Goal: Task Accomplishment & Management: Manage account settings

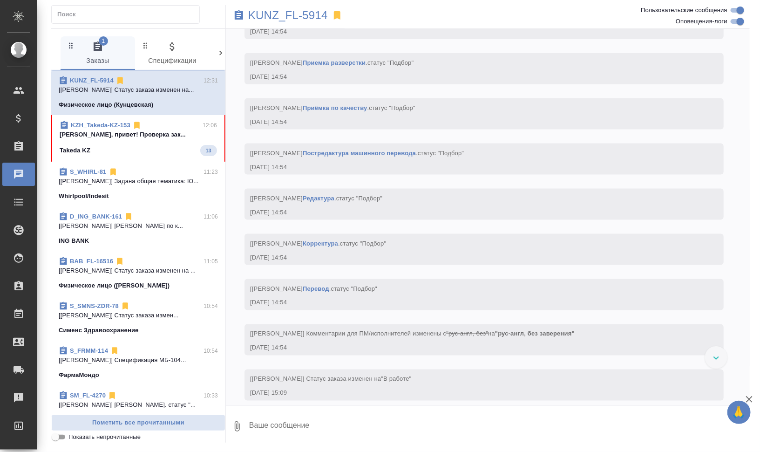
click at [107, 137] on p "Валеев Динар Динар, привет! Проверка зак..." at bounding box center [138, 134] width 157 height 9
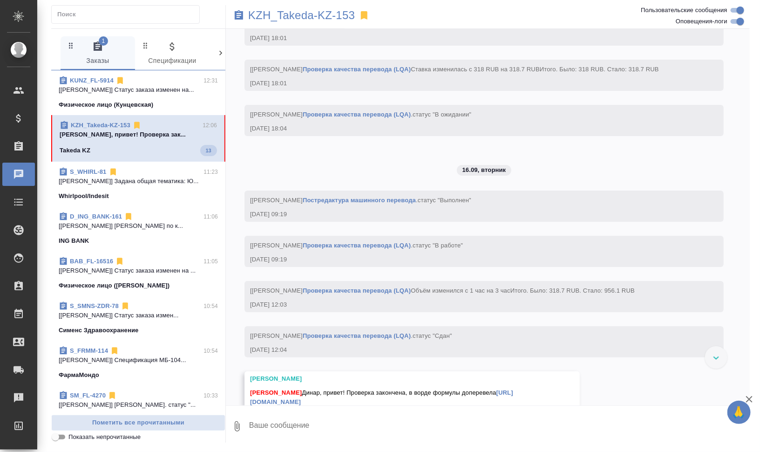
scroll to position [4554, 0]
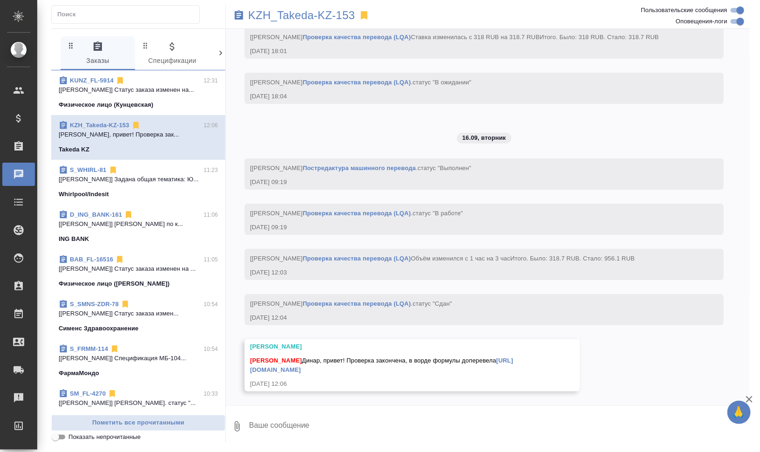
click at [333, 421] on textarea at bounding box center [499, 426] width 502 height 32
type textarea "K"
type textarea "Лена, привет! Хорошо, спасибо!"
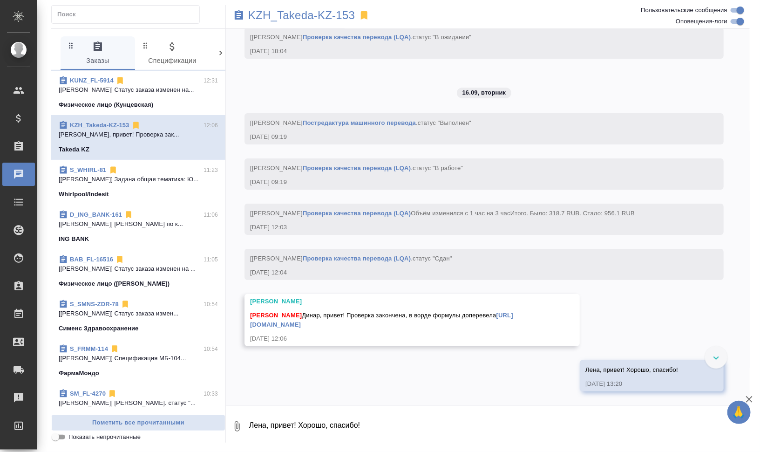
scroll to position [4599, 0]
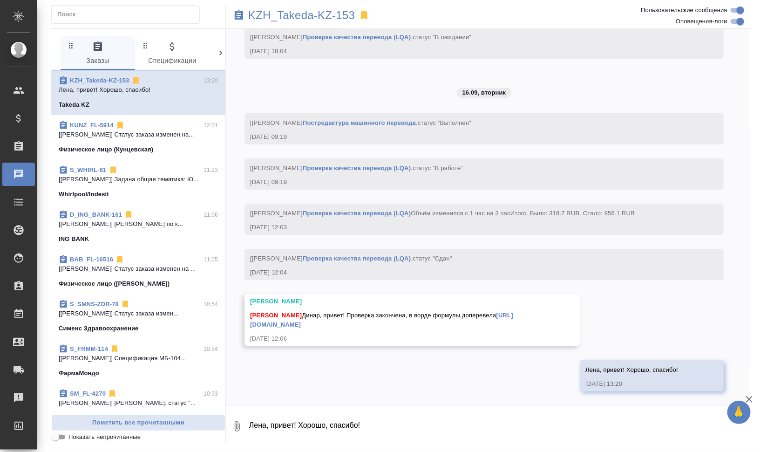
click at [365, 325] on link "https://drive.awatera.com/apps/files/?dir=/Shares/Takeda%20KZ/Orders/KZH_Takeda…" at bounding box center [381, 320] width 263 height 16
click at [95, 79] on link "KZH_Takeda-KZ-153" at bounding box center [100, 80] width 60 height 7
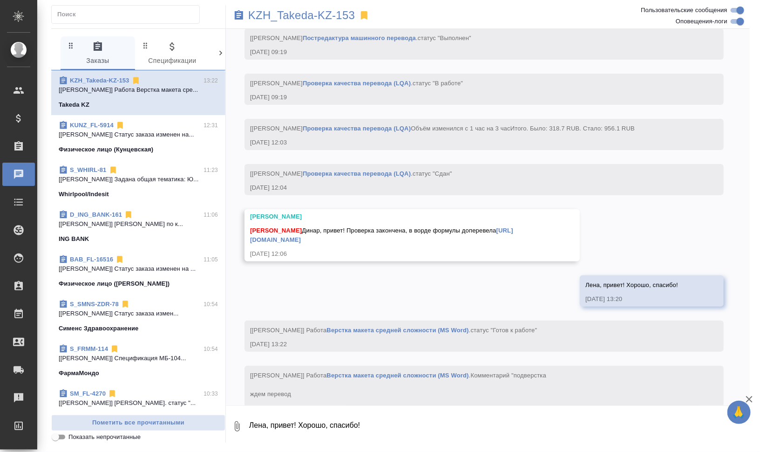
scroll to position [4726, 0]
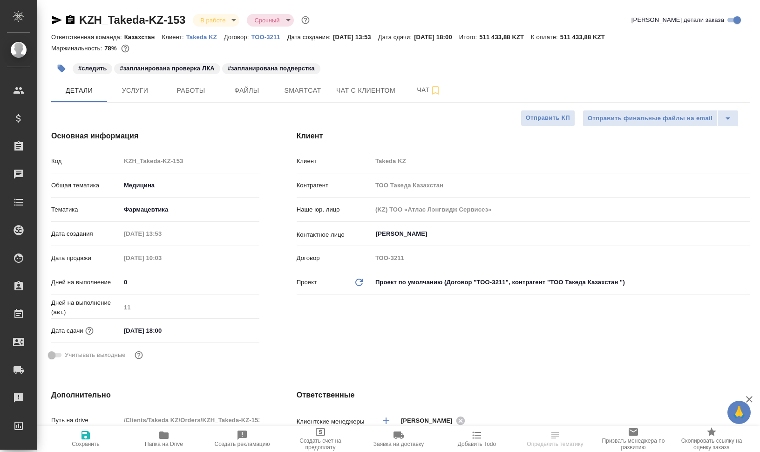
select select "RU"
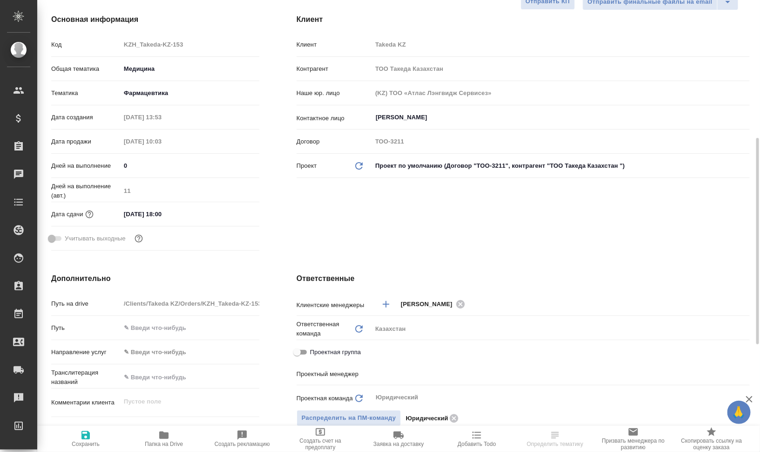
scroll to position [175, 0]
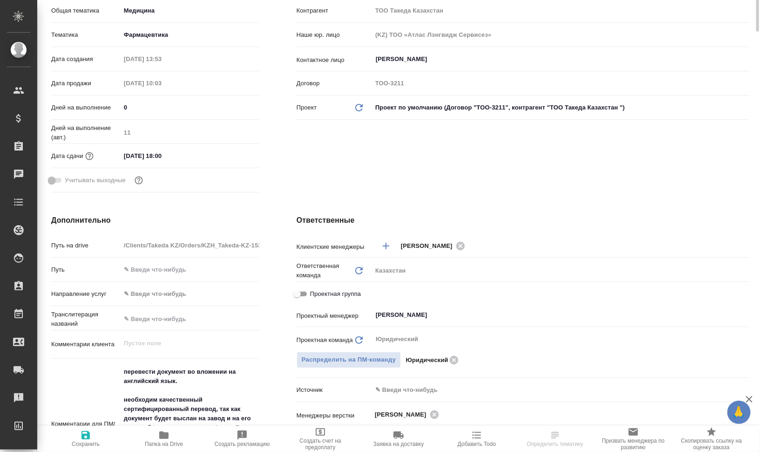
type input "[PERSON_NAME]"
type input "Журавлев Денис"
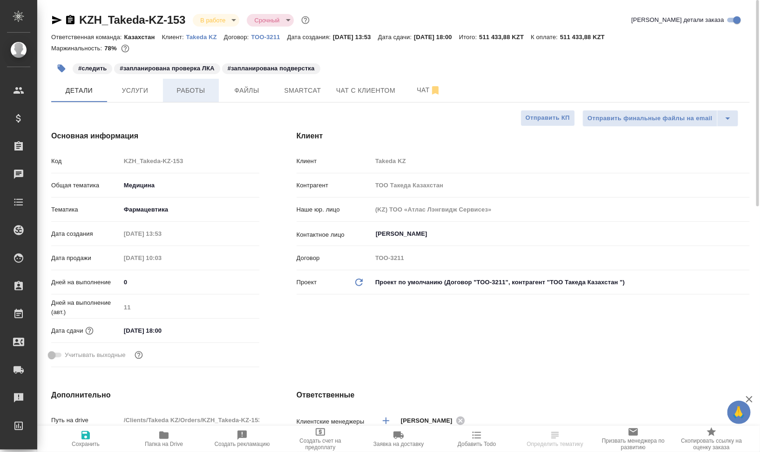
click at [191, 83] on button "Работы" at bounding box center [191, 90] width 56 height 23
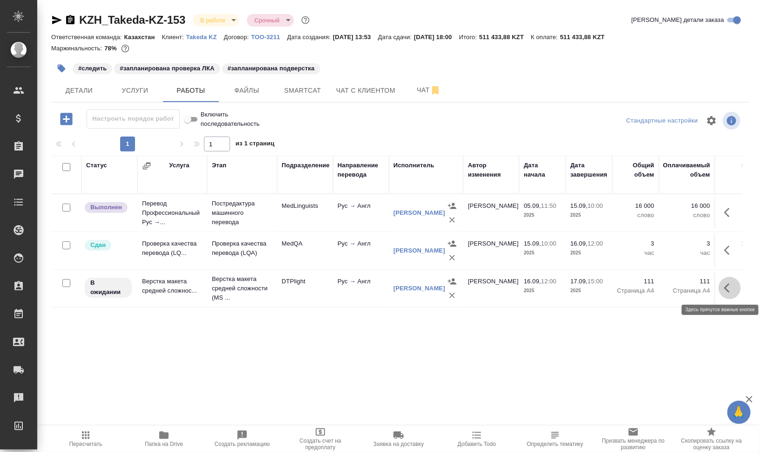
click at [724, 286] on icon "button" at bounding box center [729, 287] width 11 height 11
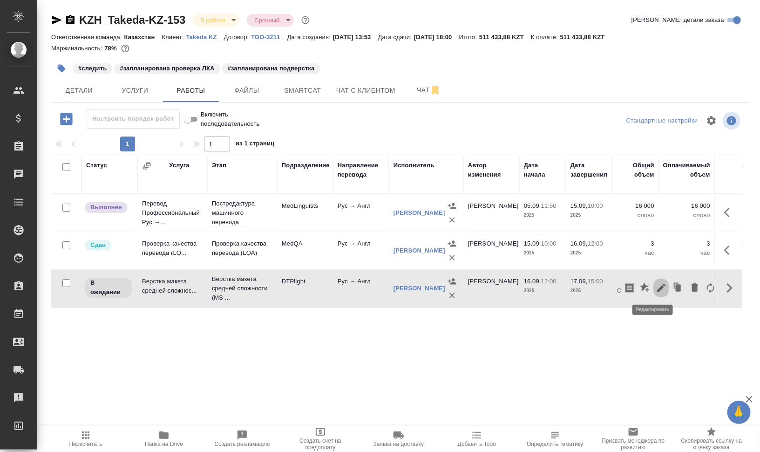
click at [657, 286] on icon "button" at bounding box center [661, 288] width 8 height 8
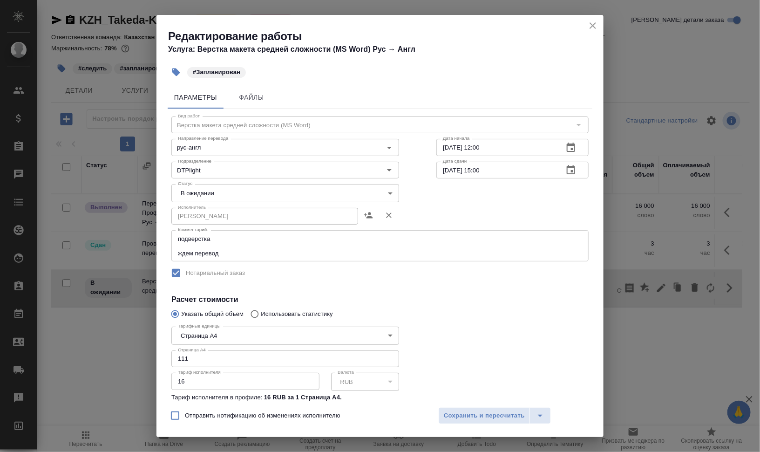
click at [245, 253] on textarea "подверстка ждем перевод" at bounding box center [380, 245] width 404 height 21
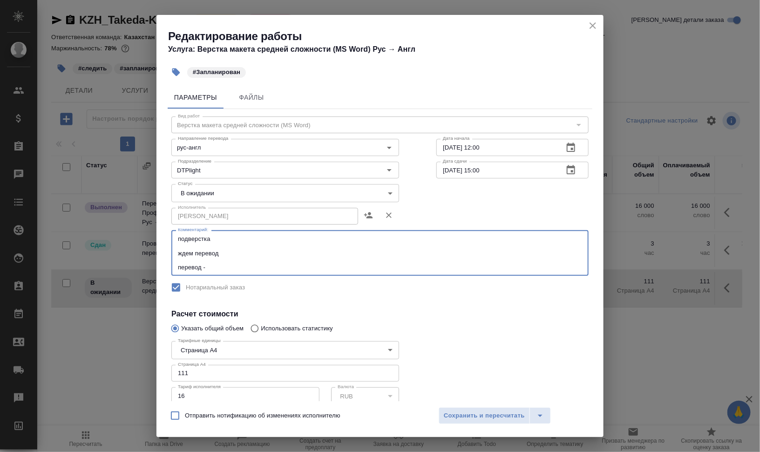
paste textarea "https://drive.awatera.com/s/BP4xFgrxXmRzXZZ"
type textarea "подверстка ждем перевод перевод - https://drive.awatera.com/s/BP4xFgrxXmRzXZZ"
click at [268, 197] on body "🙏 .cls-1 fill:#fff; AWATERA Валеев Динар Клиенты Спецификации Заказы 0 Чаты Tod…" at bounding box center [380, 263] width 760 height 527
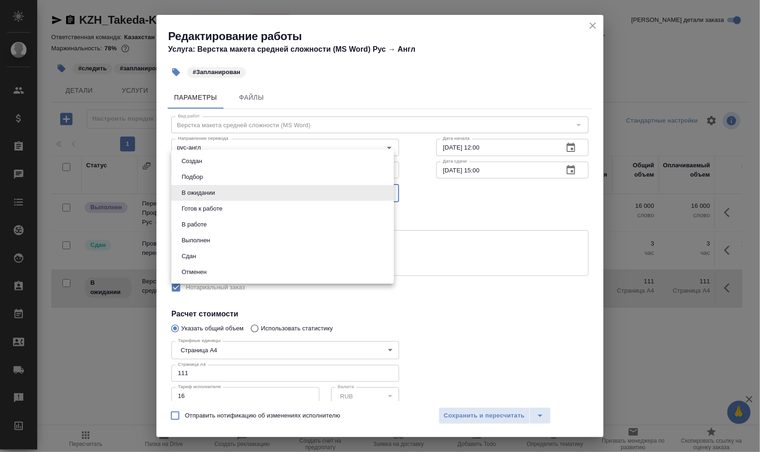
click at [267, 205] on li "Готов к работе" at bounding box center [282, 209] width 223 height 16
type input "readyForWork"
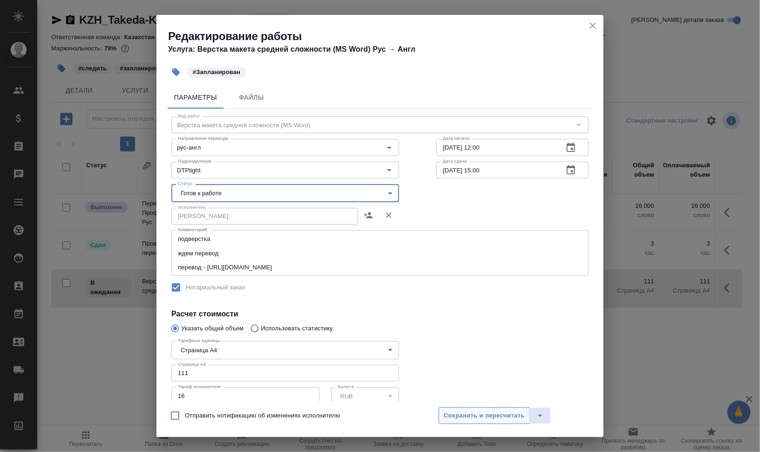
click at [505, 422] on button "Сохранить и пересчитать" at bounding box center [484, 415] width 91 height 17
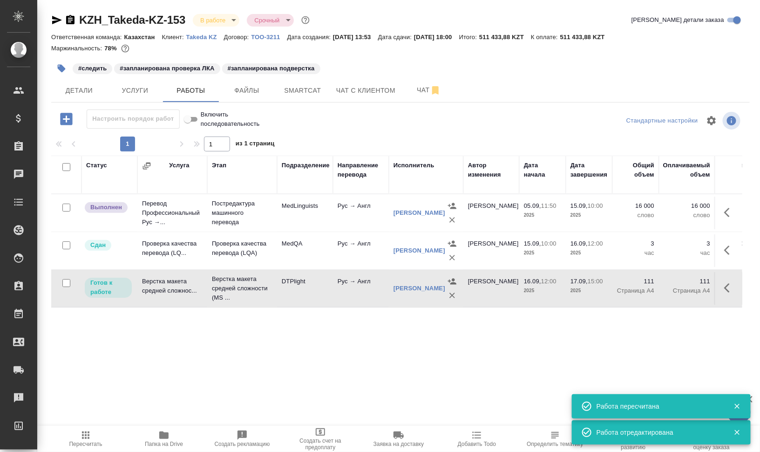
click at [58, 69] on icon "button" at bounding box center [61, 68] width 9 height 9
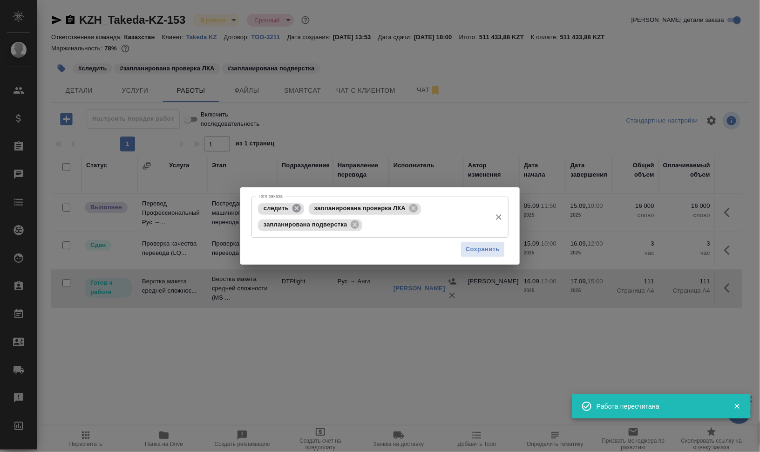
click at [293, 207] on icon at bounding box center [297, 208] width 8 height 8
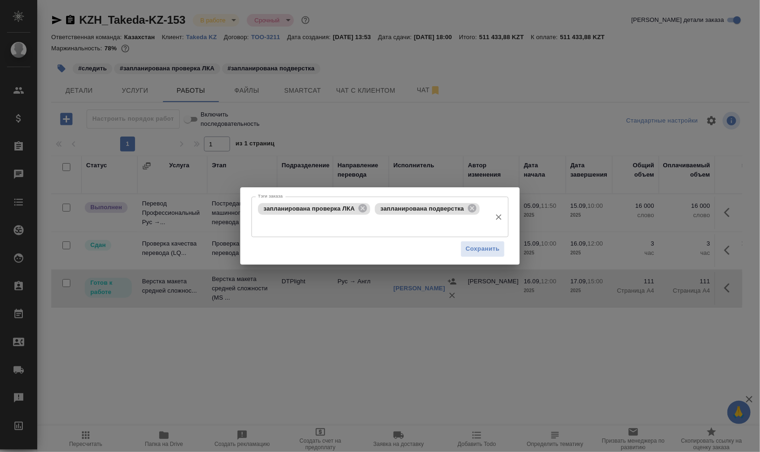
click at [356, 205] on span "запланирована проверка ЛКА" at bounding box center [309, 208] width 102 height 7
click at [361, 208] on icon at bounding box center [363, 208] width 8 height 8
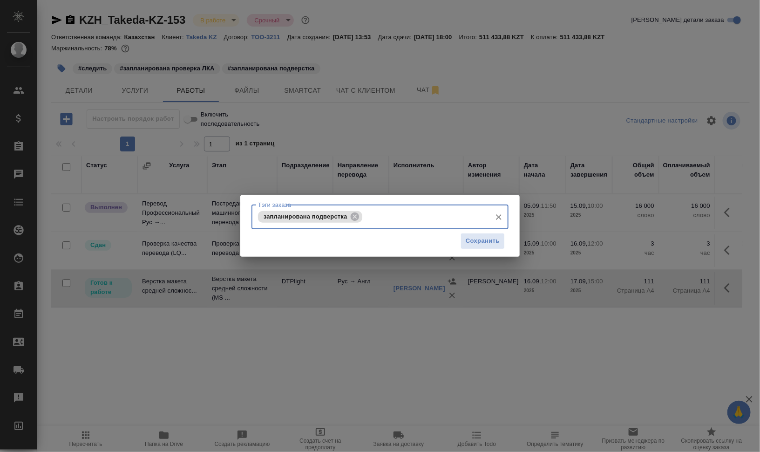
click at [355, 217] on icon at bounding box center [355, 216] width 10 height 10
click at [362, 216] on input "Тэги заказа" at bounding box center [371, 217] width 231 height 16
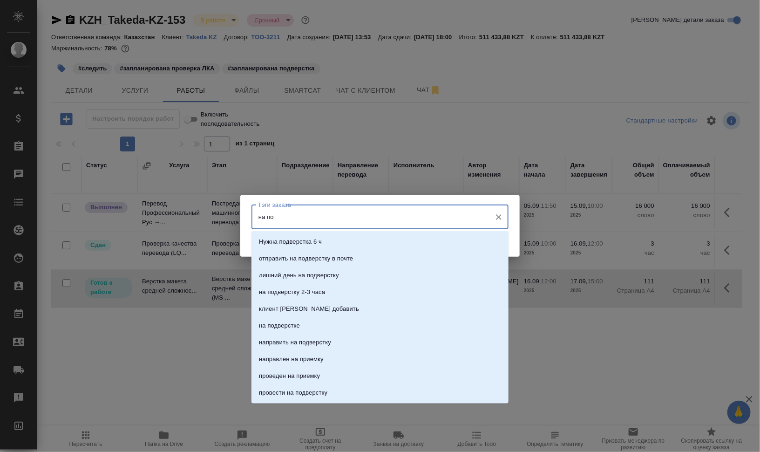
type input "на под"
click at [315, 303] on li "на подверстке" at bounding box center [380, 308] width 257 height 17
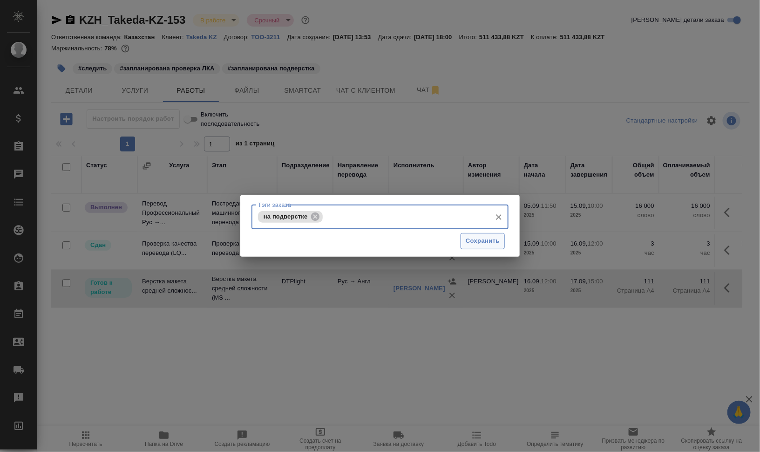
click at [483, 241] on span "Сохранить" at bounding box center [483, 241] width 34 height 11
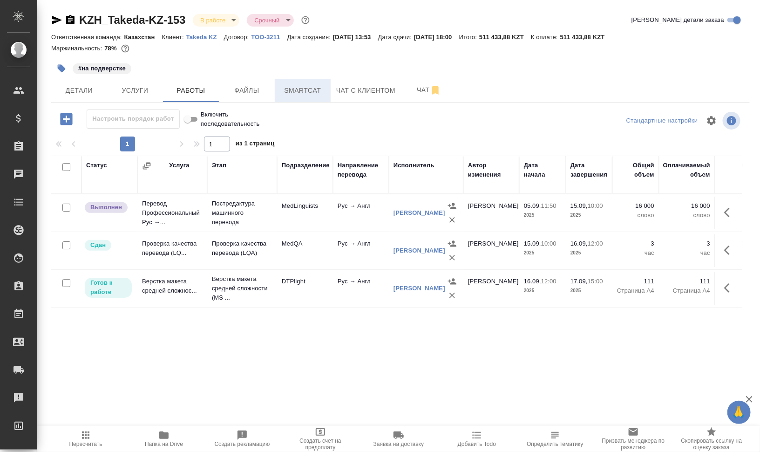
click at [289, 89] on span "Smartcat" at bounding box center [302, 91] width 45 height 12
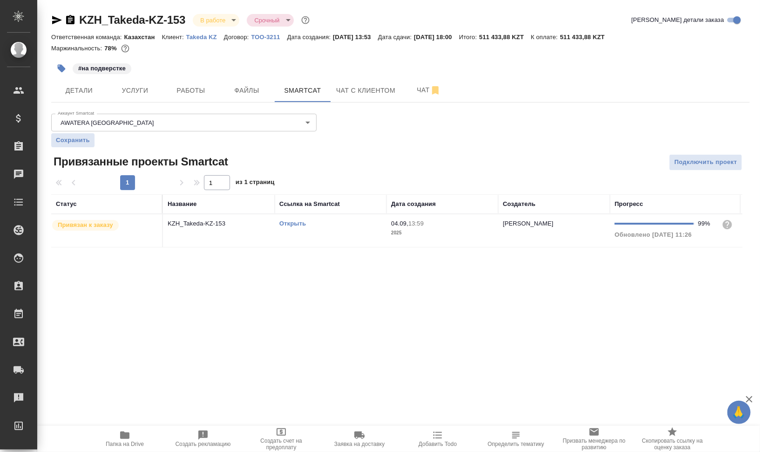
click at [236, 232] on td "KZH_Takeda-KZ-153" at bounding box center [219, 230] width 112 height 33
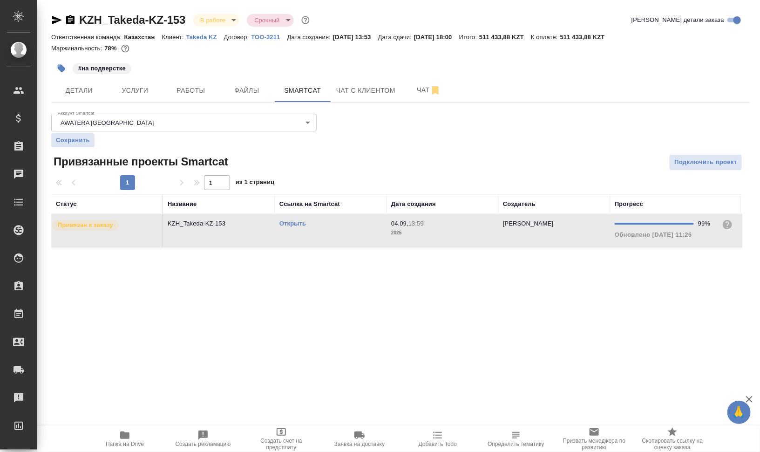
click at [236, 232] on td "KZH_Takeda-KZ-153" at bounding box center [219, 230] width 112 height 33
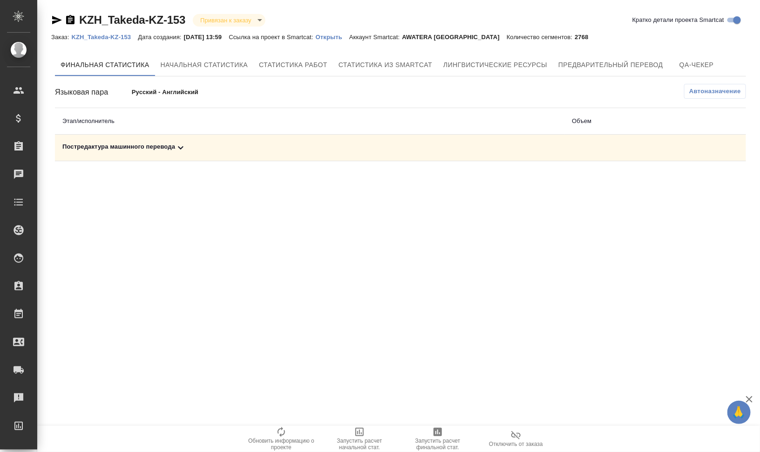
click at [120, 145] on div "Постредактура машинного перевода" at bounding box center [309, 147] width 495 height 11
click at [452, 438] on span "Запустить расчет финальной стат." at bounding box center [437, 443] width 67 height 13
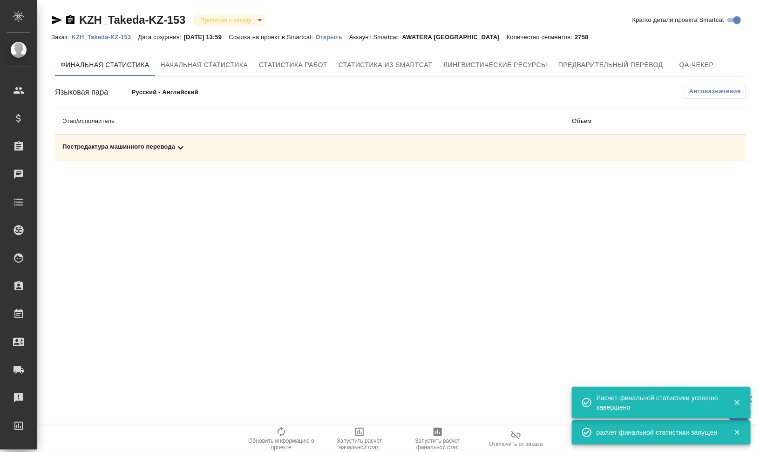
click at [140, 153] on div "Постредактура машинного перевода" at bounding box center [309, 147] width 495 height 11
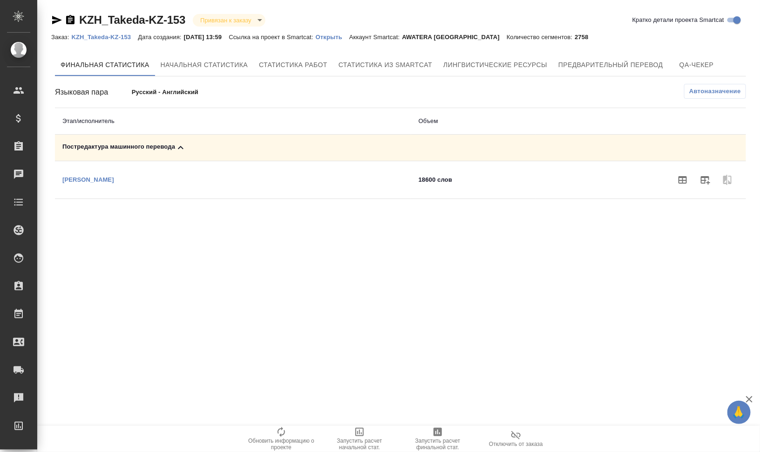
click at [82, 179] on p "[PERSON_NAME]" at bounding box center [88, 179] width 52 height 7
click at [709, 178] on icon "button" at bounding box center [705, 180] width 9 height 8
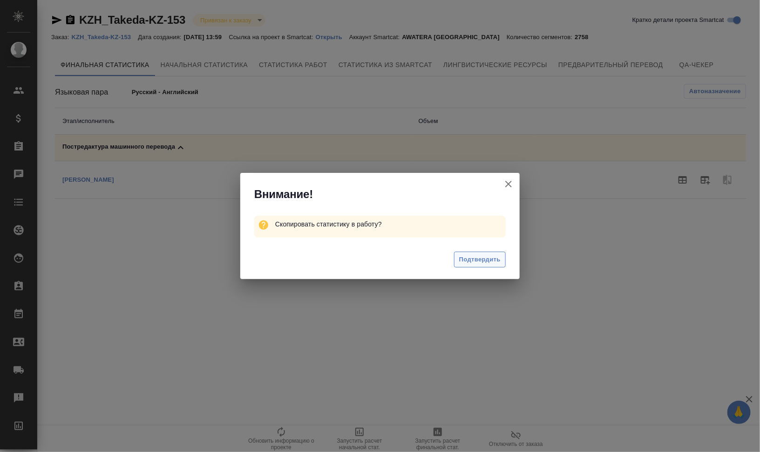
click at [472, 259] on span "Подтвердить" at bounding box center [479, 259] width 41 height 11
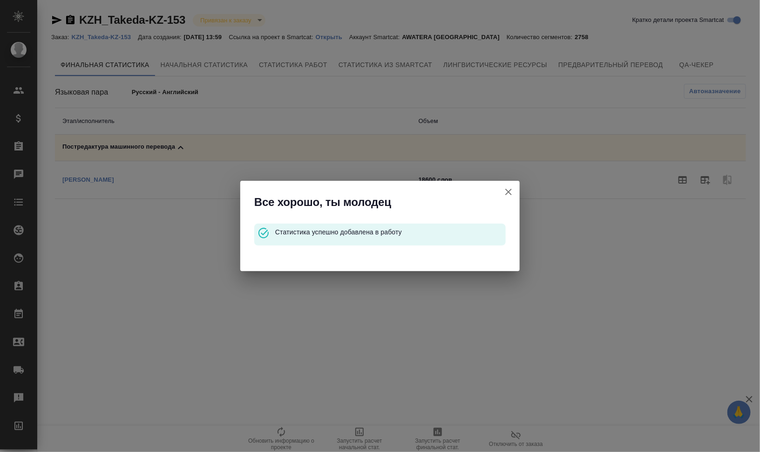
drag, startPoint x: 507, startPoint y: 191, endPoint x: 482, endPoint y: 192, distance: 25.2
click at [507, 190] on icon "button" at bounding box center [508, 192] width 7 height 7
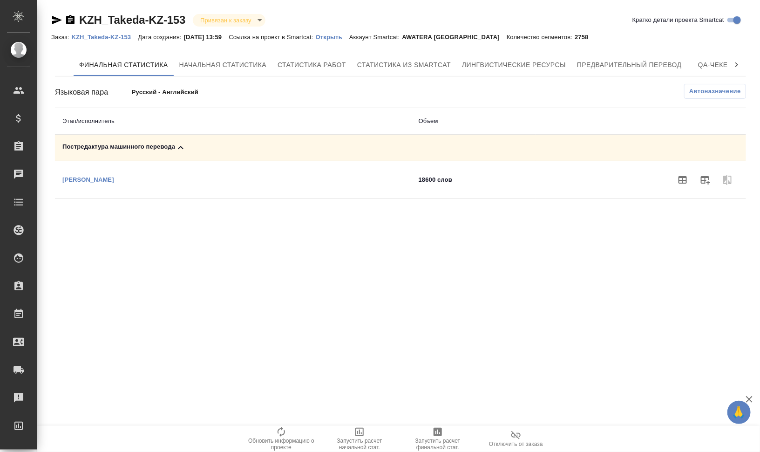
click at [119, 33] on link "KZH_Takeda-KZ-153" at bounding box center [104, 37] width 67 height 8
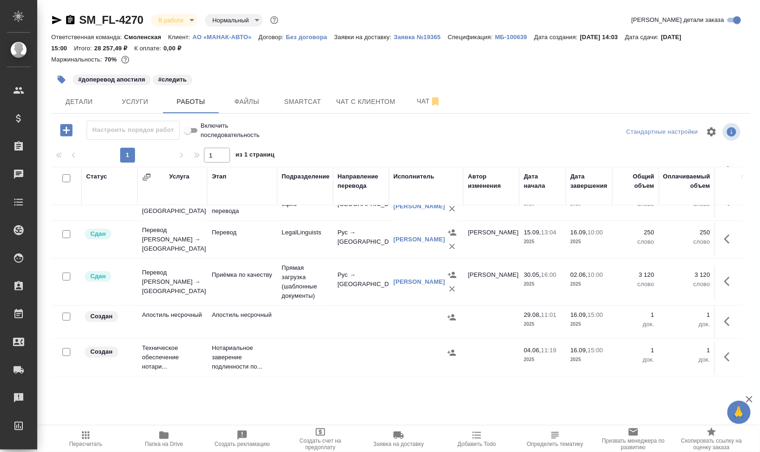
scroll to position [67, 0]
click at [167, 435] on icon "button" at bounding box center [163, 434] width 9 height 7
click at [68, 20] on icon "button" at bounding box center [70, 19] width 11 height 11
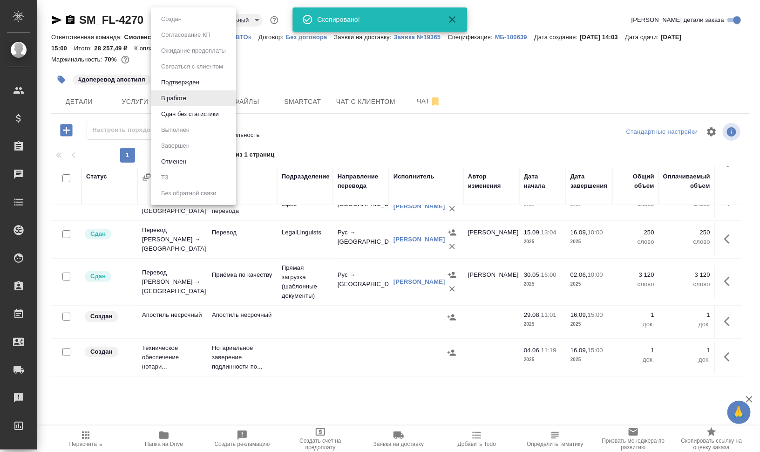
click at [185, 21] on body "🙏 .cls-1 fill:#fff; AWATERA Валеев Динар Клиенты Спецификации Заказы 0 Чаты Tod…" at bounding box center [380, 263] width 760 height 527
click at [189, 120] on li "Сдан без статистики" at bounding box center [193, 114] width 85 height 16
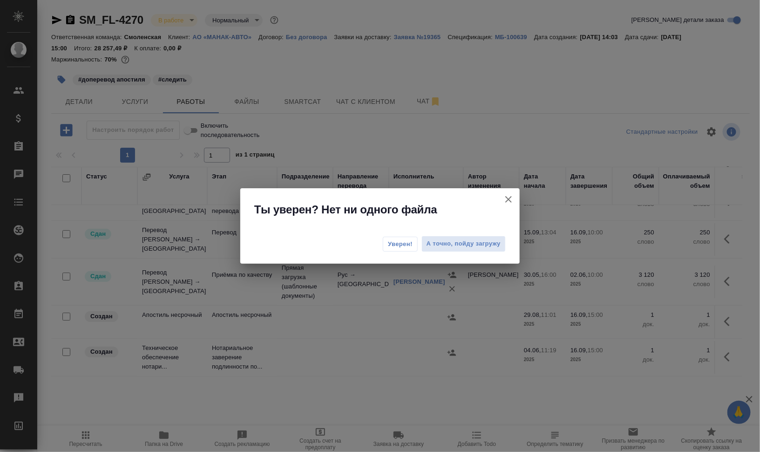
click at [419, 247] on div "Уверен! А точно, пойду загружу" at bounding box center [380, 244] width 280 height 37
click at [408, 247] on span "Уверен!" at bounding box center [400, 243] width 25 height 9
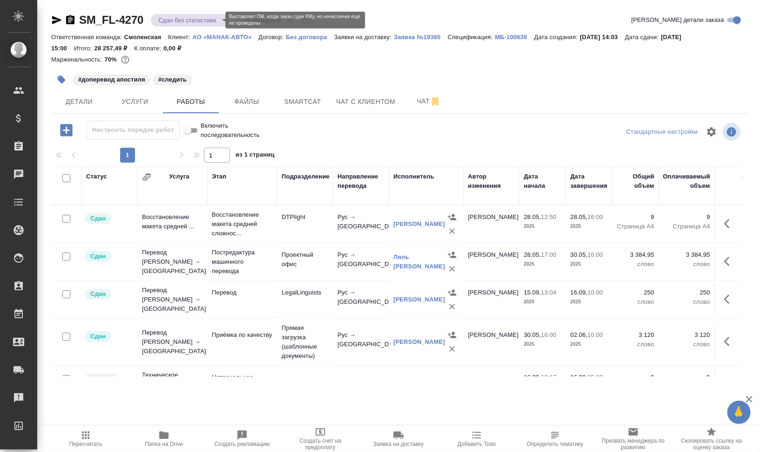
click at [208, 18] on body "🙏 .cls-1 fill:#fff; AWATERA Валеев Динар Клиенты Спецификации Заказы 0 Чаты Tod…" at bounding box center [380, 263] width 760 height 527
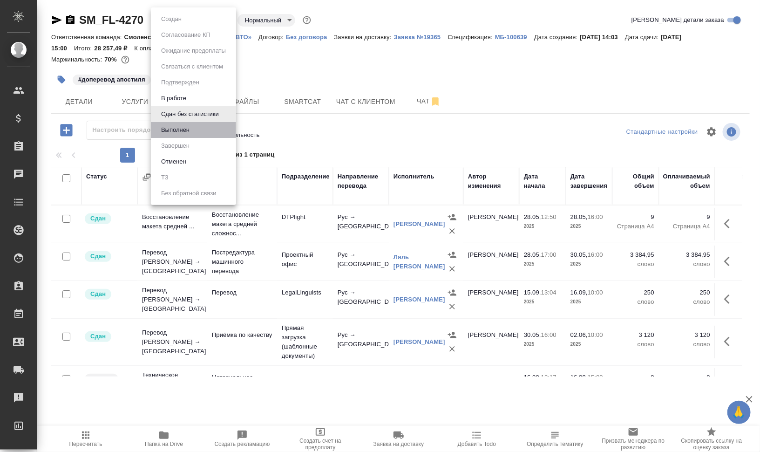
click at [209, 122] on li "Выполнен" at bounding box center [193, 130] width 85 height 16
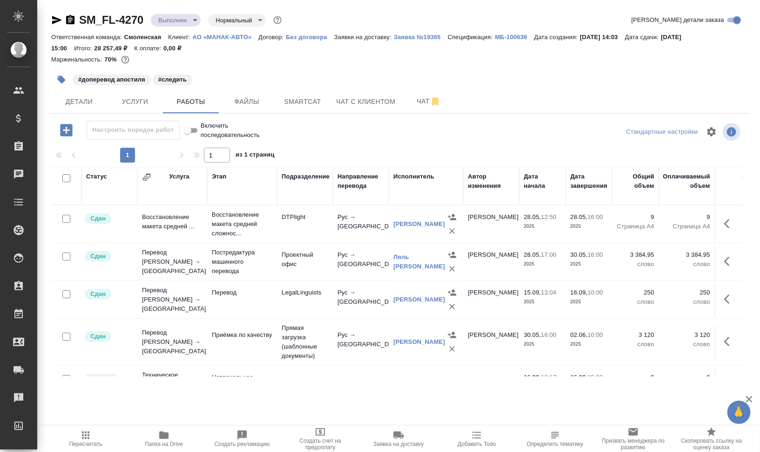
click at [61, 78] on icon "button" at bounding box center [62, 80] width 8 height 8
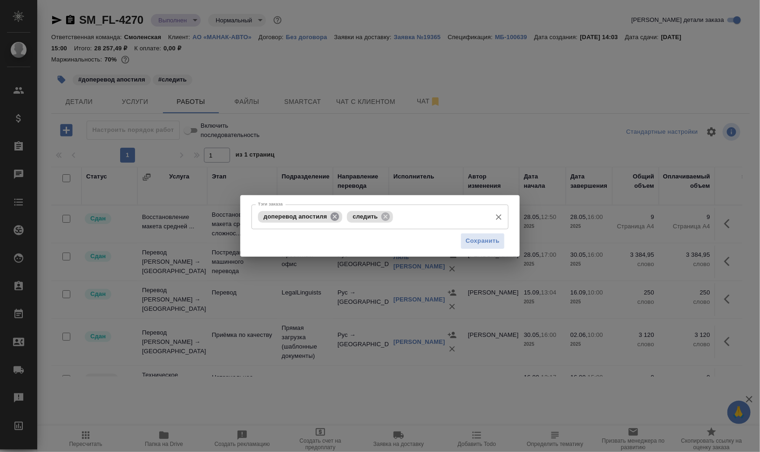
click at [331, 215] on icon at bounding box center [335, 216] width 8 height 8
click at [301, 217] on icon at bounding box center [297, 216] width 10 height 10
click at [479, 246] on button "Сохранить" at bounding box center [483, 241] width 44 height 16
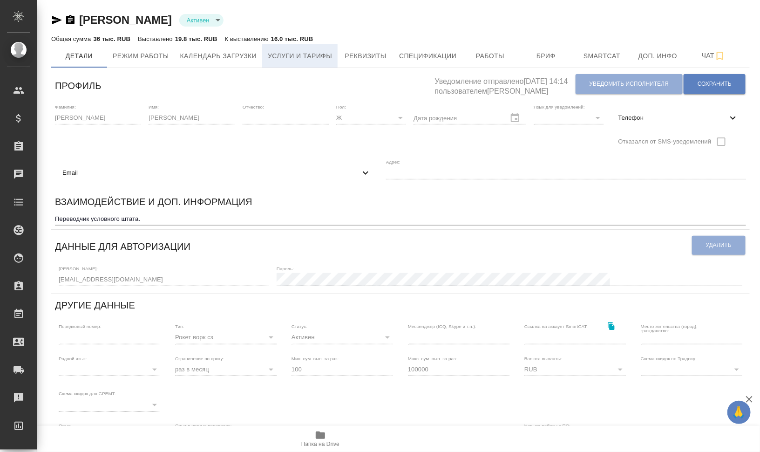
click at [319, 59] on span "Услуги и тарифы" at bounding box center [300, 56] width 64 height 12
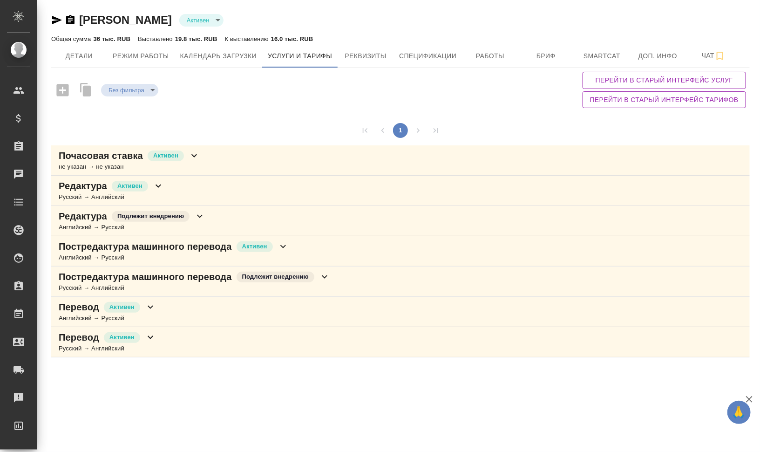
click at [219, 334] on div "Перевод Активен Русский → Английский" at bounding box center [400, 342] width 699 height 30
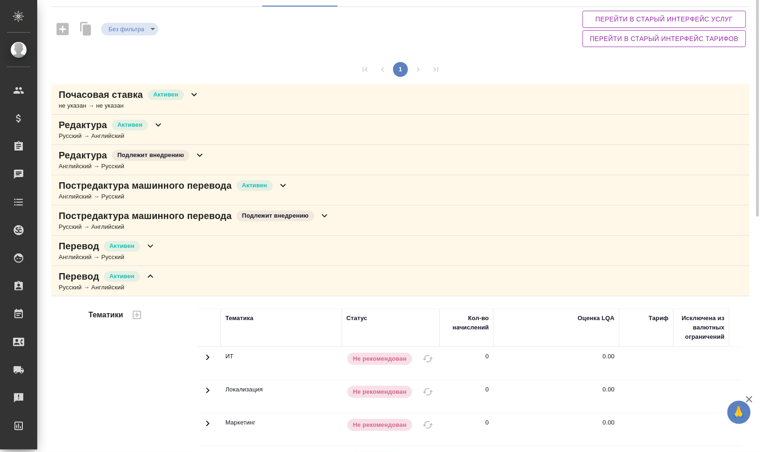
scroll to position [3, 0]
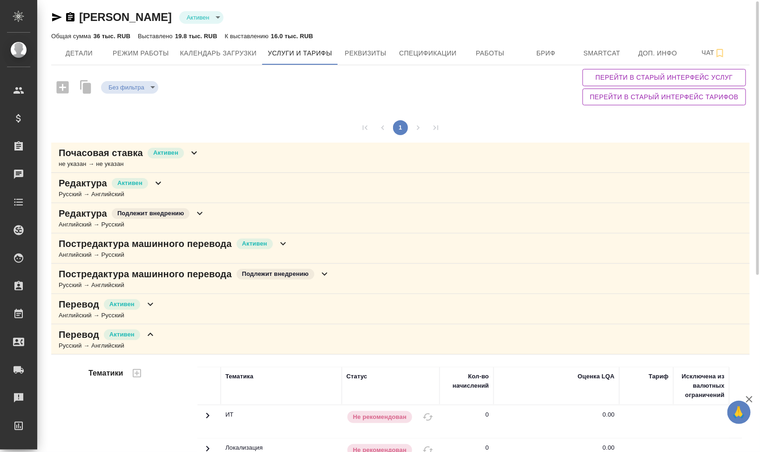
click at [176, 338] on div "Перевод Активен Русский → Английский" at bounding box center [400, 339] width 699 height 30
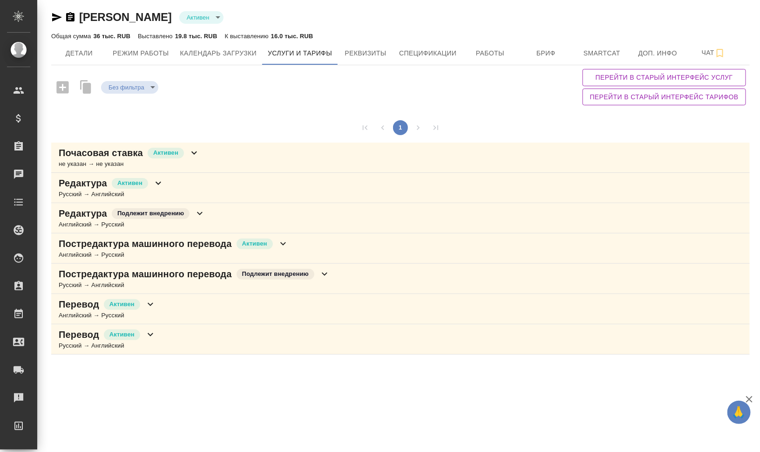
click at [184, 276] on p "Постредактура машинного перевода" at bounding box center [145, 273] width 173 height 13
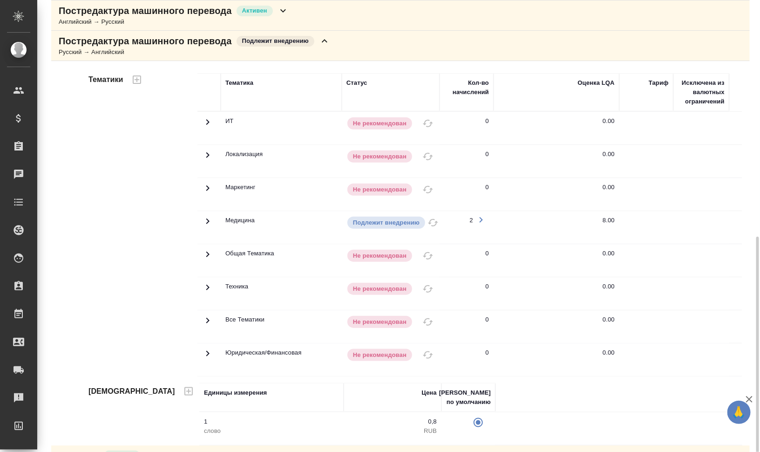
scroll to position [294, 0]
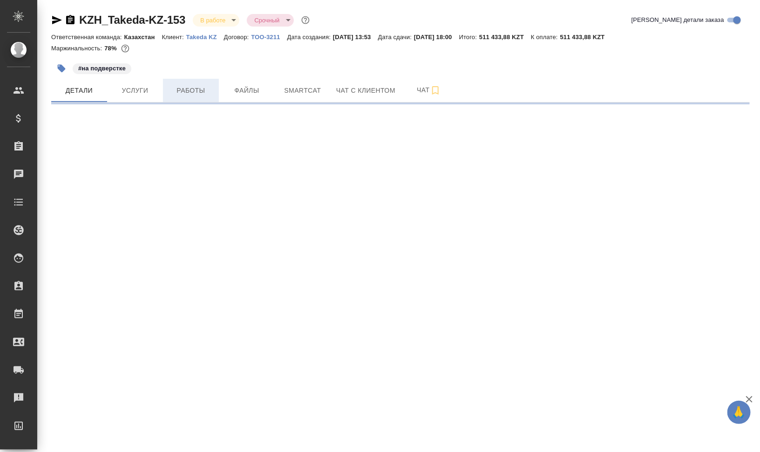
select select "RU"
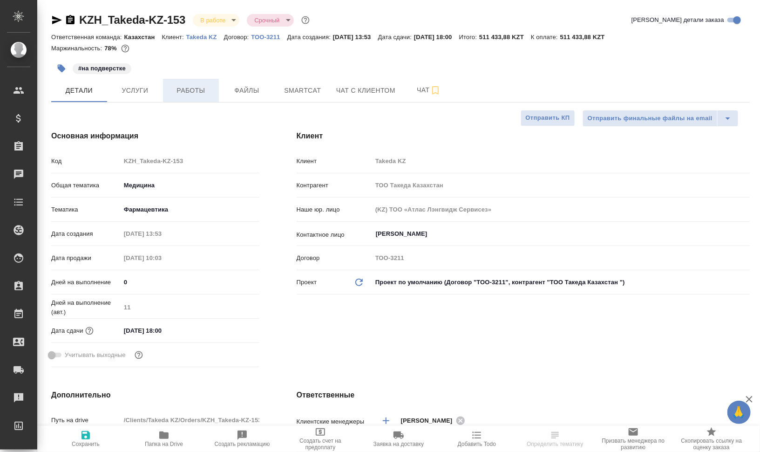
type textarea "x"
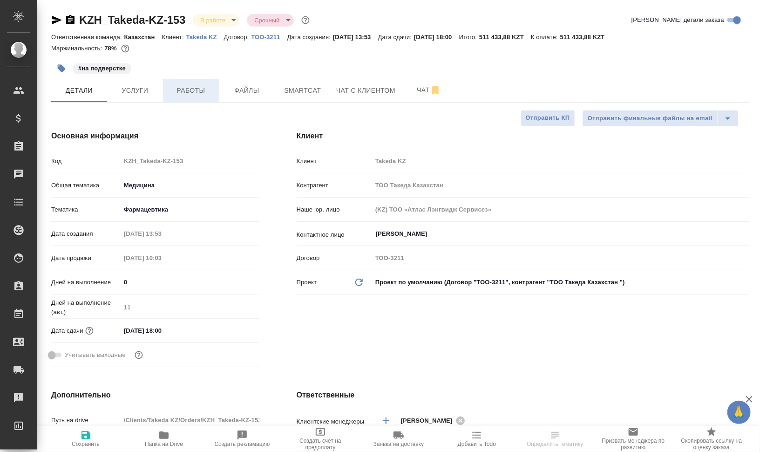
type textarea "x"
click at [185, 95] on span "Работы" at bounding box center [191, 91] width 45 height 12
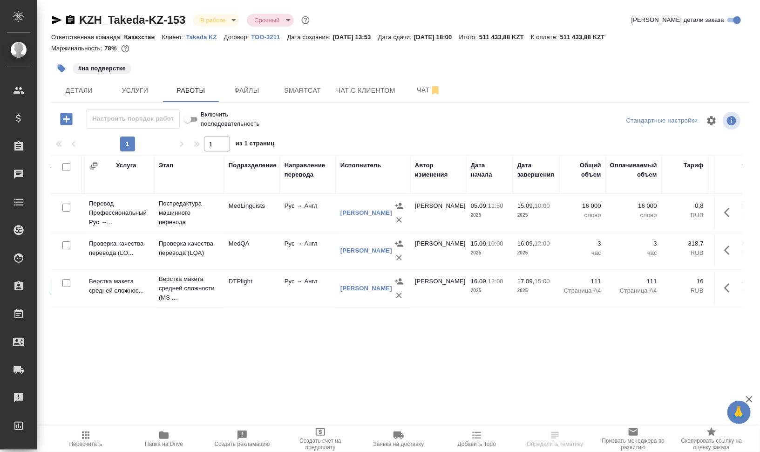
scroll to position [0, 54]
click at [83, 447] on span "Пересчитать" at bounding box center [85, 444] width 33 height 7
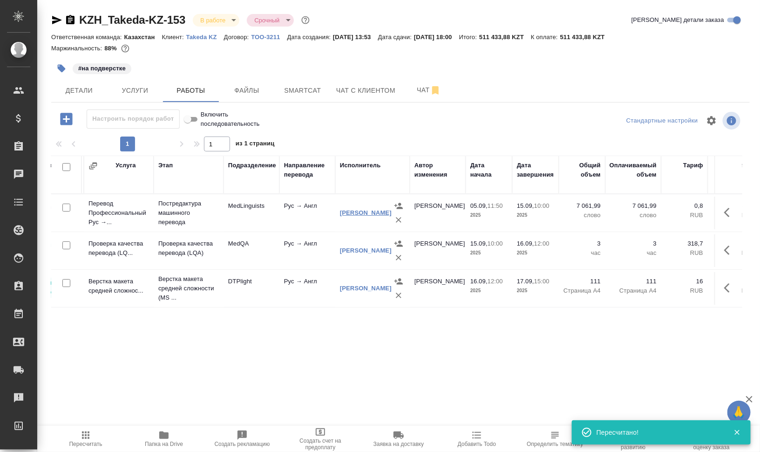
click at [349, 216] on link "Камакина Наталья" at bounding box center [366, 212] width 52 height 7
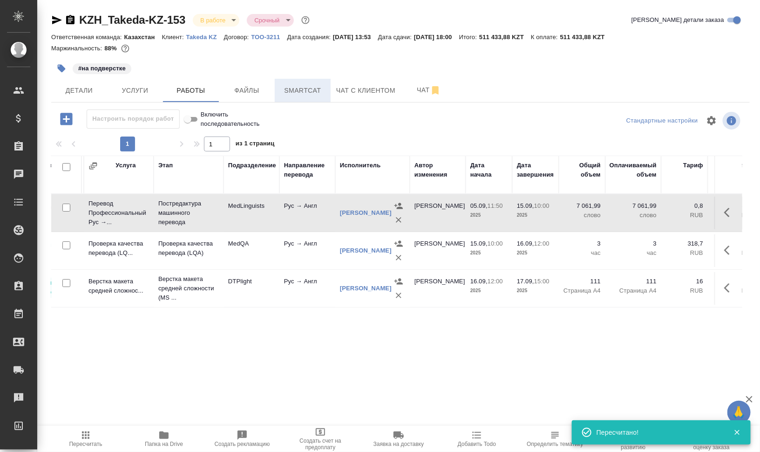
click at [300, 89] on span "Smartcat" at bounding box center [302, 91] width 45 height 12
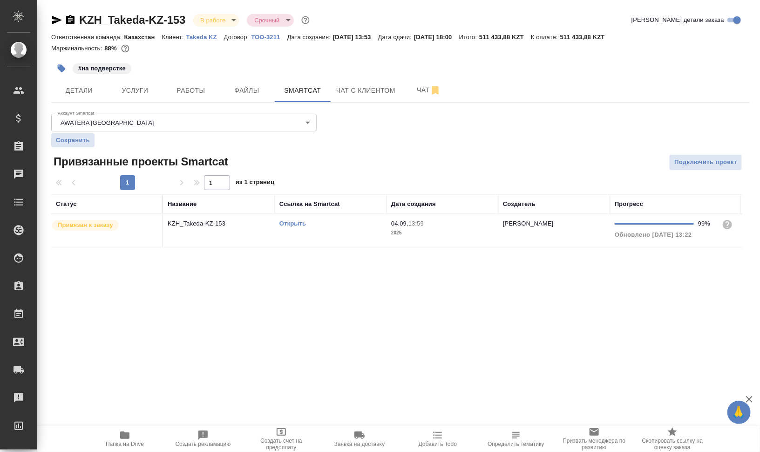
click at [297, 234] on td "Открыть" at bounding box center [331, 230] width 112 height 33
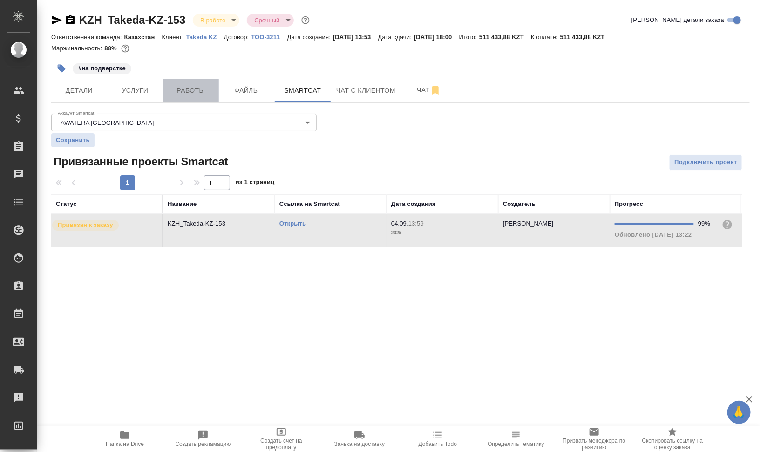
click at [174, 89] on span "Работы" at bounding box center [191, 91] width 45 height 12
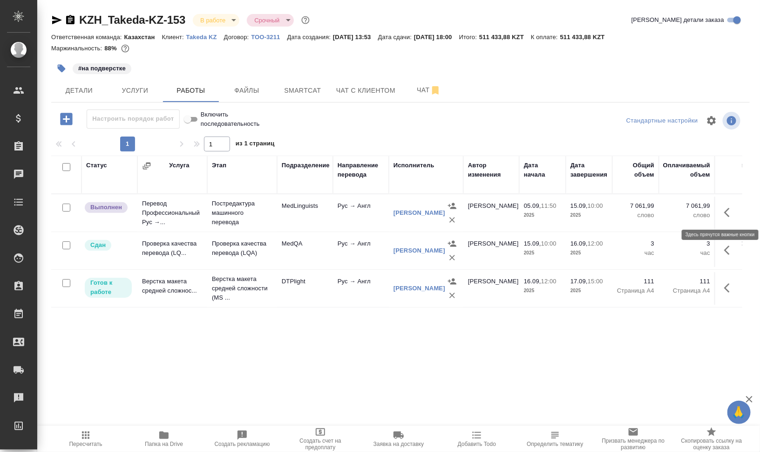
click at [725, 212] on icon "button" at bounding box center [727, 212] width 6 height 9
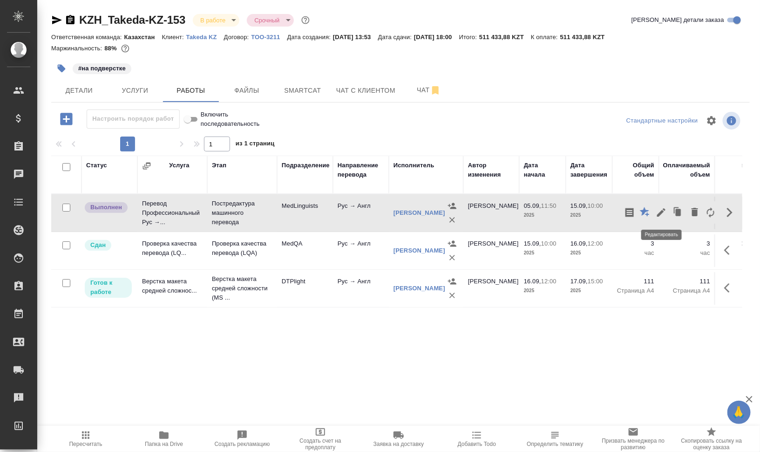
click at [660, 211] on icon "button" at bounding box center [661, 212] width 11 height 11
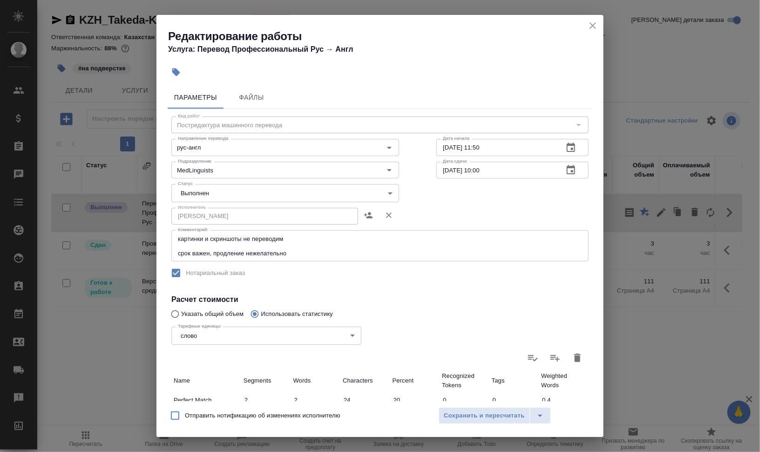
click at [224, 191] on body "🙏 .cls-1 fill:#fff; AWATERA Валеев Динар Клиенты Спецификации Заказы 0 Чаты Tod…" at bounding box center [380, 263] width 760 height 527
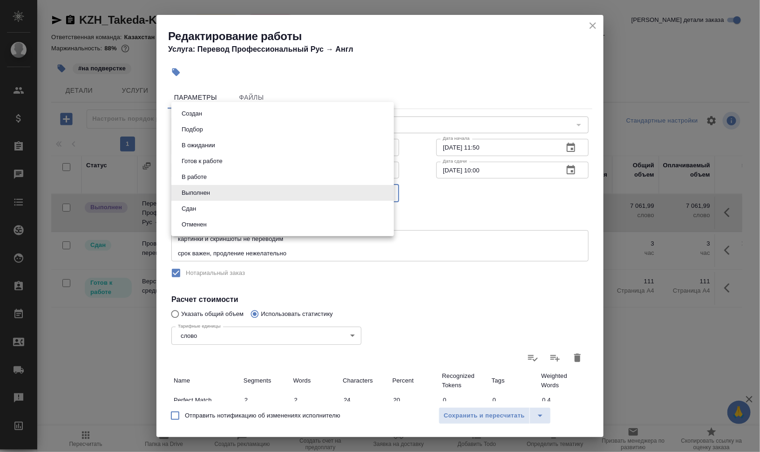
click at [210, 210] on li "Сдан" at bounding box center [282, 209] width 223 height 16
type input "closed"
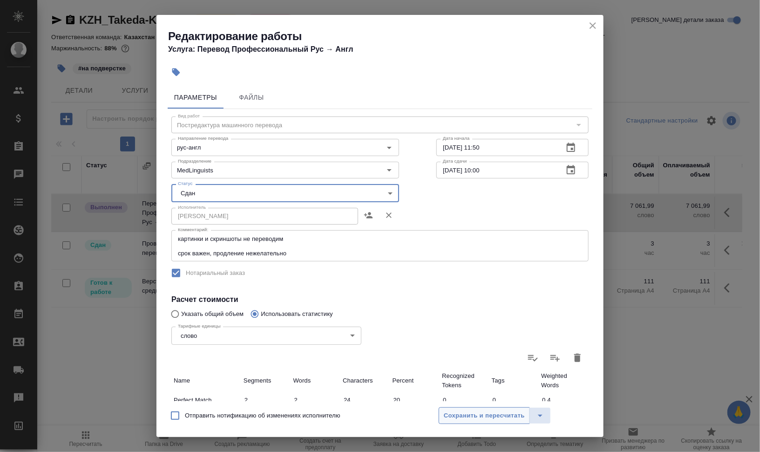
click at [513, 414] on span "Сохранить и пересчитать" at bounding box center [484, 415] width 81 height 11
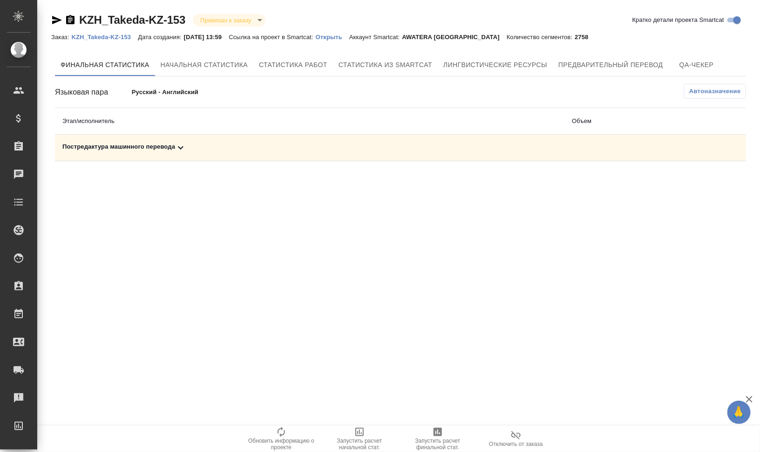
click at [140, 149] on div "Постредактура машинного перевода" at bounding box center [309, 147] width 495 height 11
click at [681, 182] on icon "button" at bounding box center [682, 179] width 11 height 11
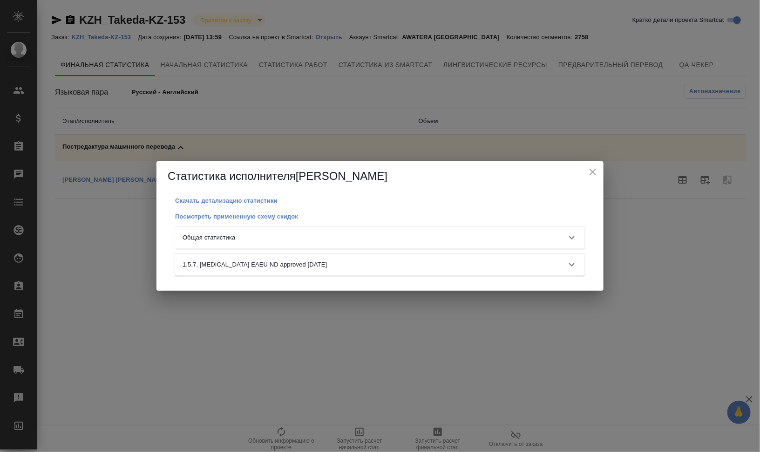
click at [280, 237] on div "Общая статистика" at bounding box center [372, 237] width 378 height 9
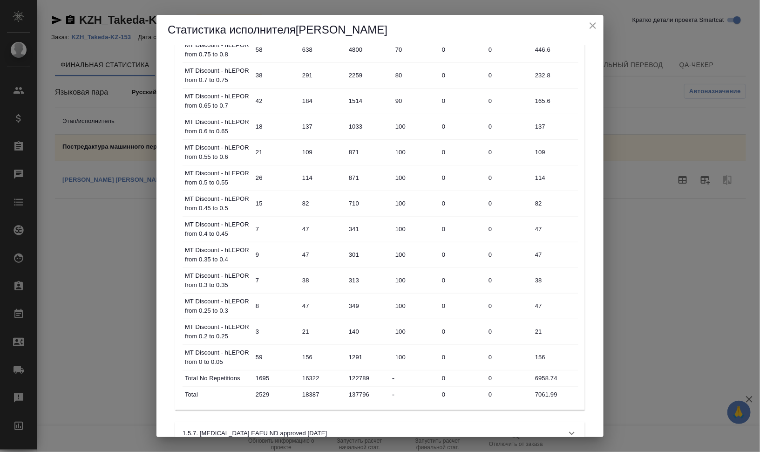
scroll to position [415, 0]
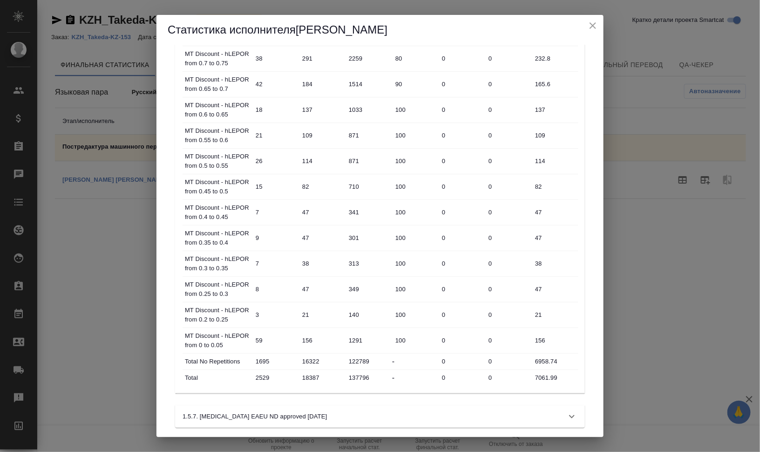
click at [594, 20] on icon "close" at bounding box center [592, 25] width 11 height 11
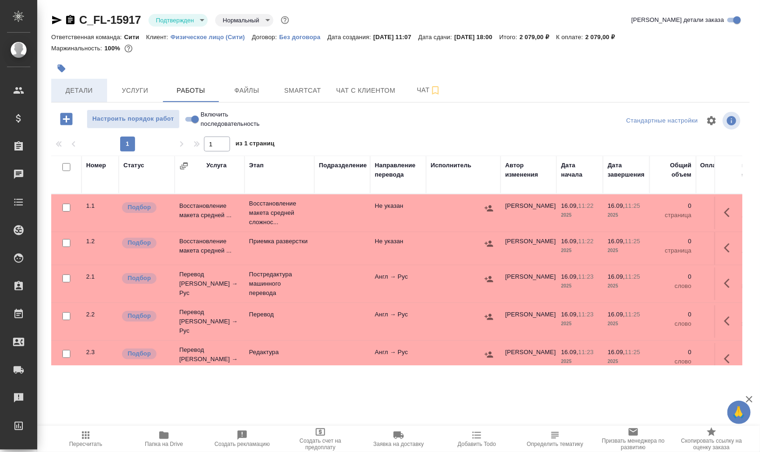
click at [80, 85] on span "Детали" at bounding box center [79, 91] width 45 height 12
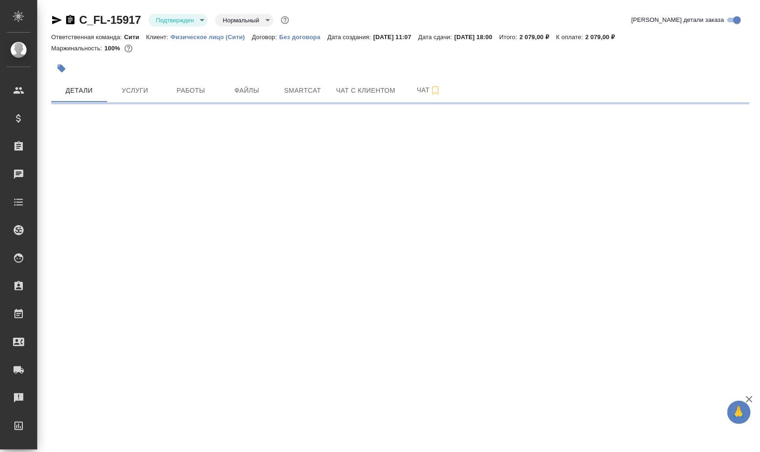
select select "RU"
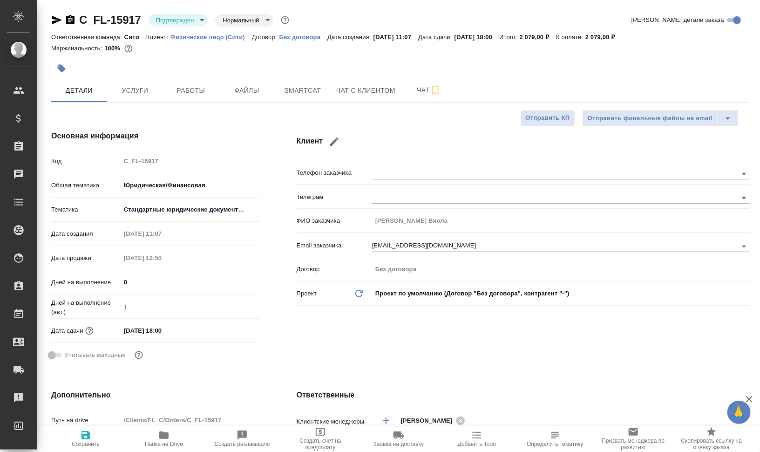
type textarea "x"
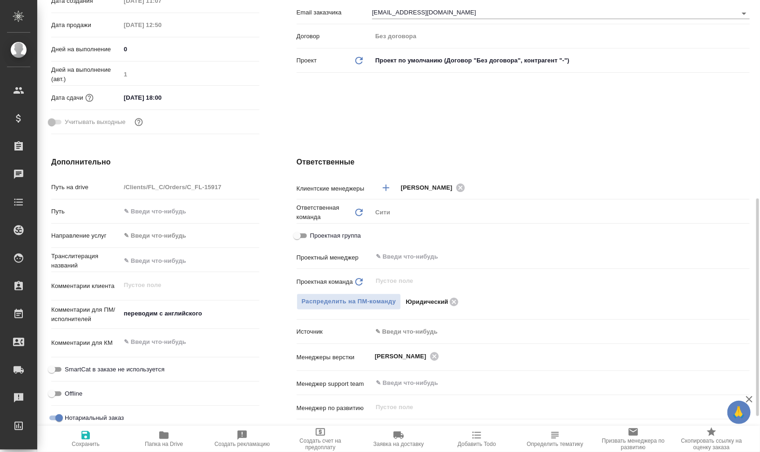
scroll to position [349, 0]
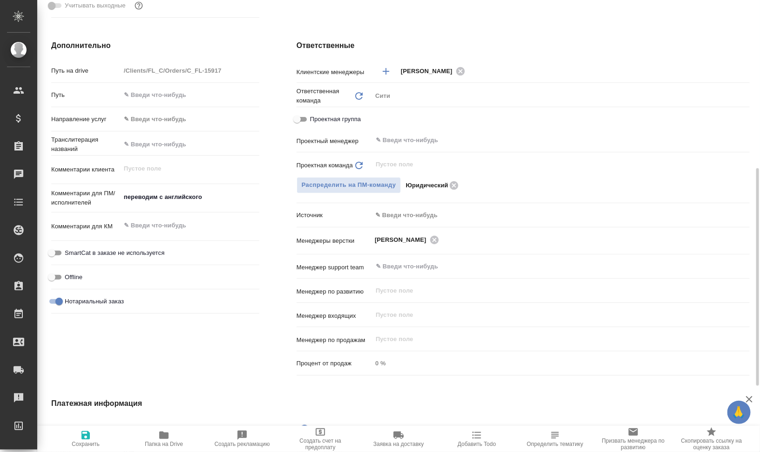
click at [165, 440] on icon "button" at bounding box center [163, 435] width 11 height 11
type textarea "x"
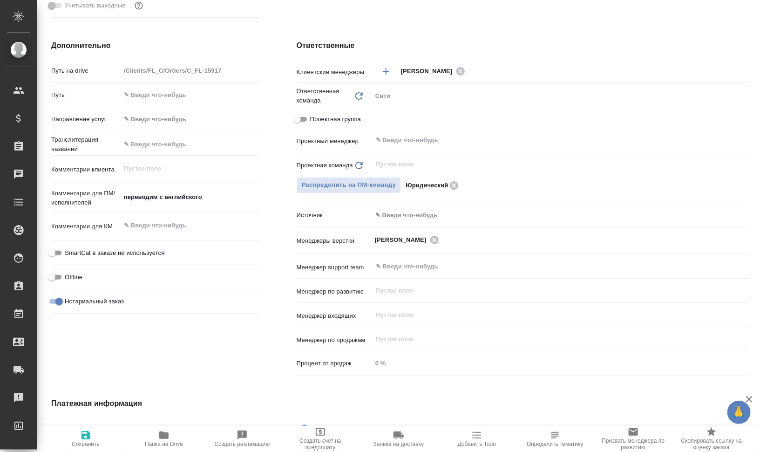
type textarea "x"
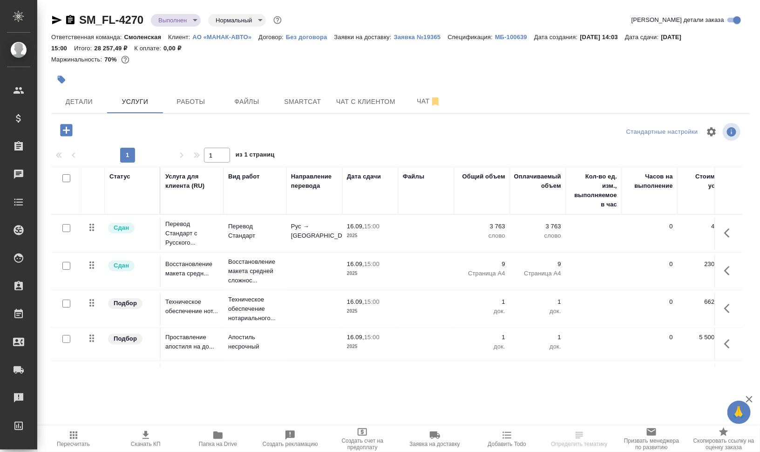
click at [215, 445] on span "Папка на Drive" at bounding box center [218, 444] width 38 height 7
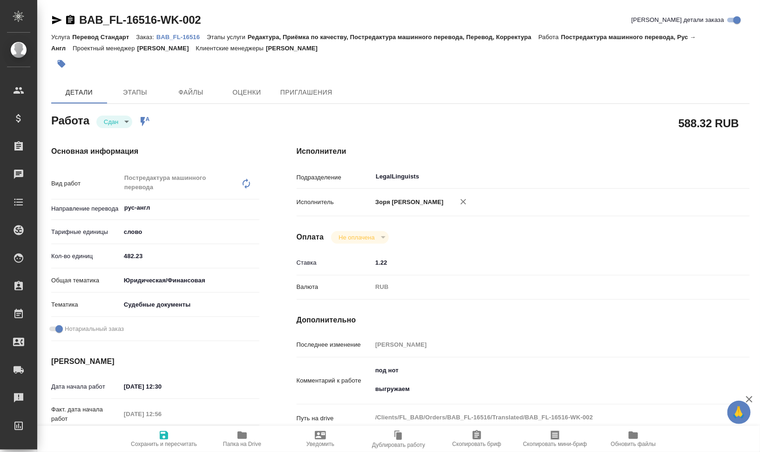
type textarea "x"
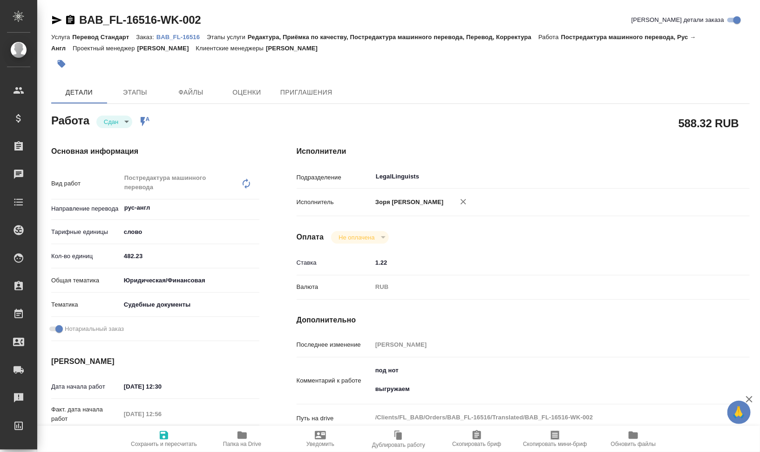
type textarea "x"
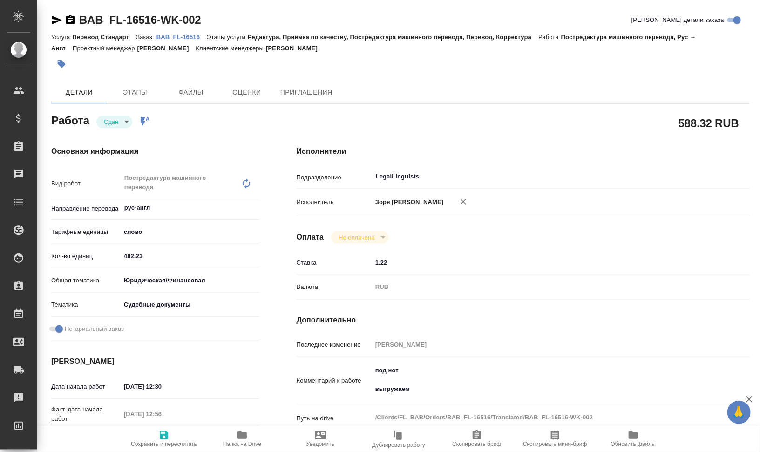
type textarea "x"
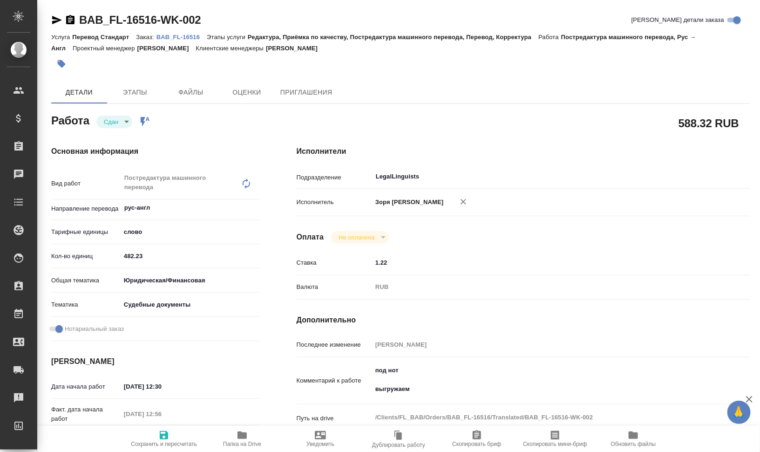
type textarea "x"
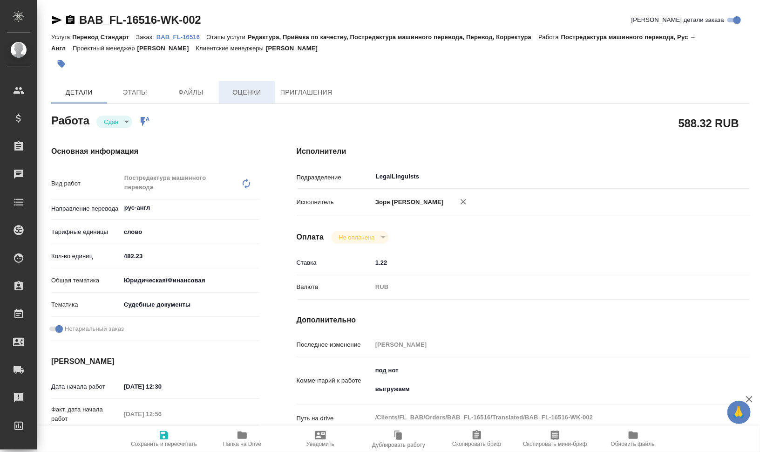
type textarea "x"
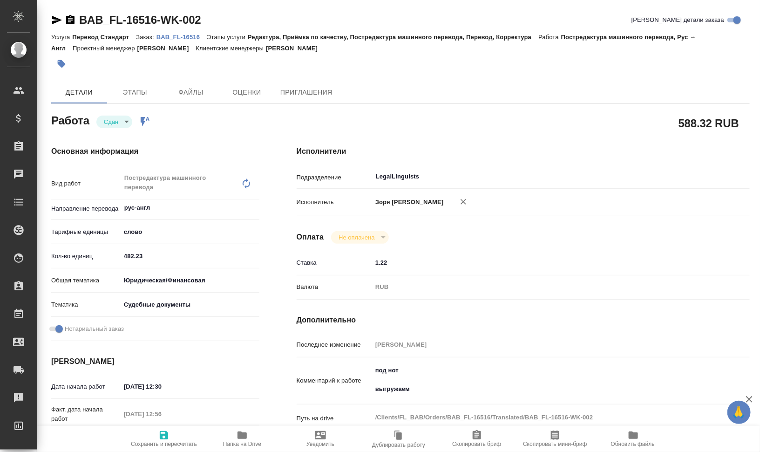
click at [167, 35] on p "BAB_FL-16516" at bounding box center [182, 37] width 50 height 7
type textarea "x"
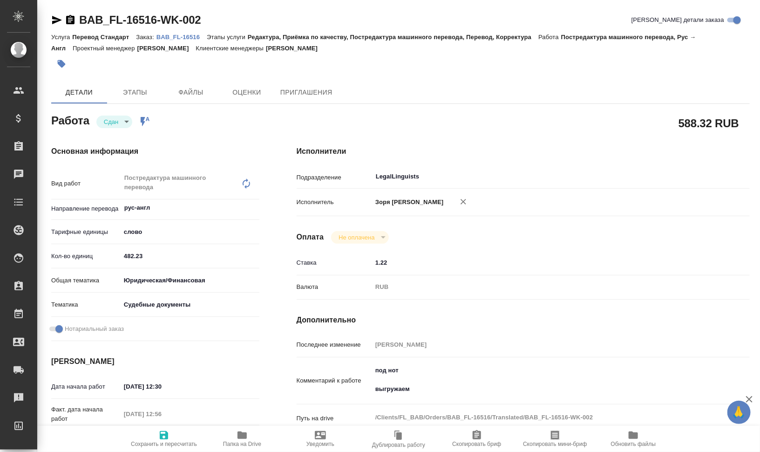
type textarea "x"
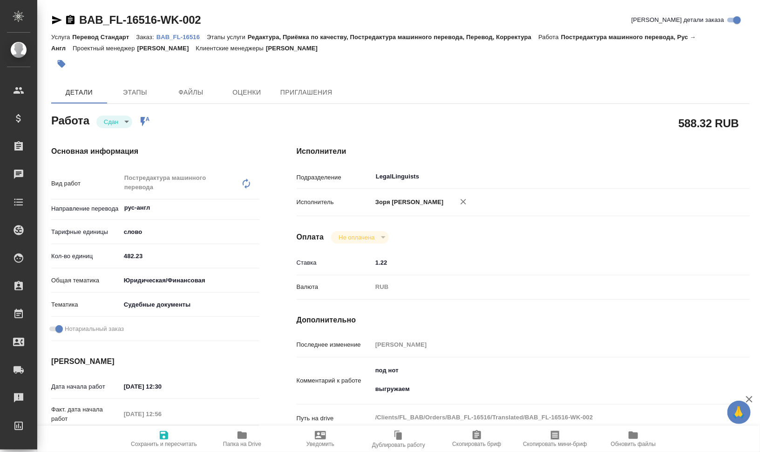
type textarea "x"
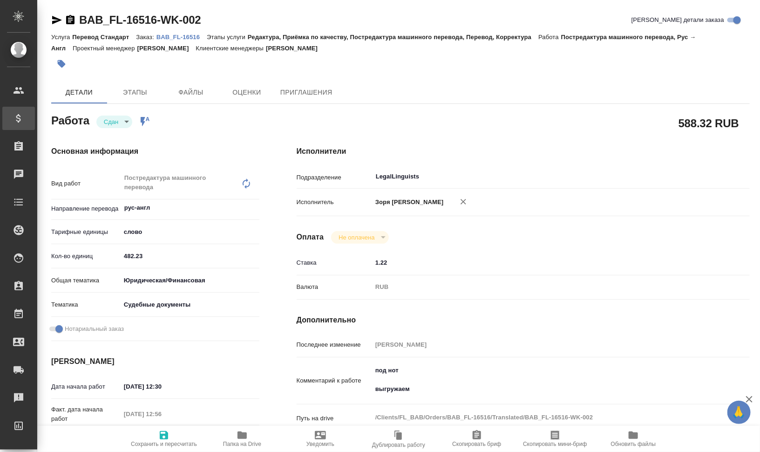
type textarea "x"
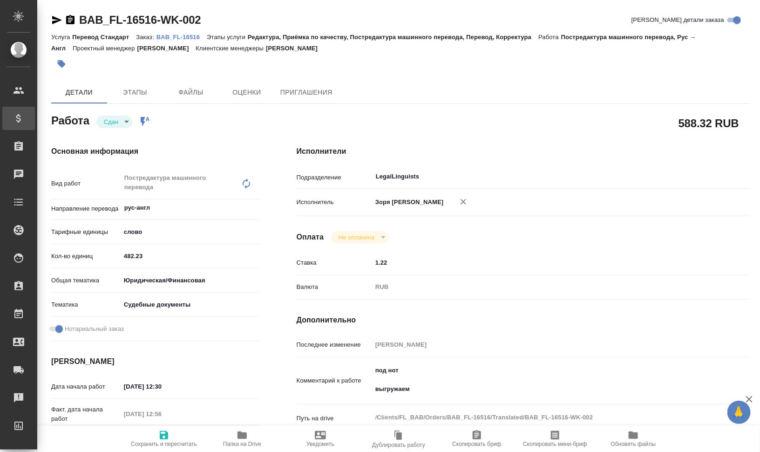
type textarea "x"
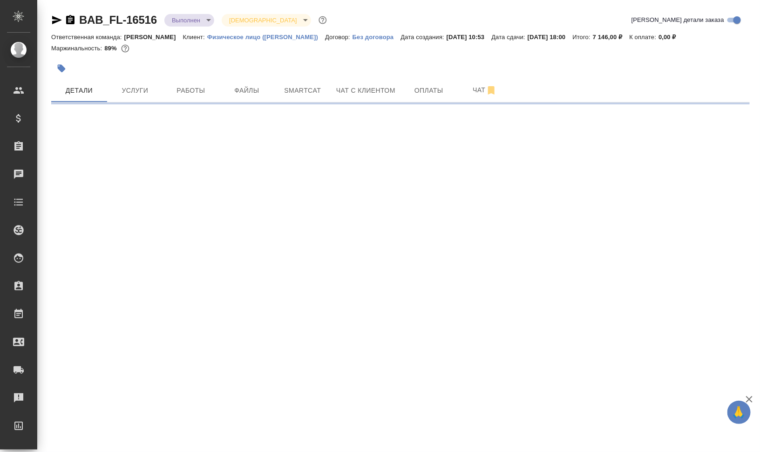
select select "RU"
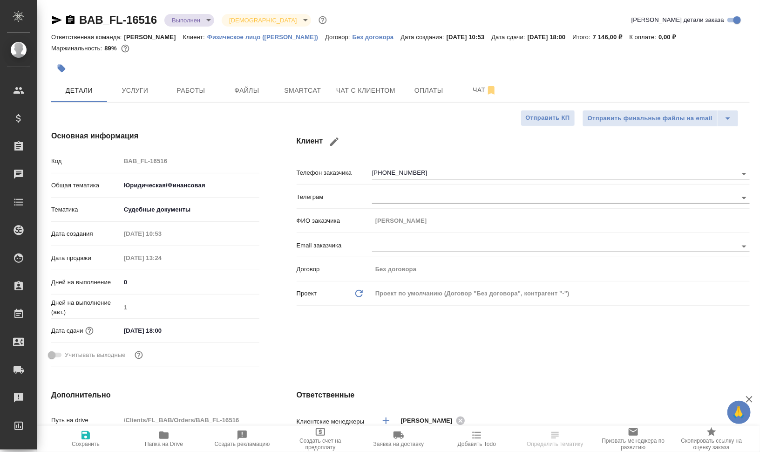
type textarea "x"
click at [198, 97] on button "Работы" at bounding box center [191, 90] width 56 height 23
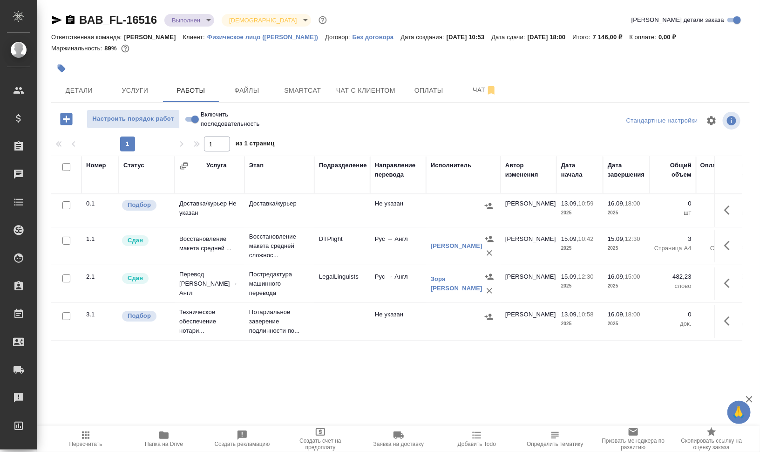
click at [175, 437] on span "Папка на Drive" at bounding box center [163, 439] width 67 height 18
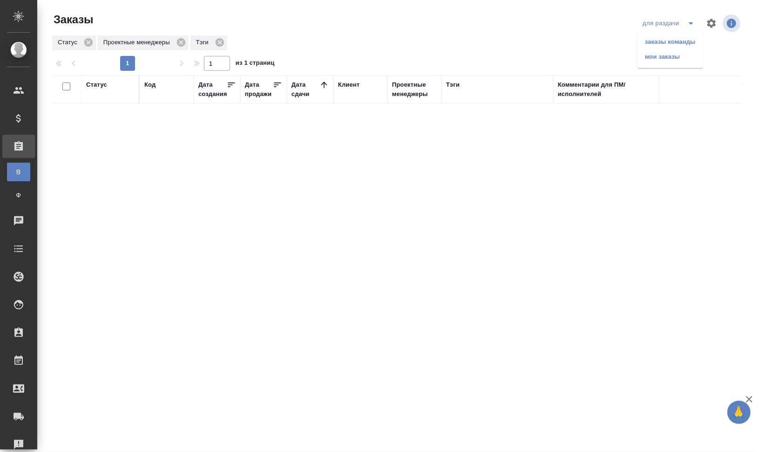
click at [530, 25] on div "для раздачи заказы команды мои заказы" at bounding box center [629, 23] width 225 height 22
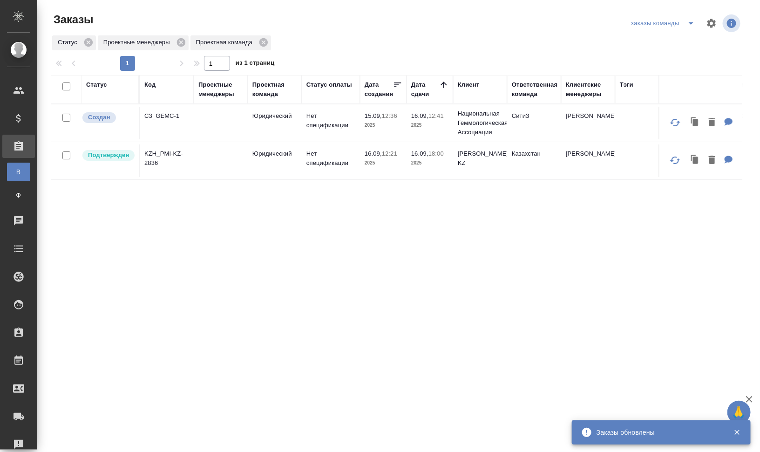
click at [696, 23] on icon "split button" at bounding box center [691, 23] width 11 height 11
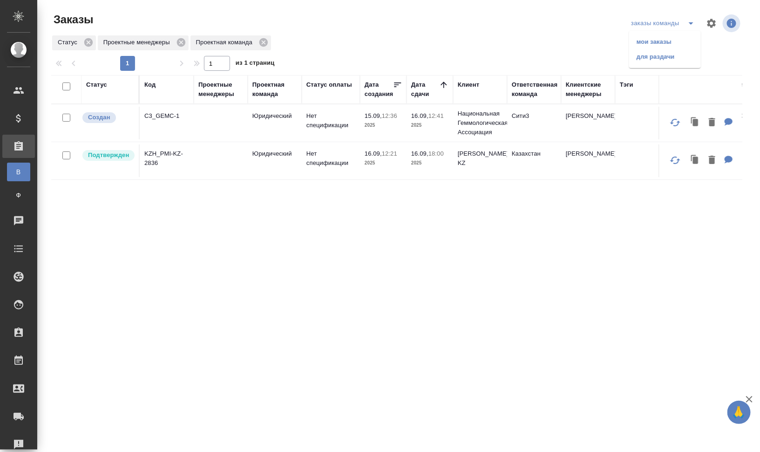
click at [696, 23] on icon "split button" at bounding box center [691, 23] width 11 height 11
click at [418, 23] on div at bounding box center [400, 23] width 233 height 22
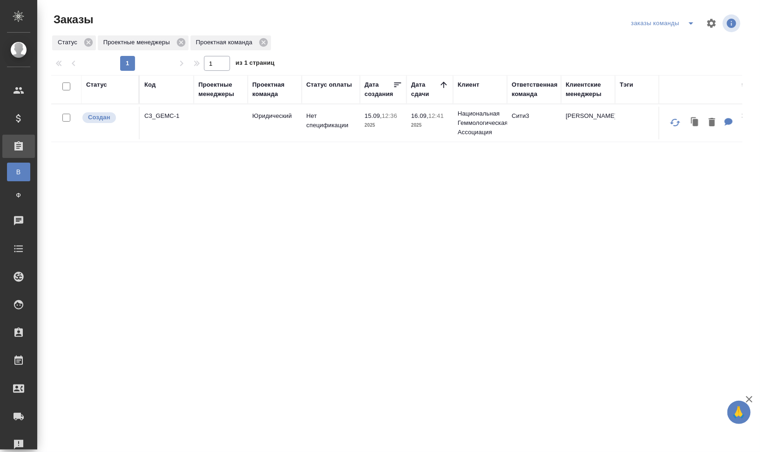
click at [293, 31] on div at bounding box center [400, 23] width 233 height 22
click at [150, 87] on div "Код" at bounding box center [149, 84] width 11 height 9
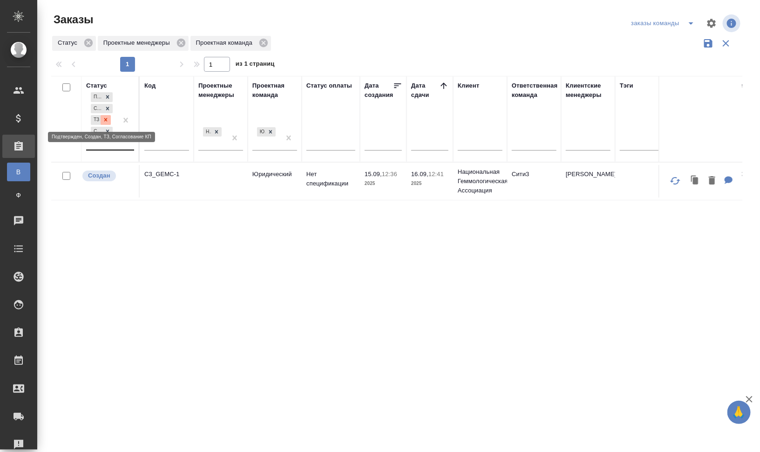
click at [108, 119] on icon at bounding box center [105, 119] width 7 height 7
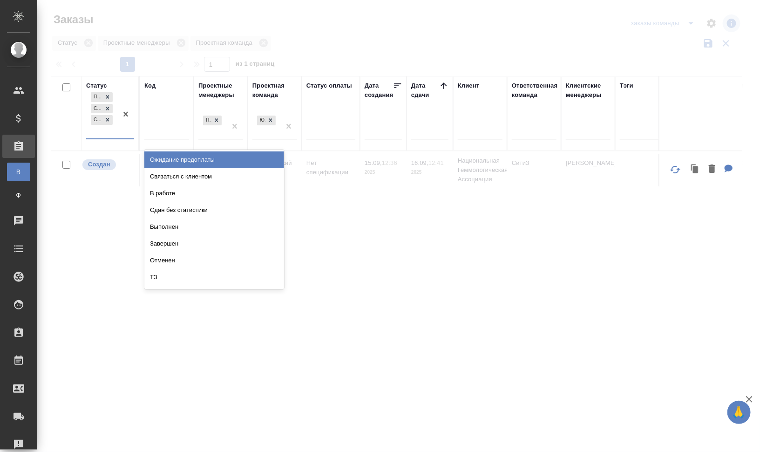
click at [112, 129] on div "Подтвержден Создан Согласование КП" at bounding box center [101, 114] width 31 height 48
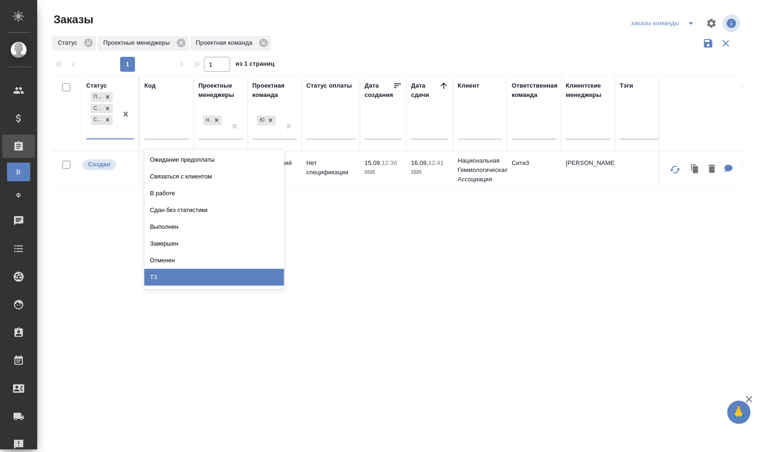
click at [189, 273] on div "ТЗ" at bounding box center [214, 277] width 140 height 17
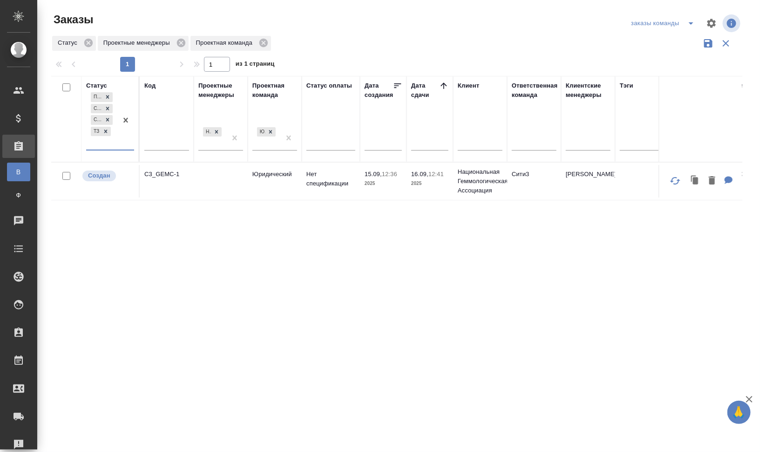
click at [299, 243] on div "Статус option ТЗ, selected. 0 results available. Select is focused ,type to ref…" at bounding box center [396, 243] width 691 height 335
click at [103, 130] on icon at bounding box center [105, 131] width 7 height 7
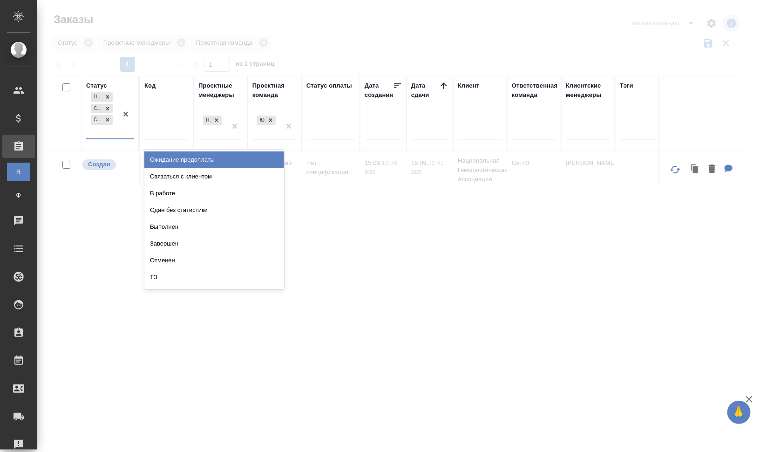
click at [108, 130] on div "Подтвержден Создан Согласование КП" at bounding box center [101, 114] width 31 height 48
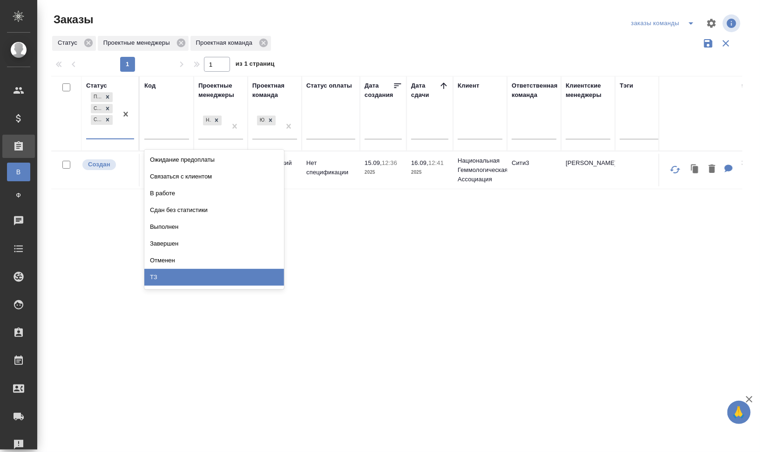
click at [192, 277] on div "ТЗ" at bounding box center [214, 277] width 140 height 17
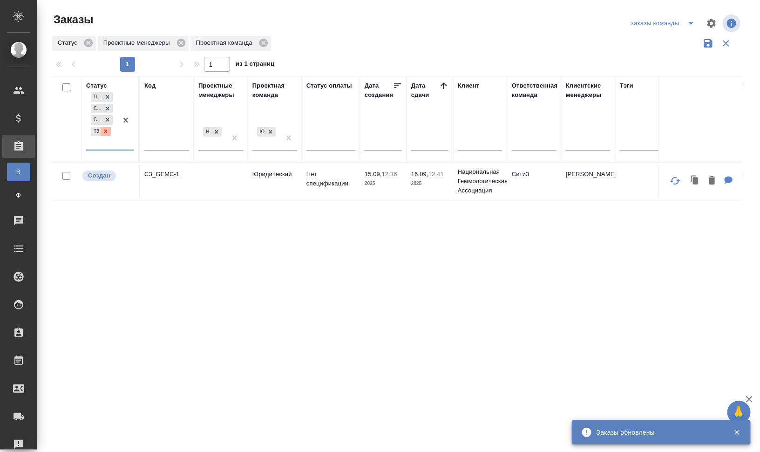
click at [108, 130] on icon at bounding box center [105, 131] width 7 height 7
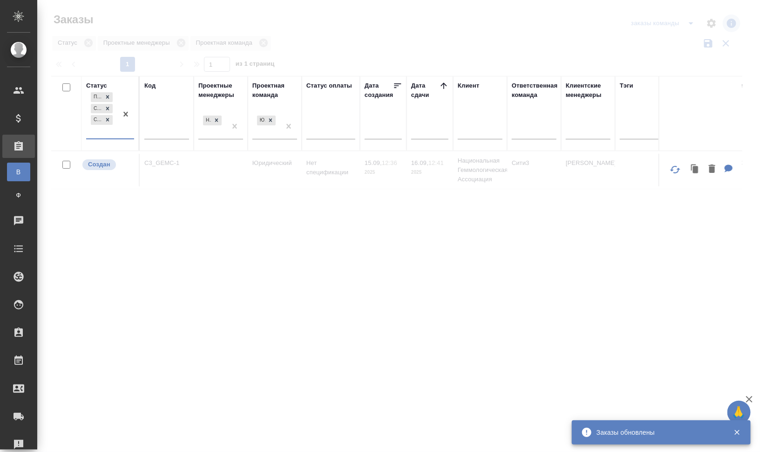
click at [108, 134] on div "Подтвержден Создан Согласование КП" at bounding box center [101, 114] width 31 height 48
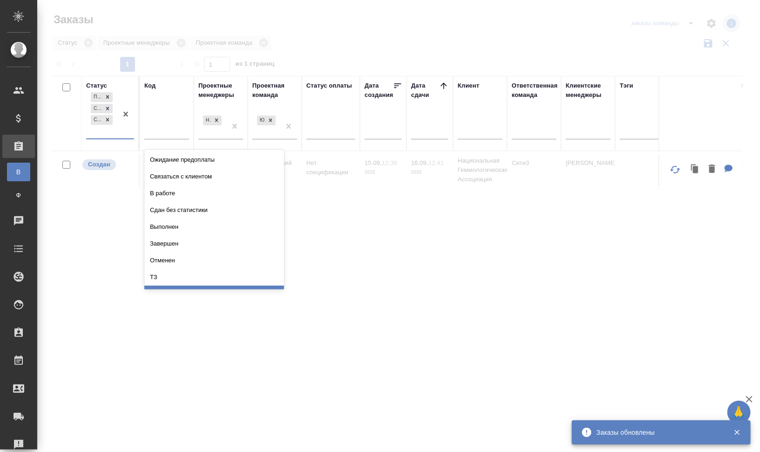
click at [218, 280] on div "ТЗ" at bounding box center [214, 277] width 140 height 17
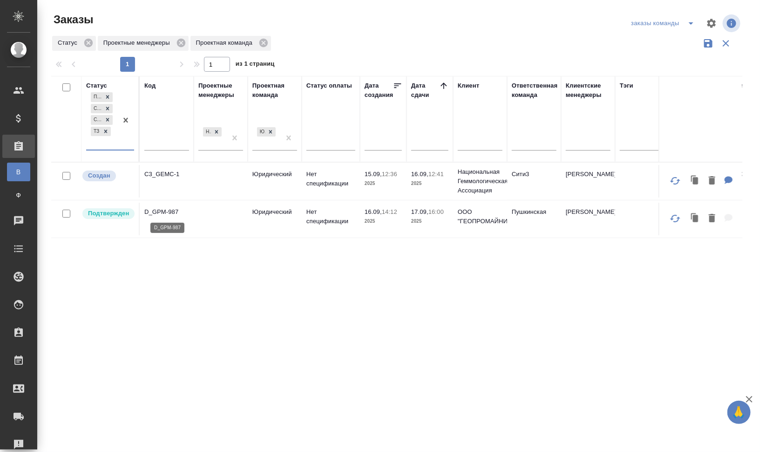
click at [174, 212] on p "D_GPM-987" at bounding box center [166, 211] width 45 height 9
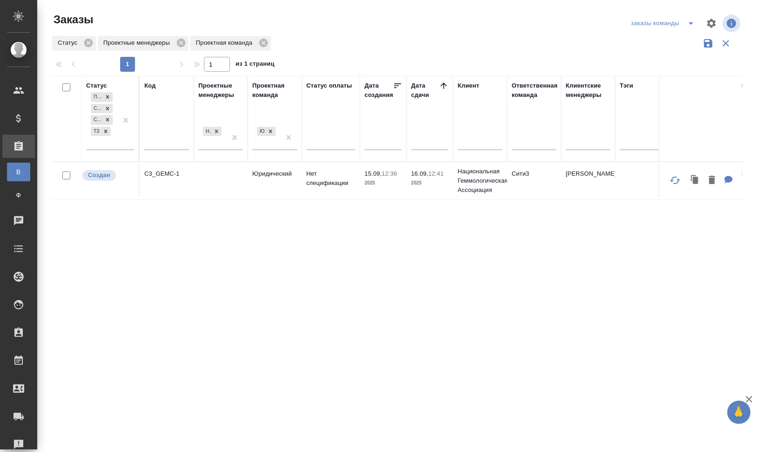
click at [153, 83] on div "Код" at bounding box center [149, 85] width 11 height 9
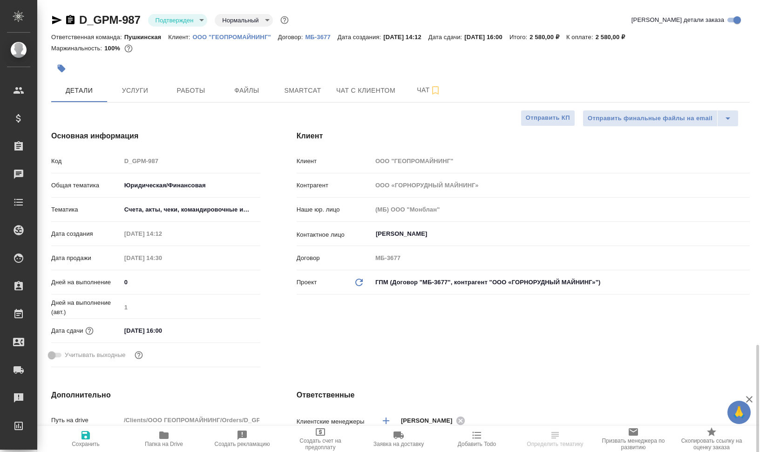
select select "RU"
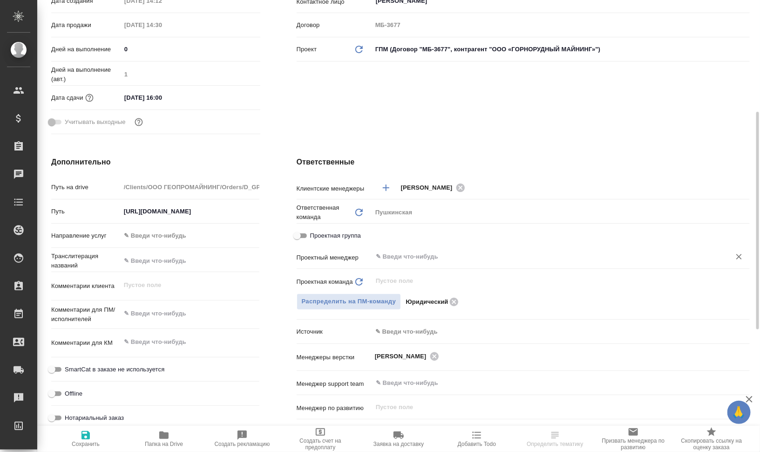
click at [452, 266] on div "​" at bounding box center [561, 257] width 378 height 19
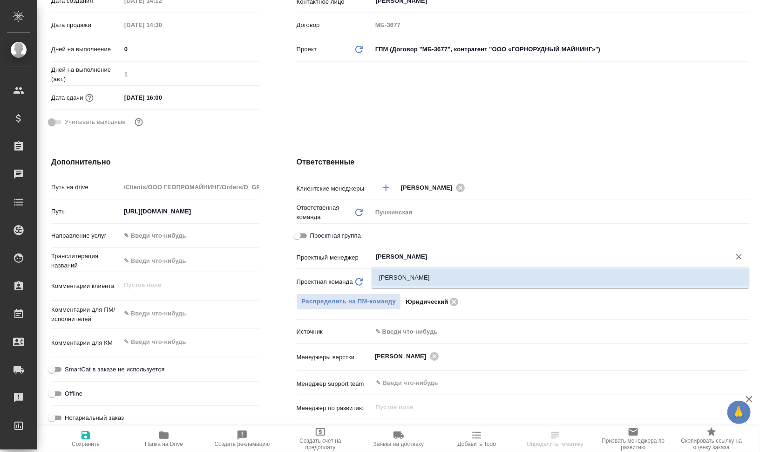
click at [438, 281] on li "[PERSON_NAME]" at bounding box center [561, 277] width 378 height 17
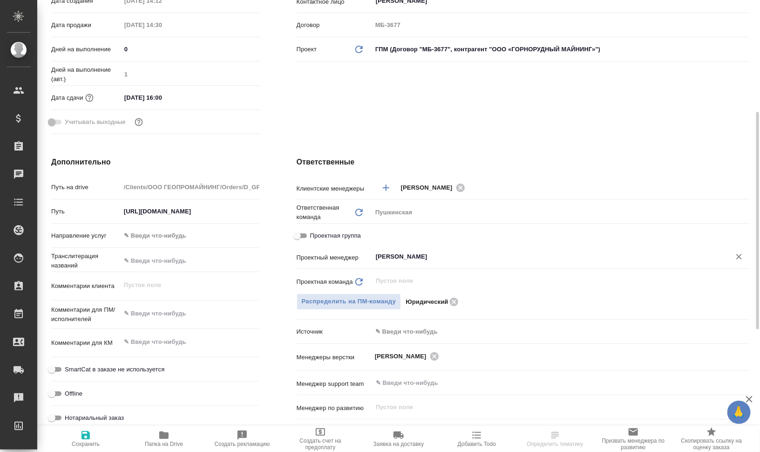
type input "[PERSON_NAME]"
click at [73, 437] on span "Сохранить" at bounding box center [85, 439] width 67 height 18
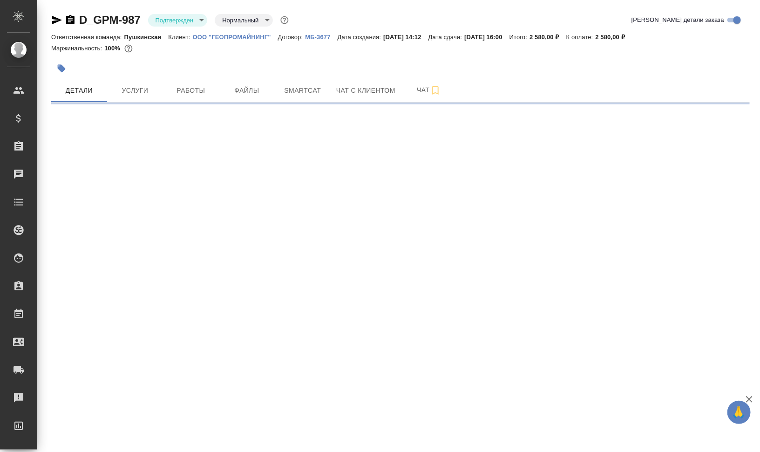
scroll to position [0, 0]
select select "RU"
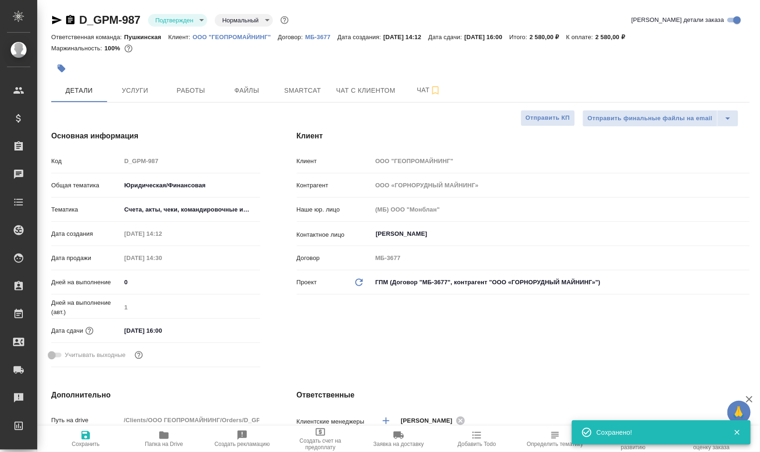
type textarea "x"
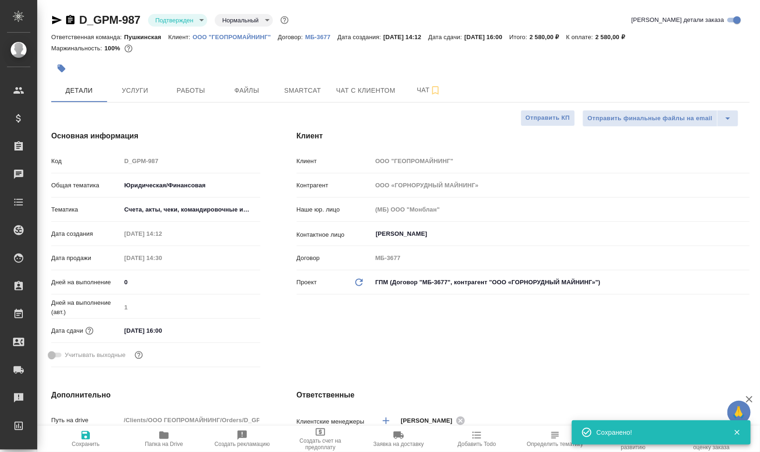
type textarea "x"
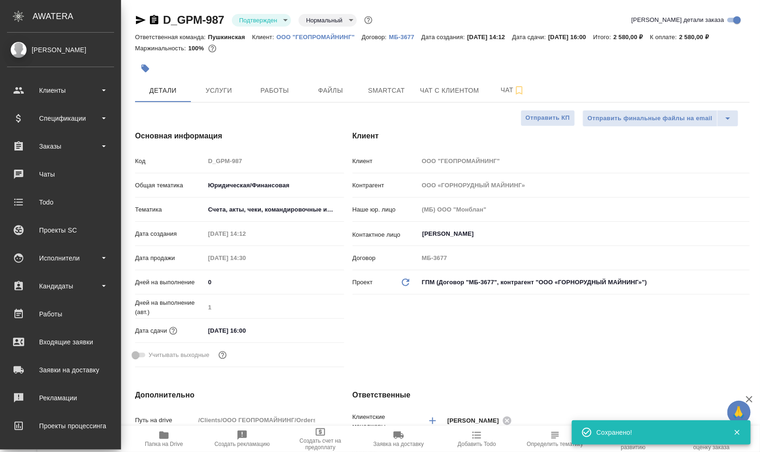
type textarea "x"
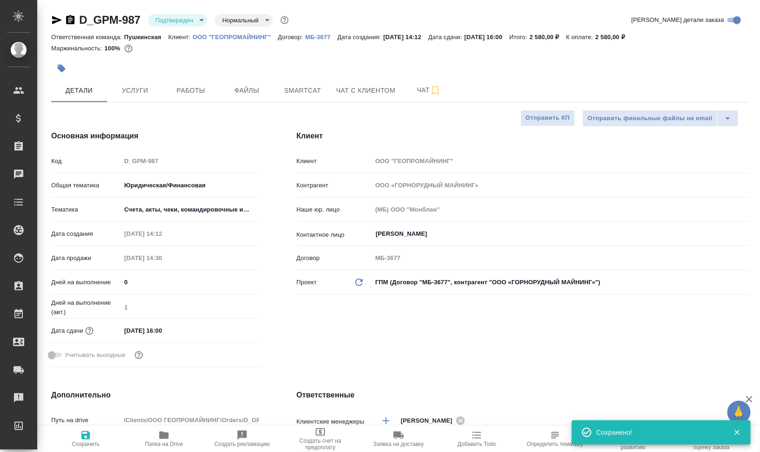
type textarea "x"
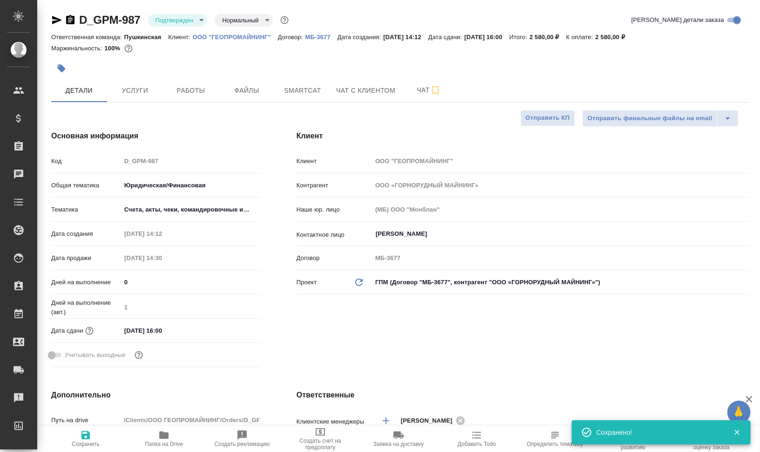
type textarea "x"
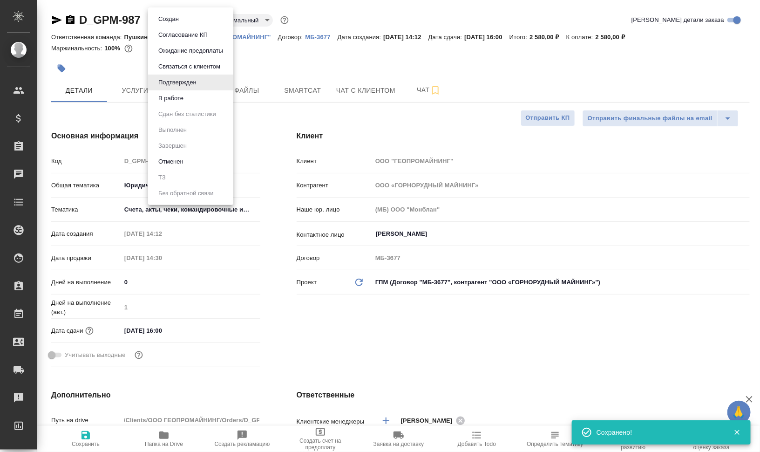
click at [192, 20] on body "🙏 .cls-1 fill:#fff; AWATERA Валеев Динар Клиенты Спецификации Заказы 0 Чаты Tod…" at bounding box center [380, 263] width 760 height 527
click at [189, 98] on li "В работе" at bounding box center [190, 98] width 85 height 16
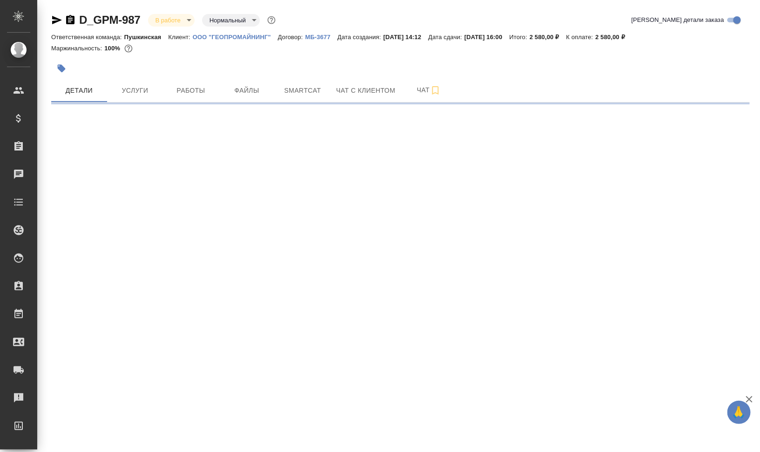
select select "RU"
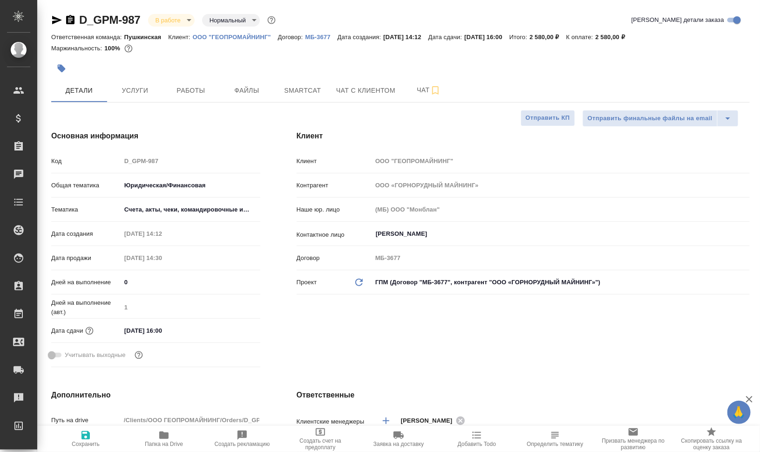
type textarea "x"
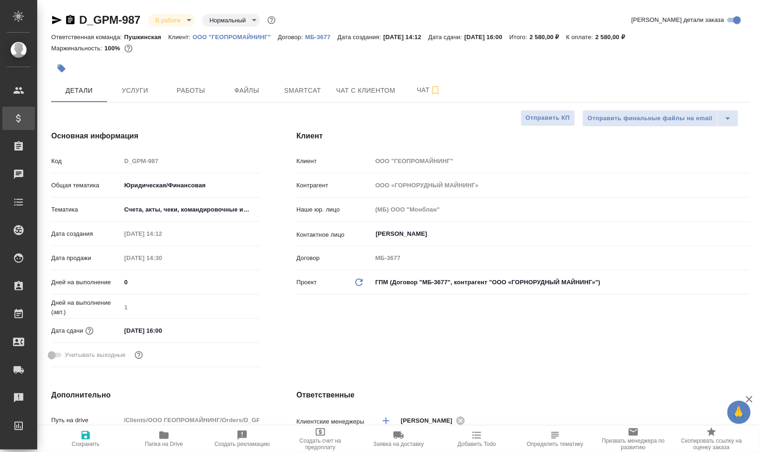
type textarea "x"
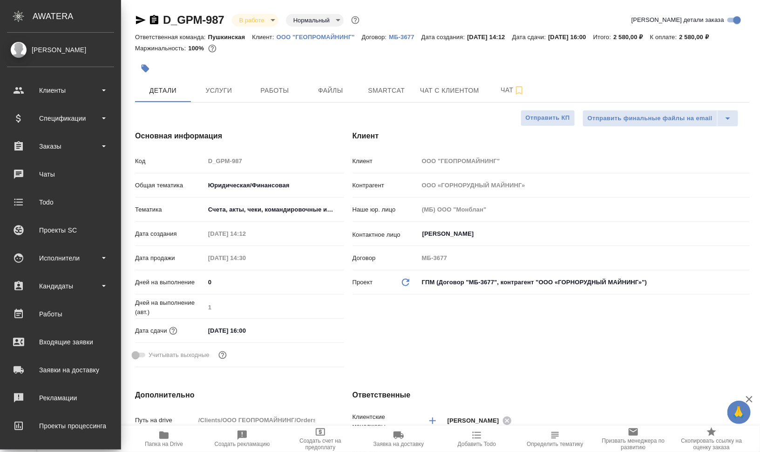
type textarea "x"
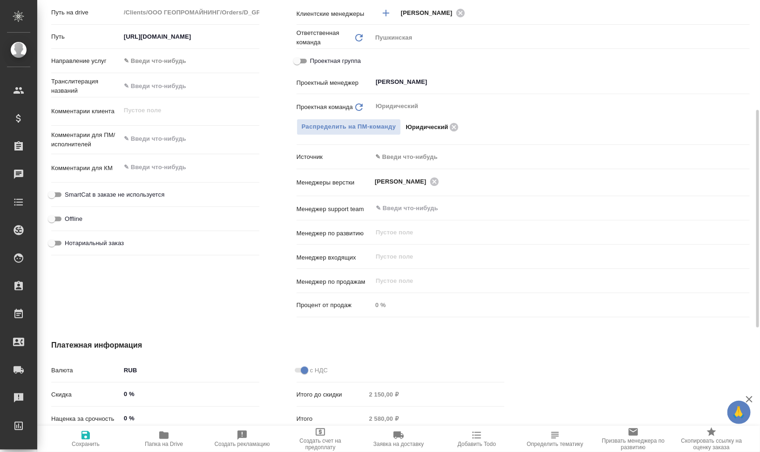
scroll to position [233, 0]
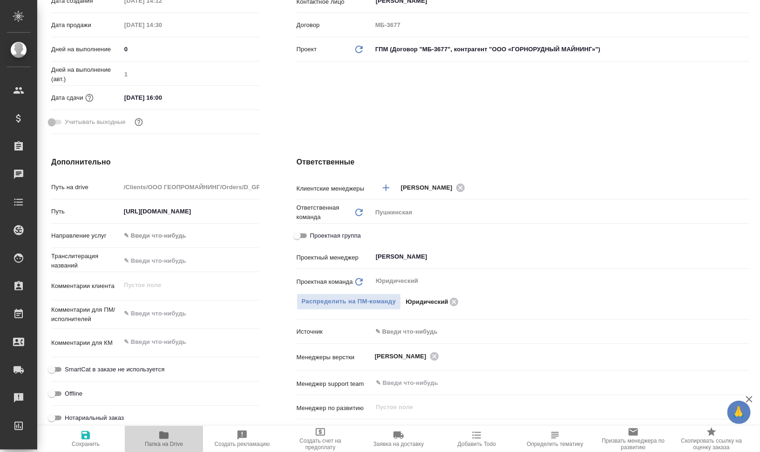
click at [164, 442] on span "Папка на Drive" at bounding box center [164, 444] width 38 height 7
type textarea "x"
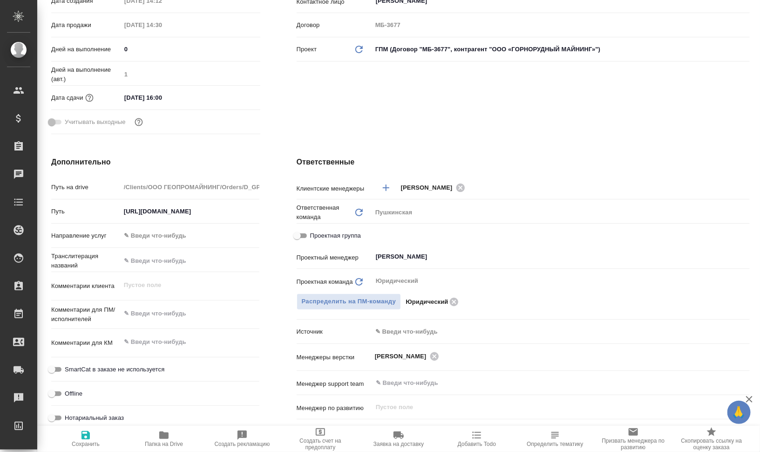
type textarea "x"
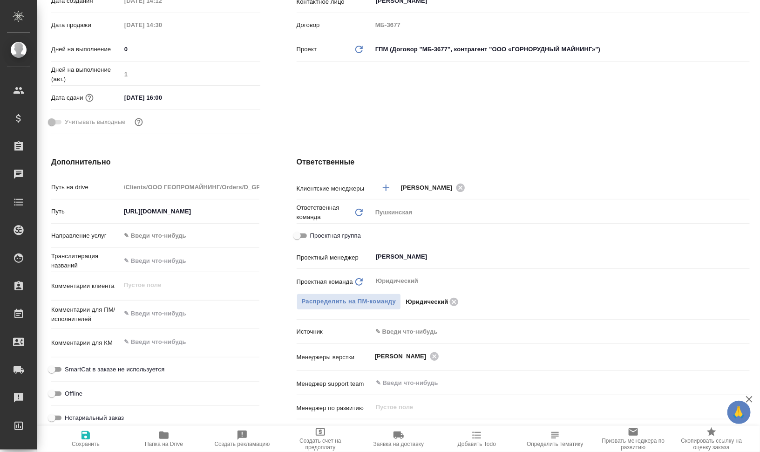
type textarea "x"
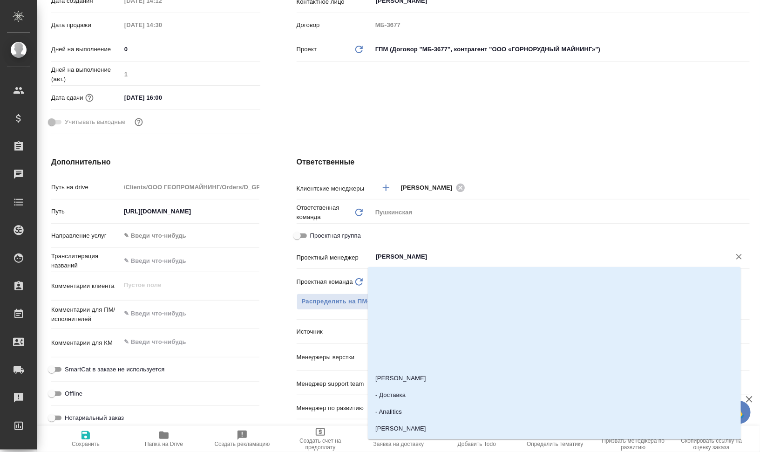
click at [449, 258] on input "[PERSON_NAME]" at bounding box center [545, 256] width 341 height 11
type textarea "x"
click at [91, 437] on icon "button" at bounding box center [85, 435] width 11 height 11
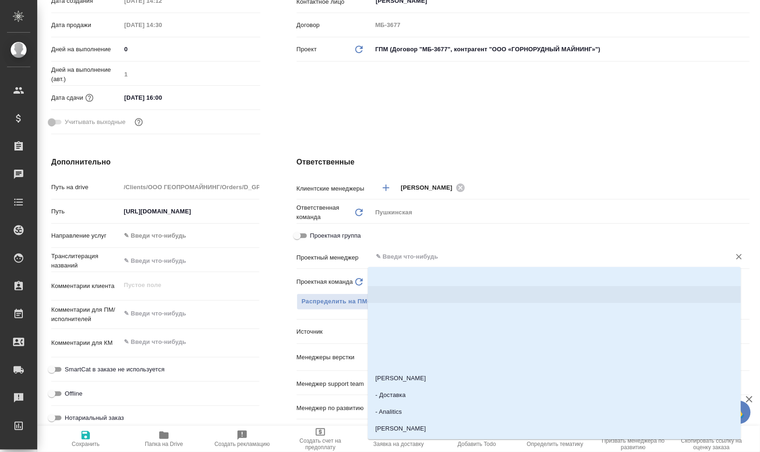
type textarea "x"
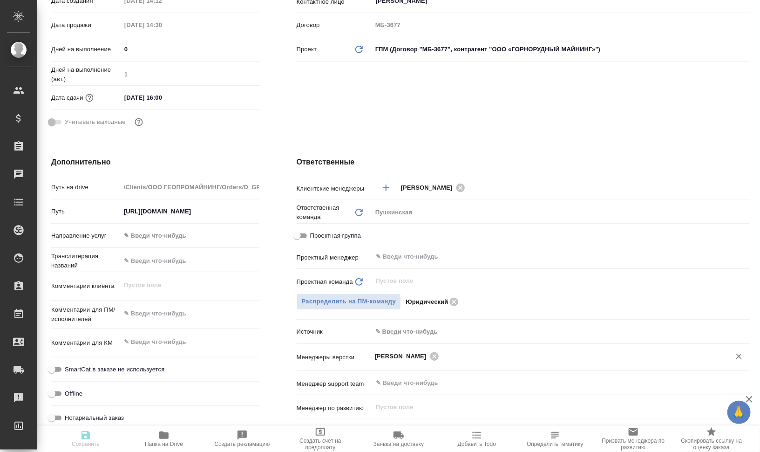
type textarea "x"
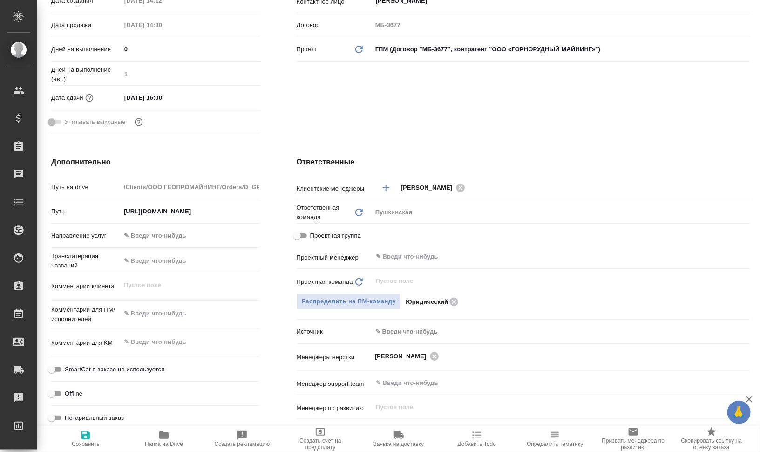
type textarea "x"
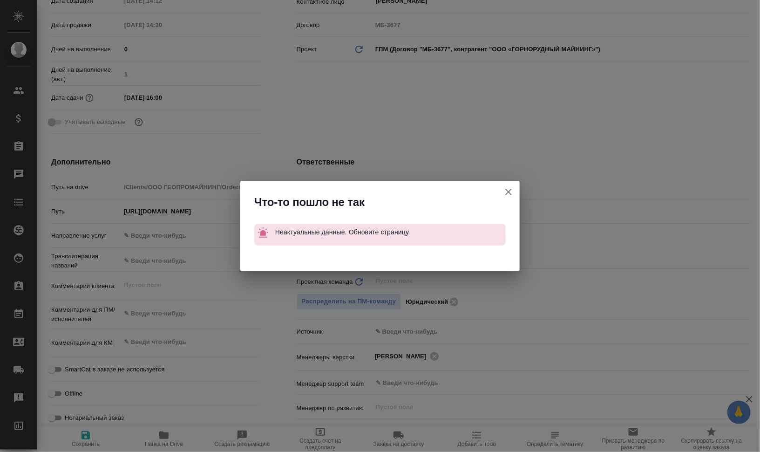
drag, startPoint x: 512, startPoint y: 193, endPoint x: 502, endPoint y: 188, distance: 11.7
click at [512, 193] on icon "button" at bounding box center [508, 191] width 11 height 11
type textarea "x"
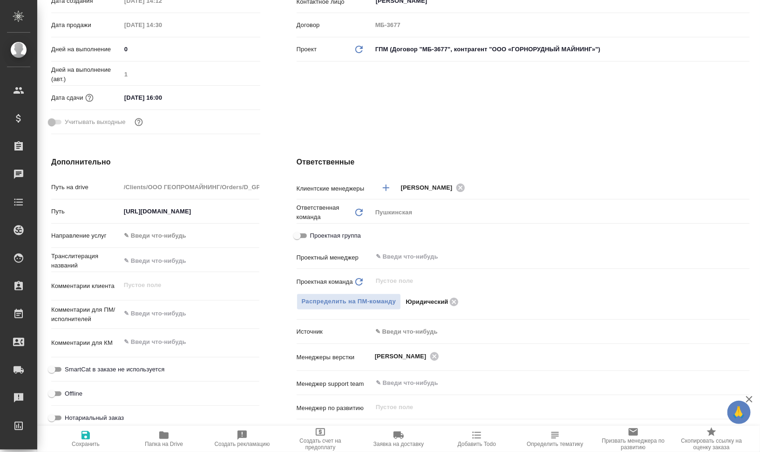
type textarea "x"
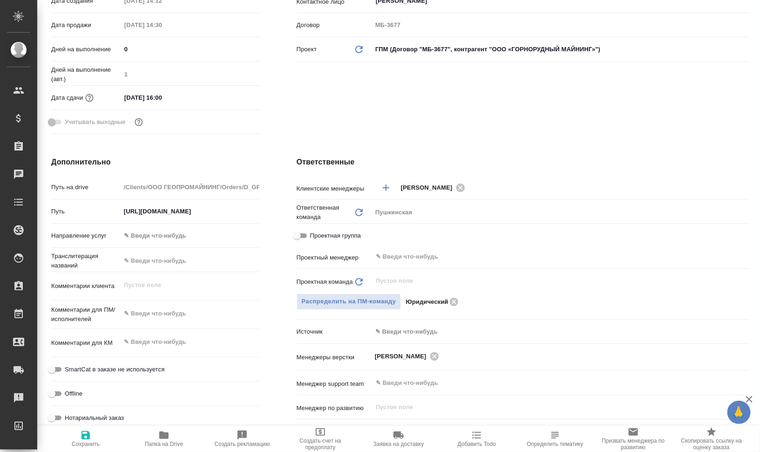
type textarea "x"
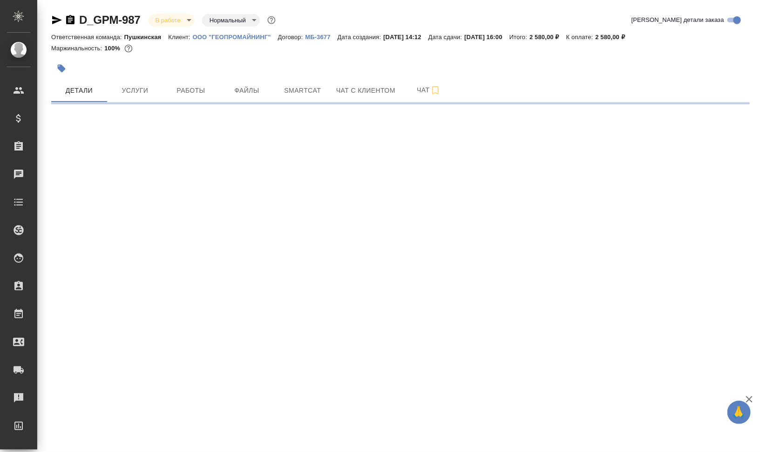
select select "RU"
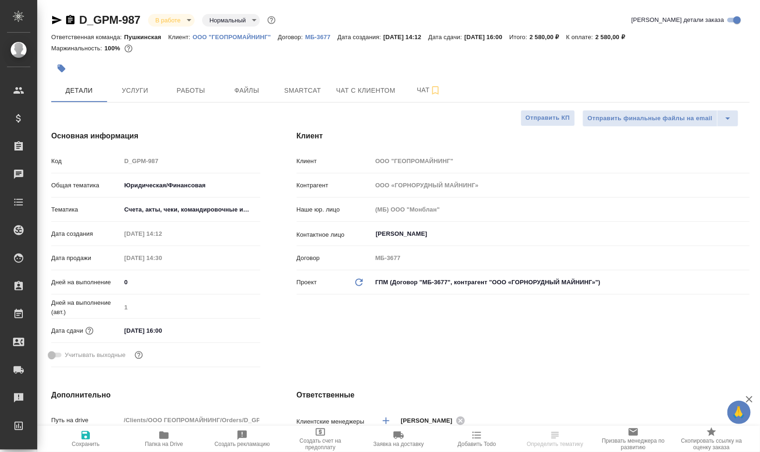
type textarea "x"
click at [177, 20] on body "🙏 .cls-1 fill:#fff; AWATERA Валеев Динар Клиенты Спецификации Заказы Чаты Todo …" at bounding box center [380, 263] width 760 height 527
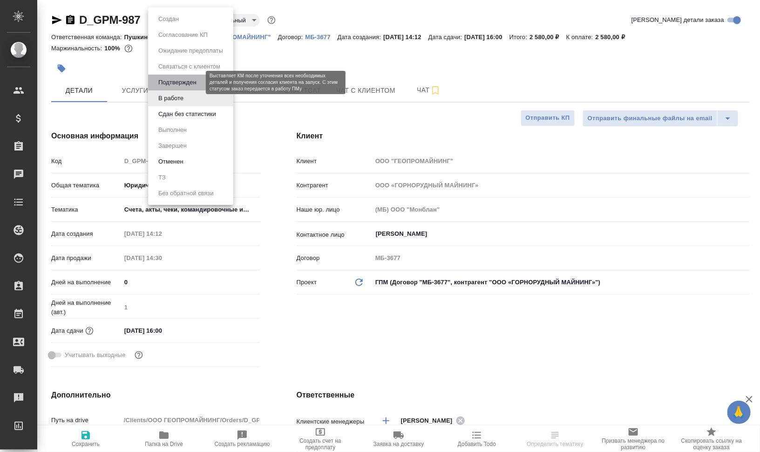
click at [182, 82] on button "Подтвержден" at bounding box center [178, 82] width 44 height 10
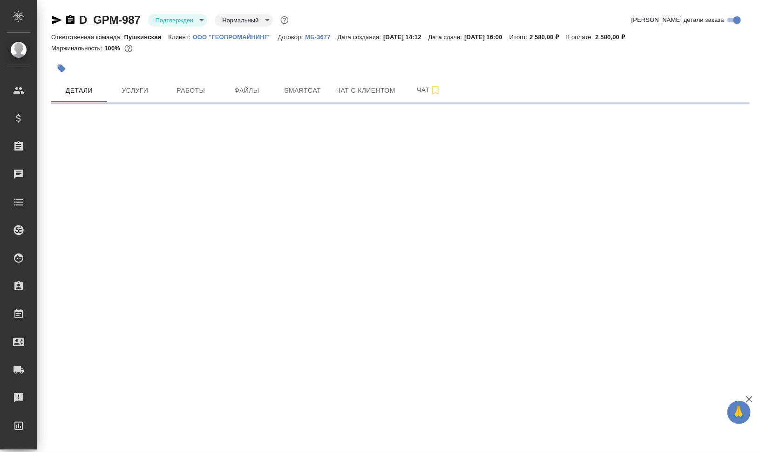
select select "RU"
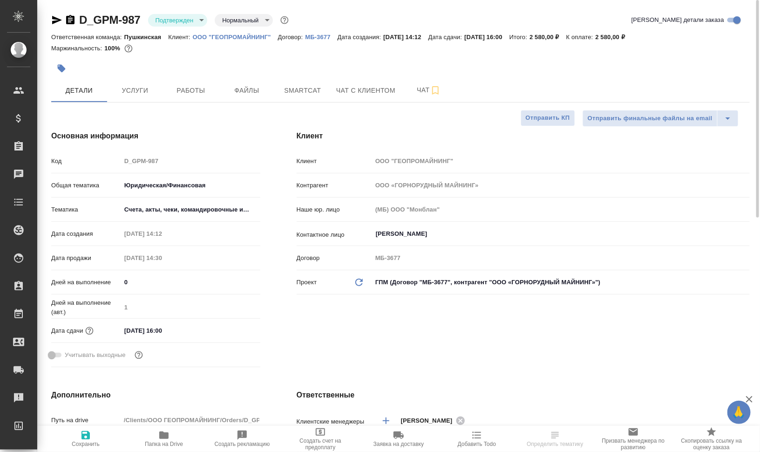
type textarea "x"
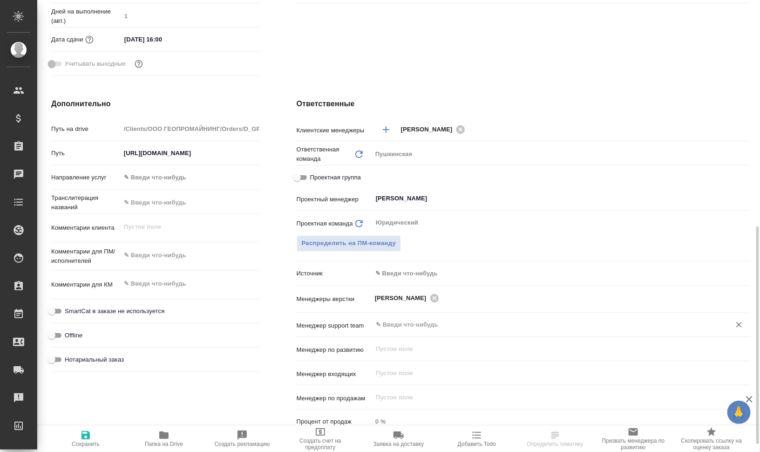
scroll to position [349, 0]
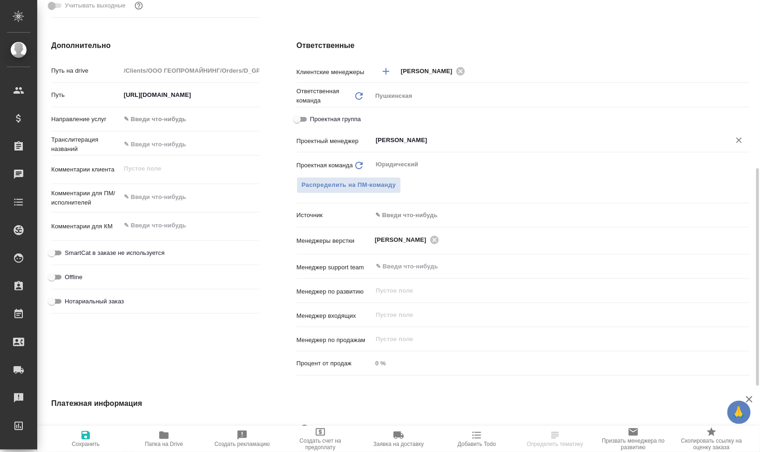
click at [441, 143] on input "[PERSON_NAME]" at bounding box center [545, 140] width 341 height 11
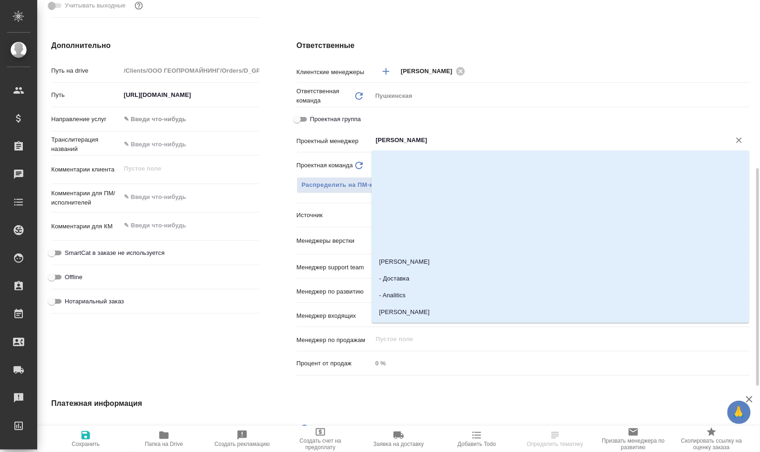
type textarea "x"
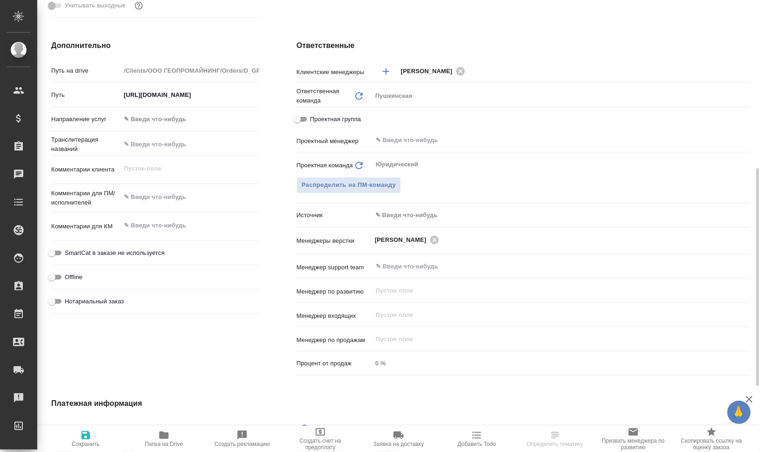
click at [96, 442] on span "Сохранить" at bounding box center [86, 444] width 28 height 7
type textarea "x"
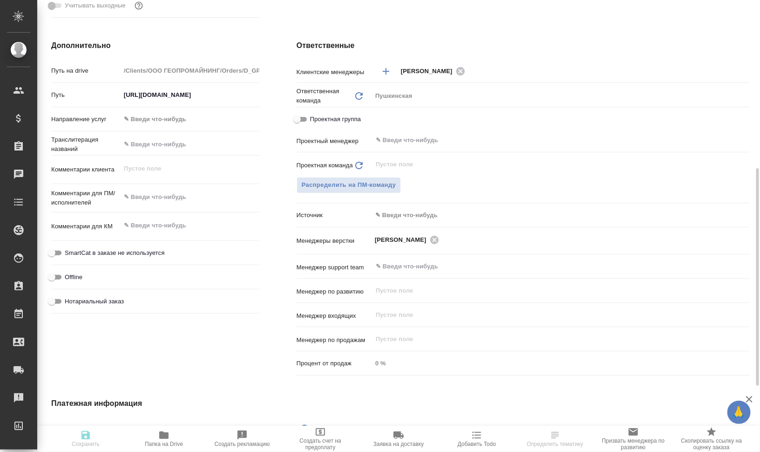
type textarea "x"
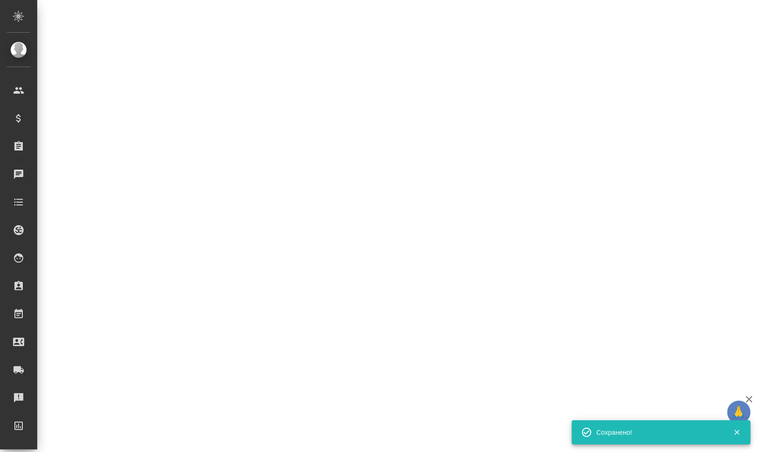
select select "RU"
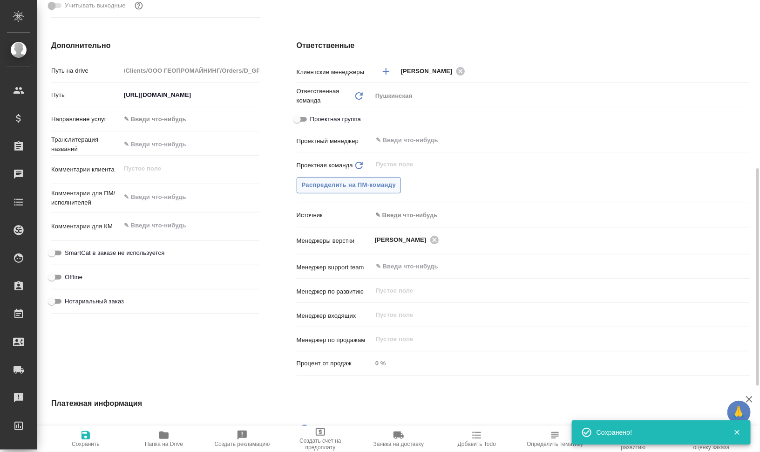
type textarea "x"
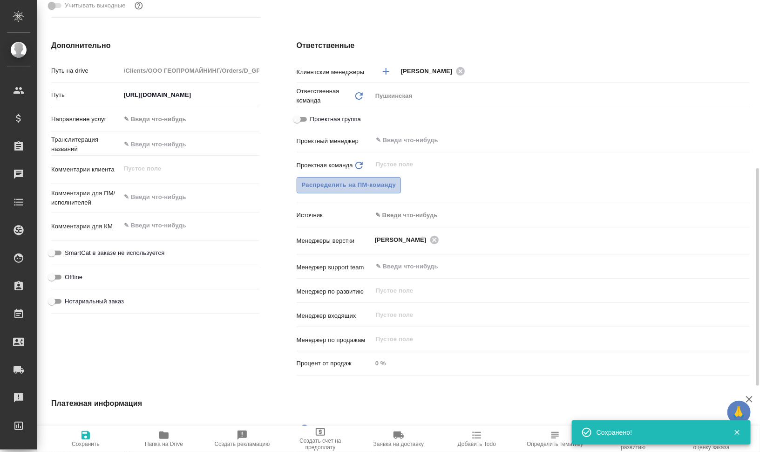
type textarea "x"
click at [381, 187] on span "Распределить на ПМ-команду" at bounding box center [349, 185] width 95 height 11
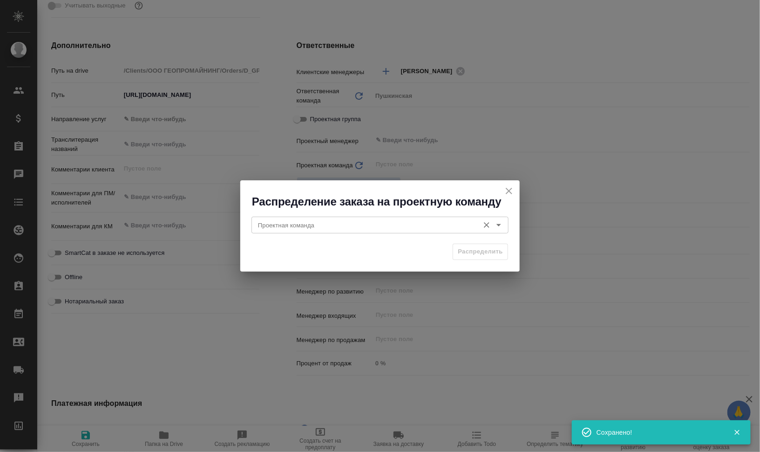
click at [389, 229] on input "Проектная команда" at bounding box center [364, 224] width 220 height 11
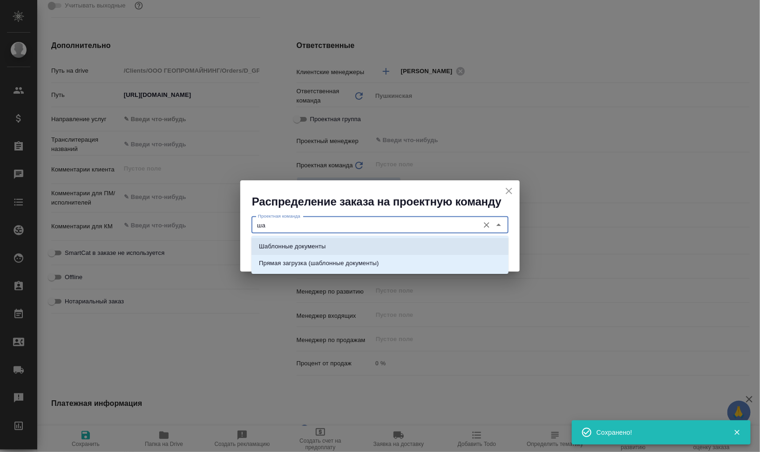
click at [360, 248] on li "Шаблонные документы" at bounding box center [380, 246] width 257 height 17
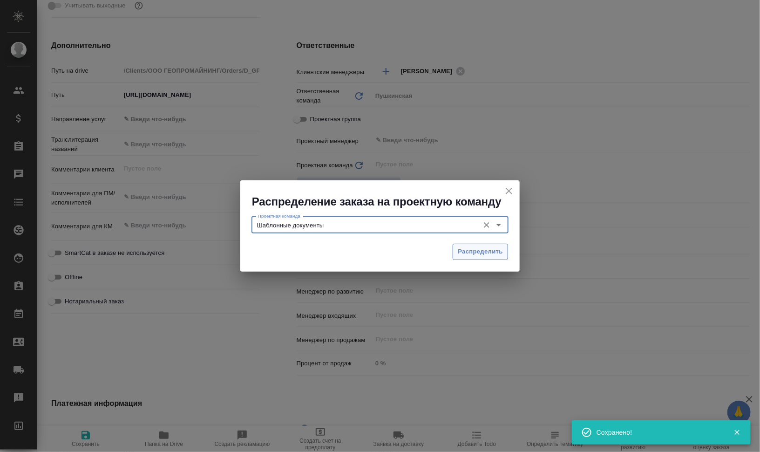
type input "Шаблонные документы"
click at [477, 256] on button "Распределить" at bounding box center [480, 252] width 55 height 16
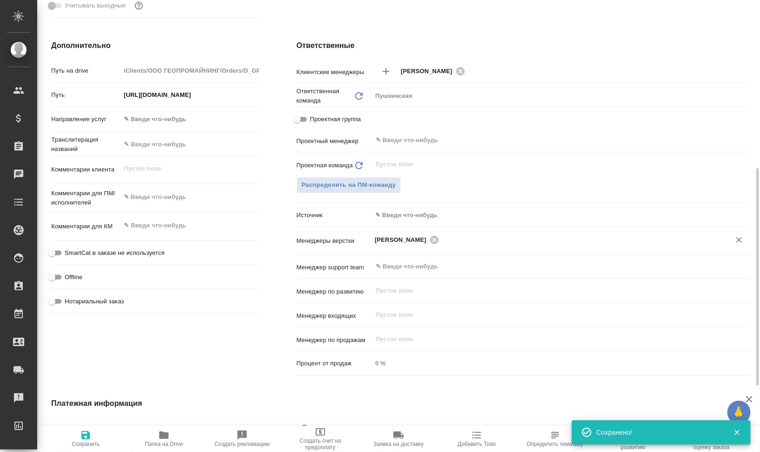
type textarea "x"
click at [87, 442] on span "Сохранить" at bounding box center [86, 444] width 28 height 7
type textarea "x"
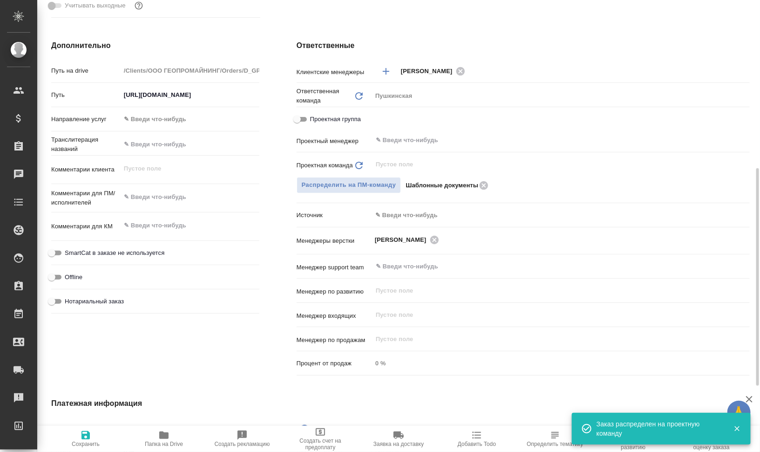
type textarea "x"
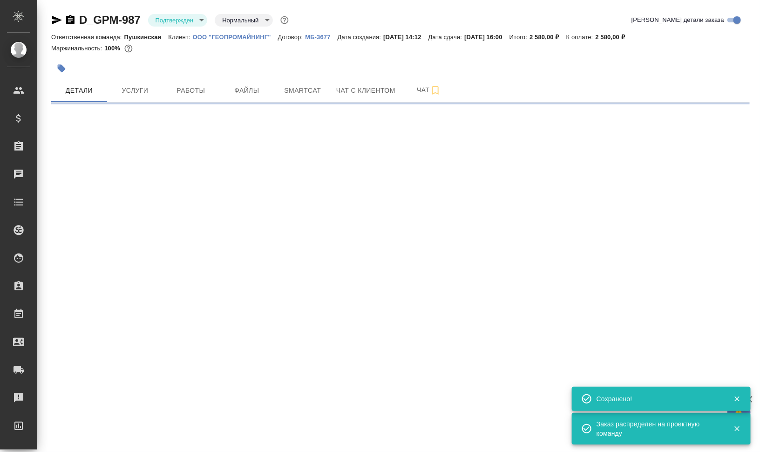
scroll to position [0, 0]
select select "RU"
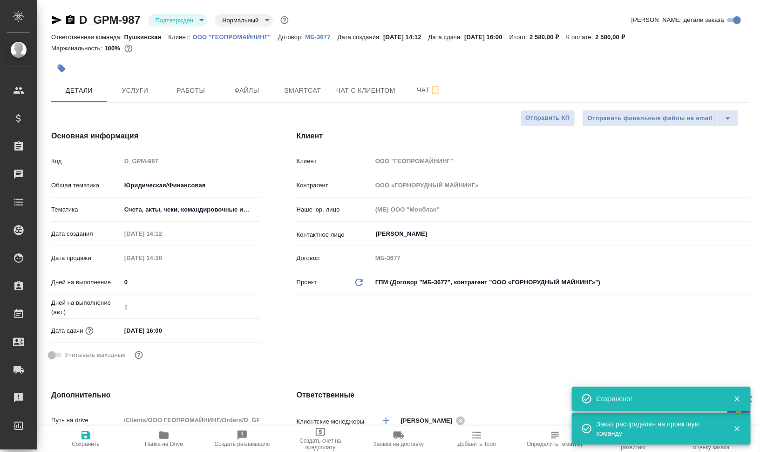
type textarea "x"
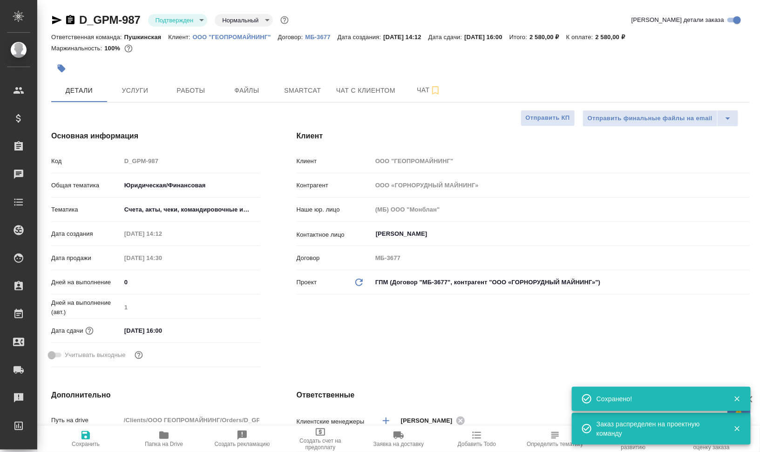
type textarea "x"
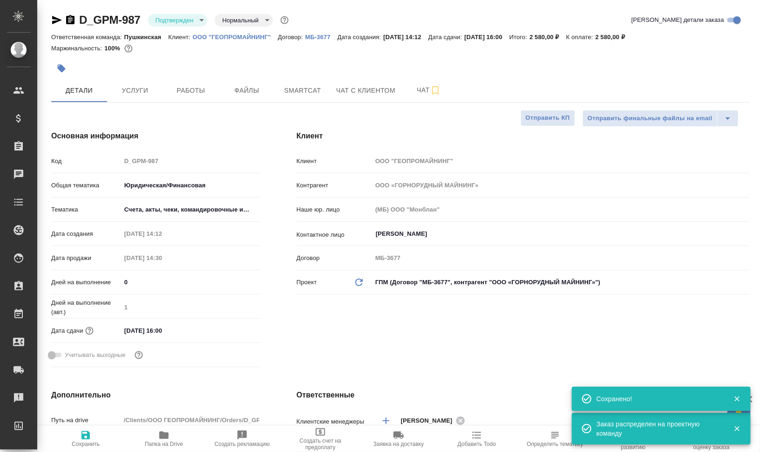
type textarea "x"
click at [193, 85] on span "Работы" at bounding box center [191, 91] width 45 height 12
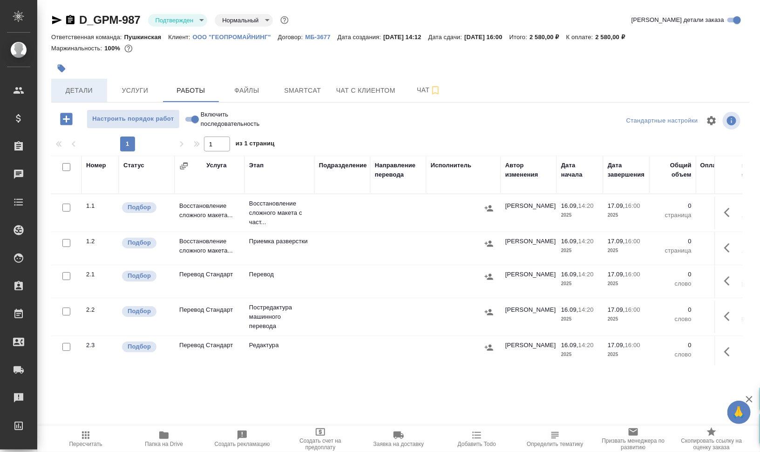
click at [71, 90] on span "Детали" at bounding box center [79, 91] width 45 height 12
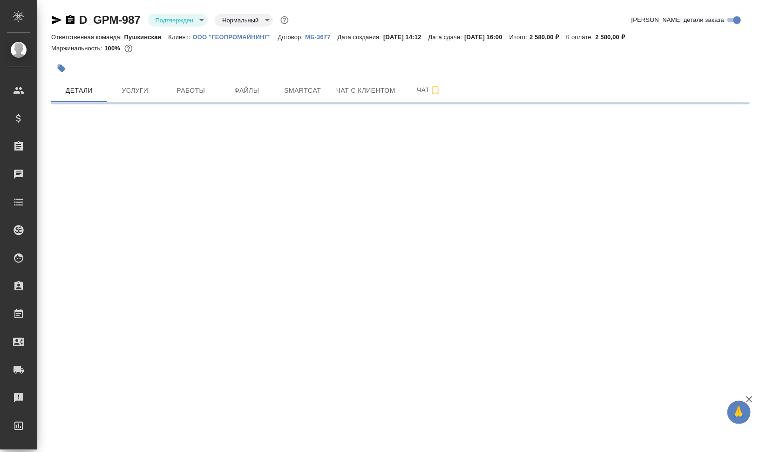
select select "RU"
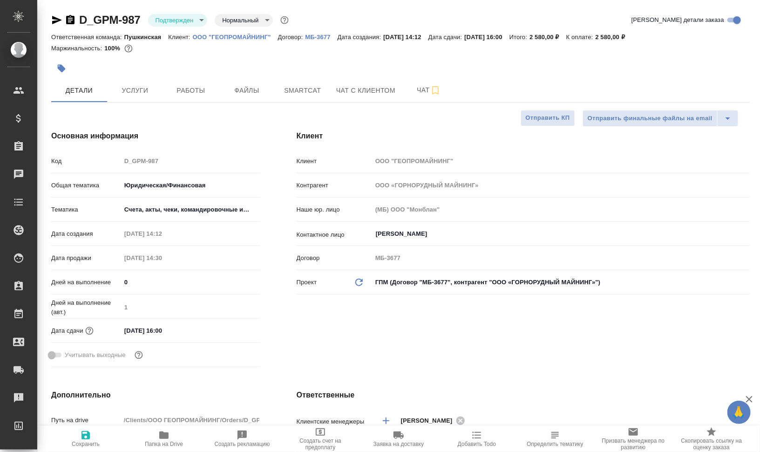
type textarea "x"
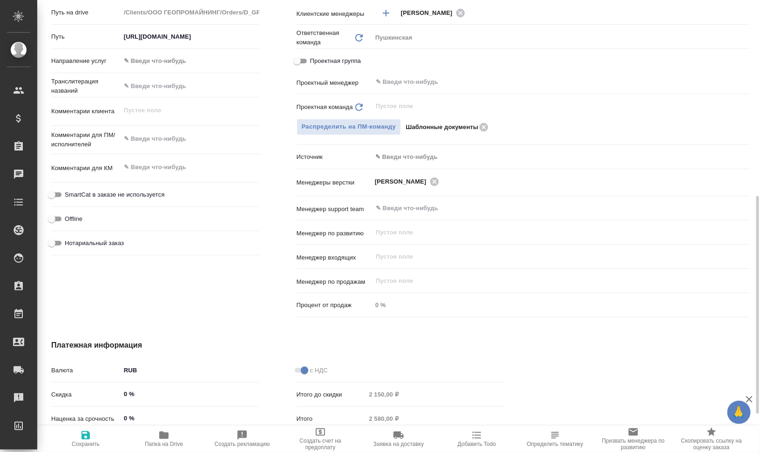
type textarea "x"
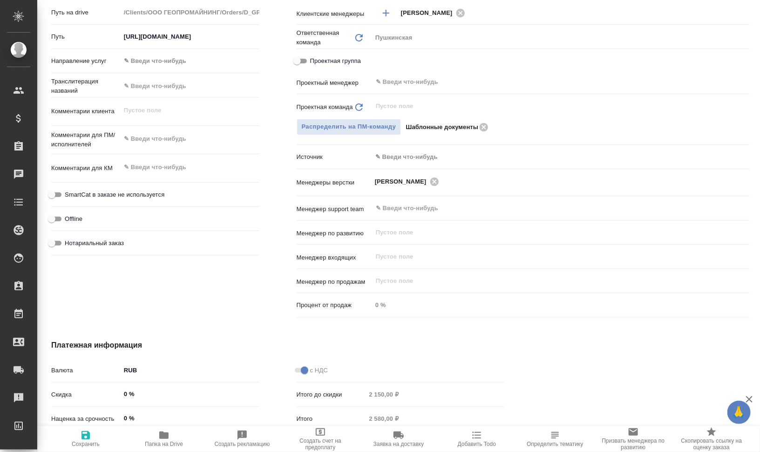
type textarea "x"
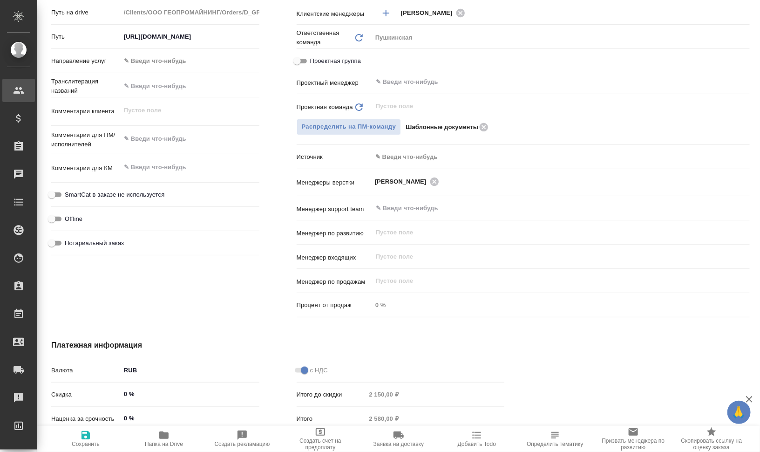
type textarea "x"
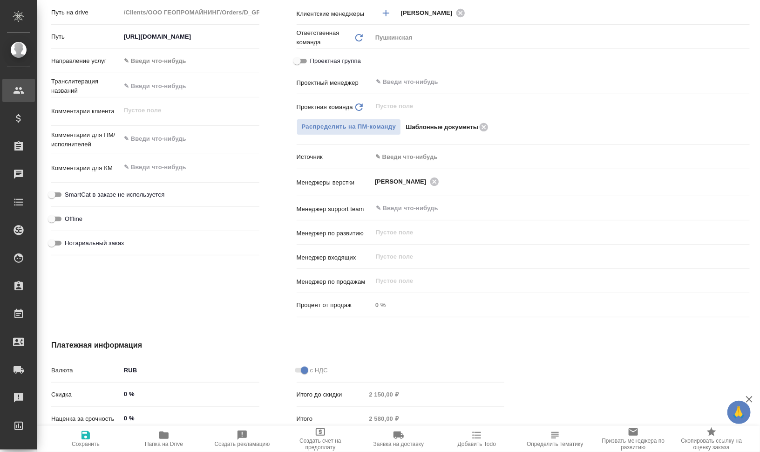
type textarea "x"
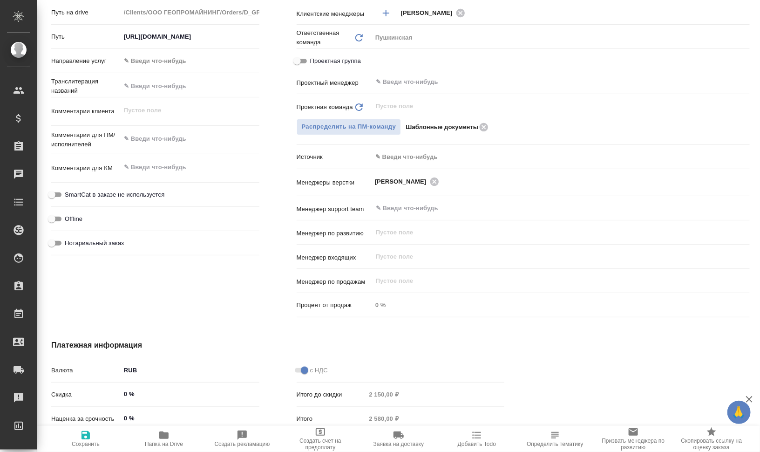
type textarea "x"
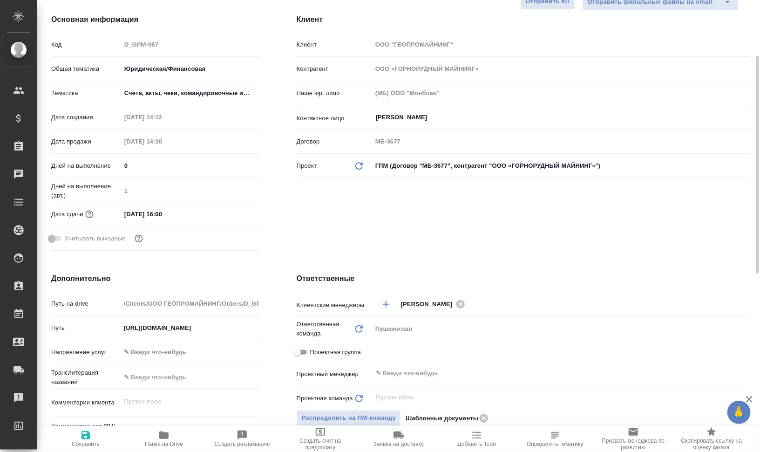
scroll to position [0, 0]
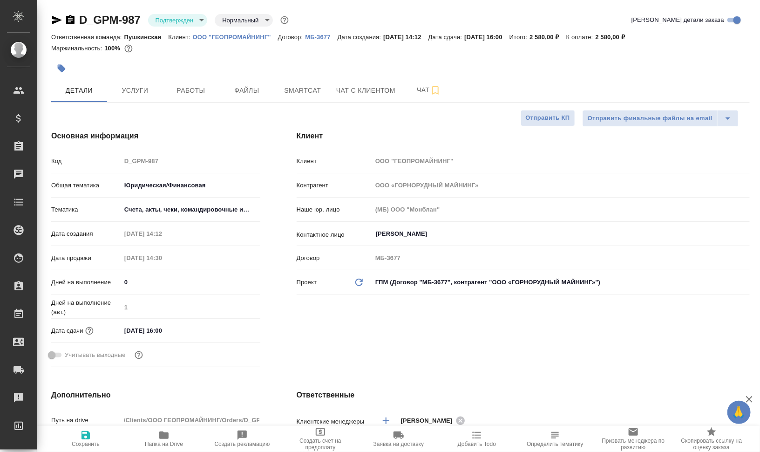
type textarea "x"
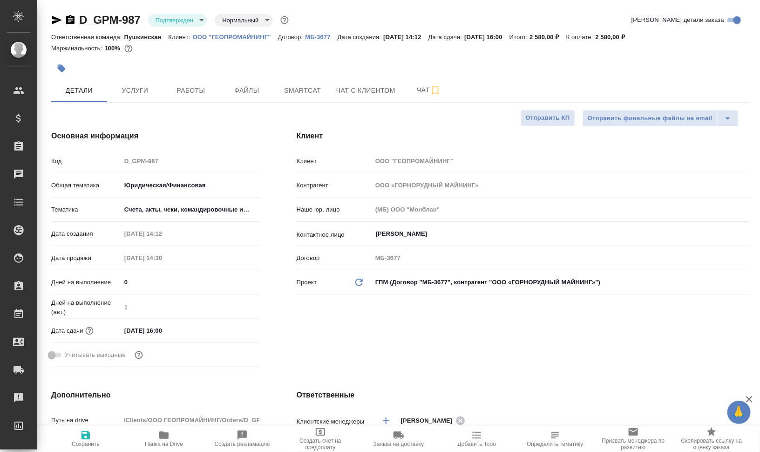
type textarea "x"
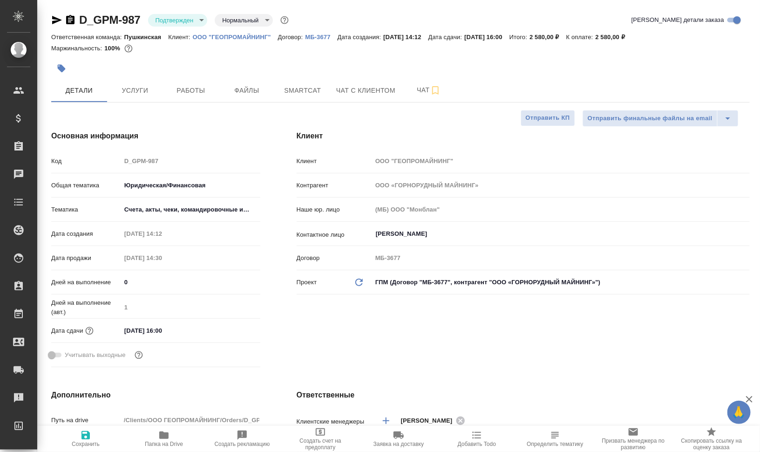
type textarea "x"
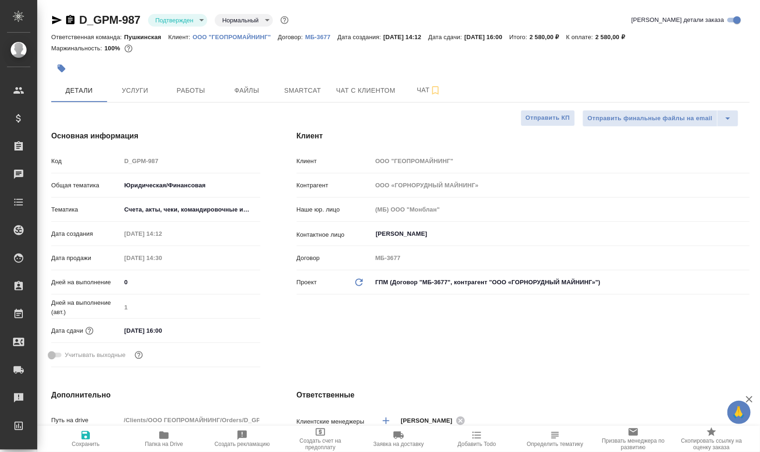
type textarea "x"
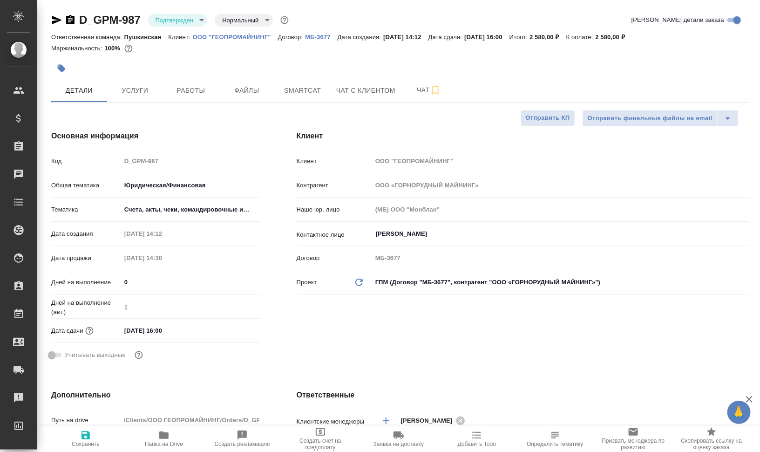
type textarea "x"
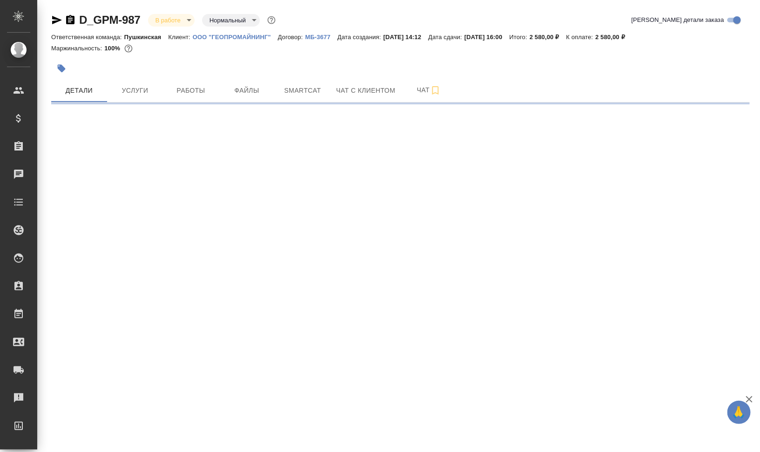
select select "RU"
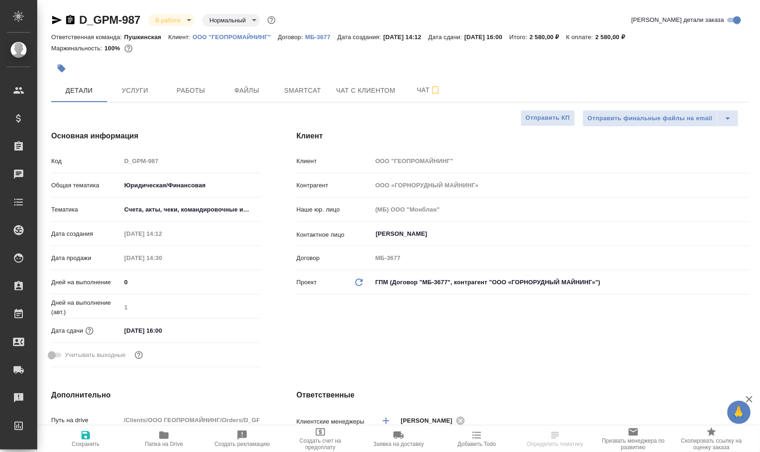
type textarea "x"
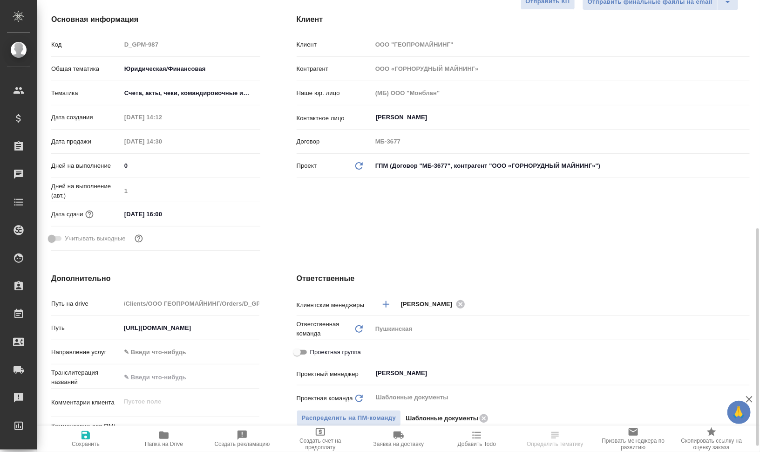
scroll to position [291, 0]
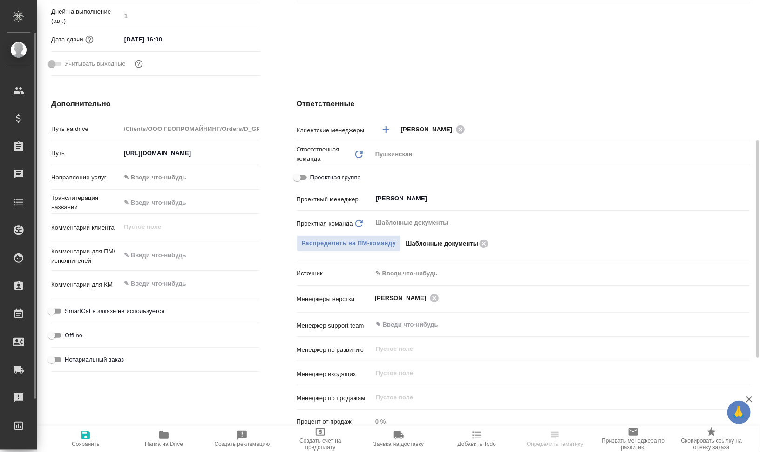
type textarea "x"
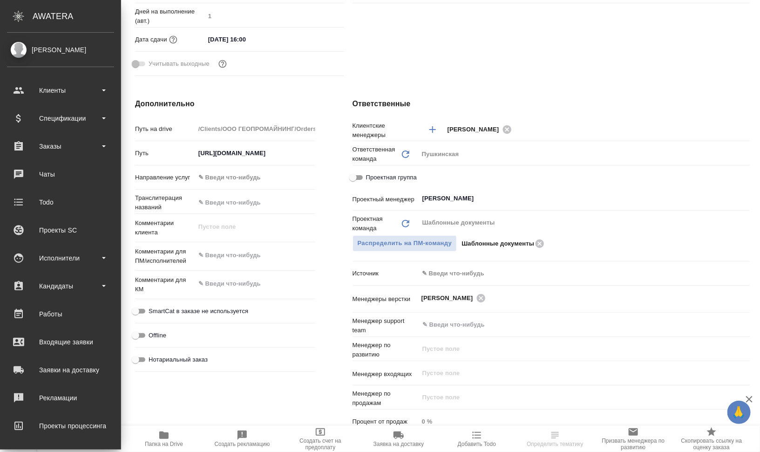
type textarea "x"
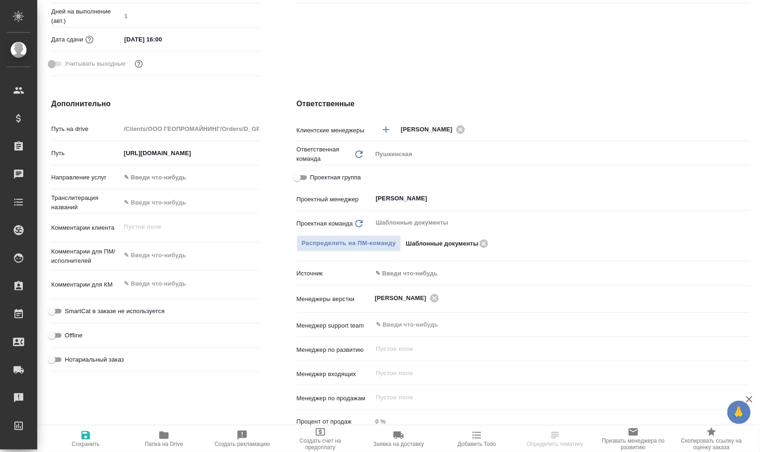
type textarea "x"
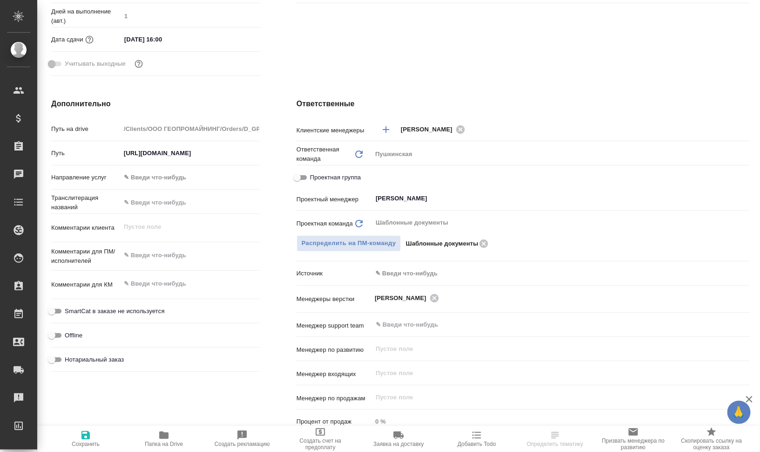
type textarea "x"
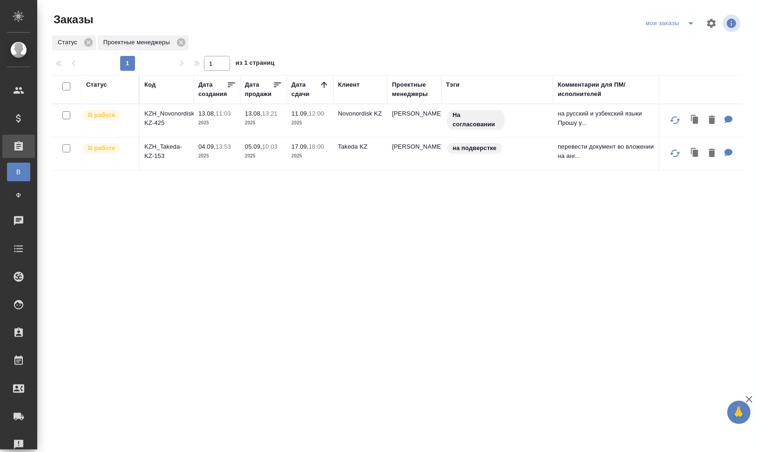
click at [694, 21] on icon "split button" at bounding box center [691, 23] width 11 height 11
click at [152, 86] on div "Код" at bounding box center [149, 84] width 11 height 9
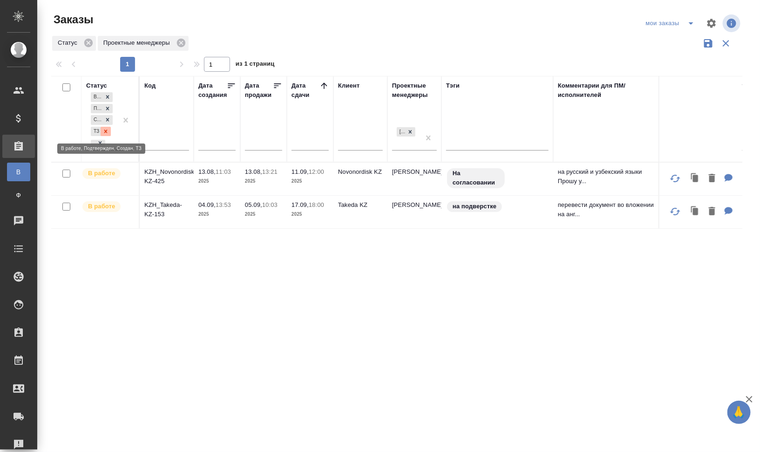
click at [105, 133] on icon at bounding box center [105, 131] width 7 height 7
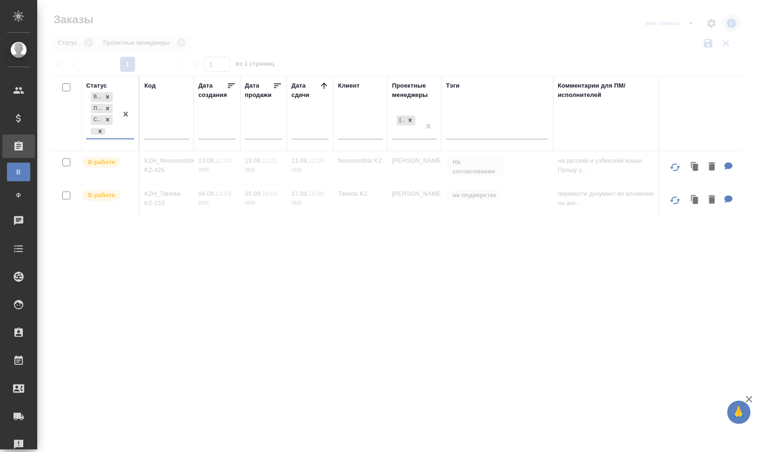
click at [117, 133] on div at bounding box center [125, 114] width 17 height 48
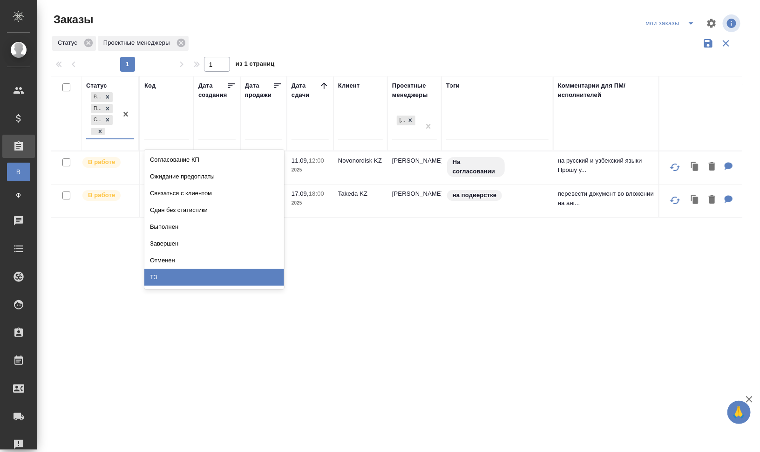
click at [222, 274] on div "ТЗ" at bounding box center [214, 277] width 140 height 17
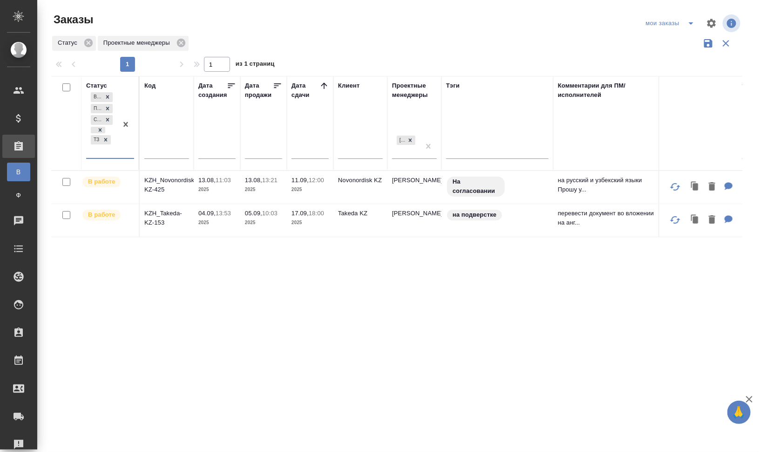
click at [153, 88] on div "Код" at bounding box center [149, 85] width 11 height 9
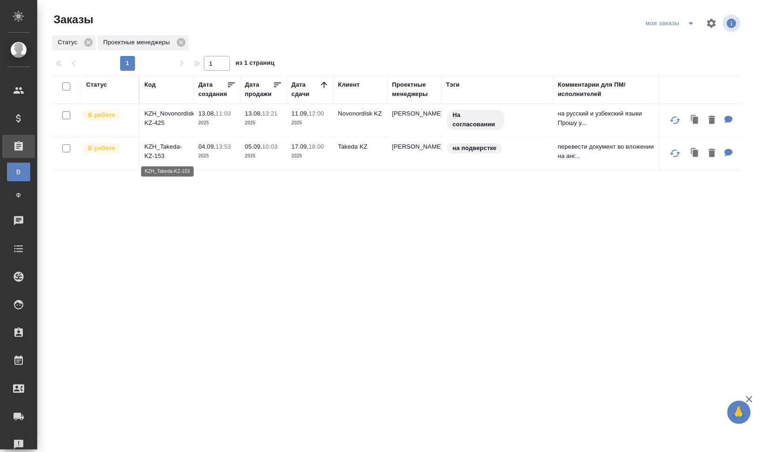
click at [180, 143] on p "KZH_Takeda-KZ-153" at bounding box center [166, 151] width 45 height 19
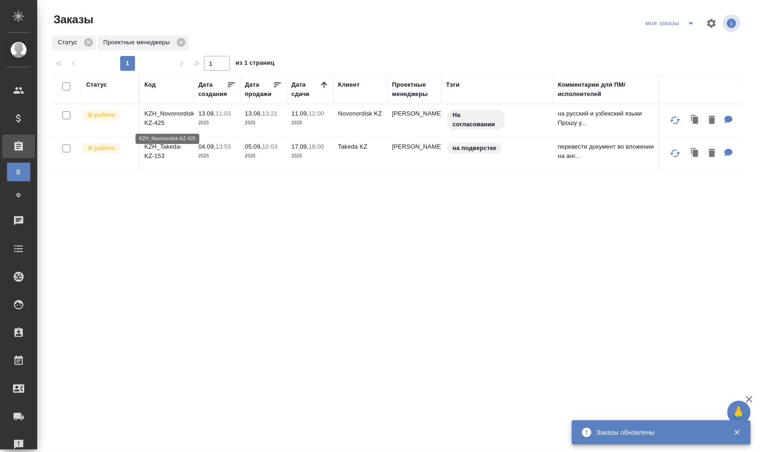
click at [162, 116] on p "KZH_Novonordisk-KZ-425" at bounding box center [166, 118] width 45 height 19
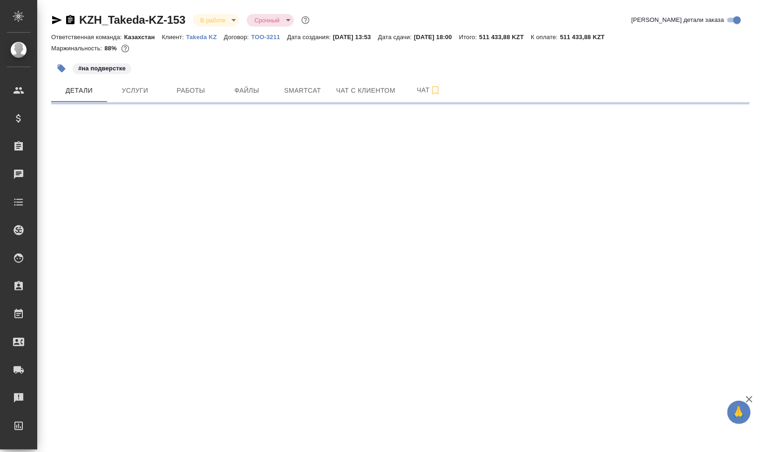
select select "RU"
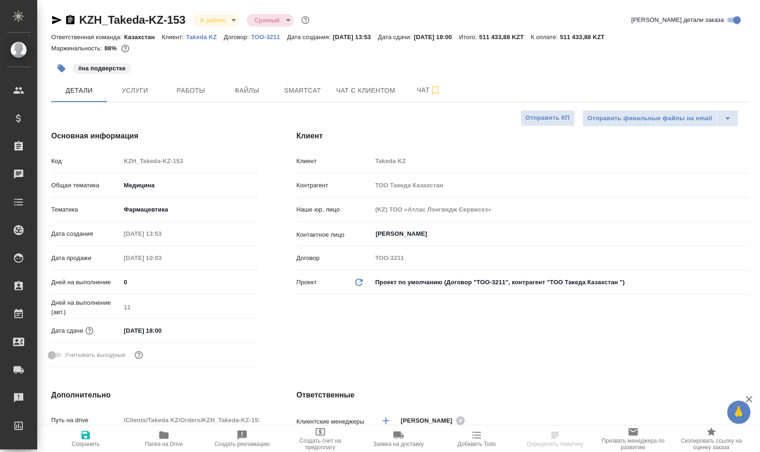
type textarea "x"
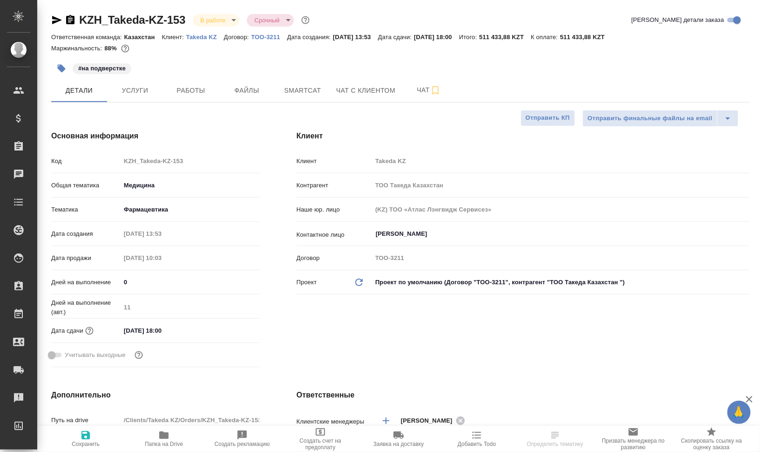
type textarea "x"
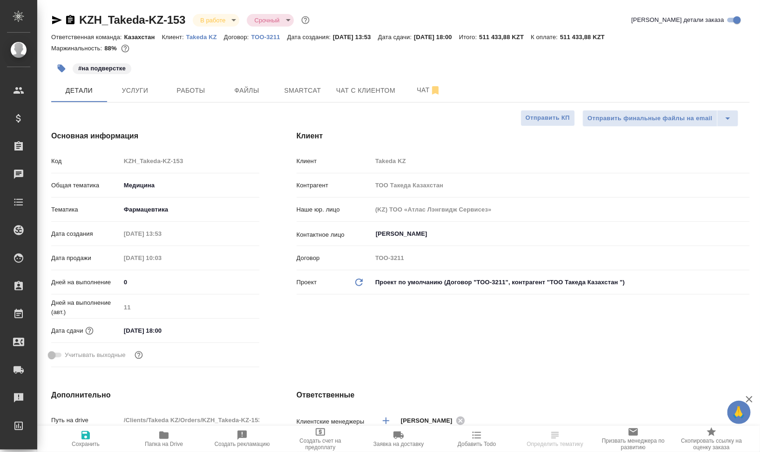
type textarea "x"
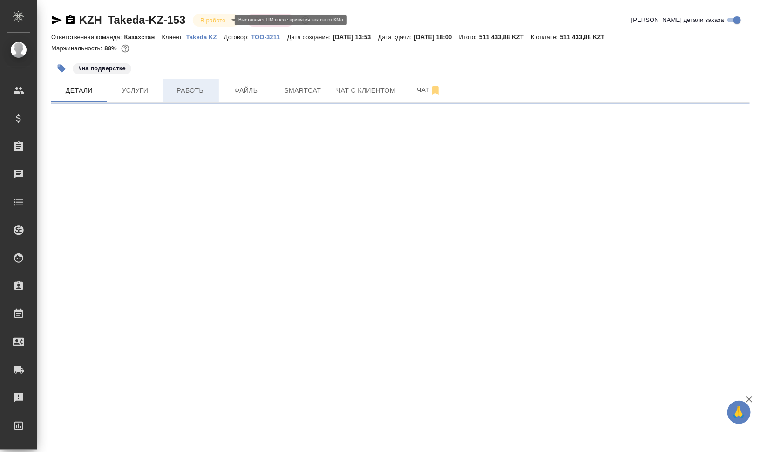
select select "RU"
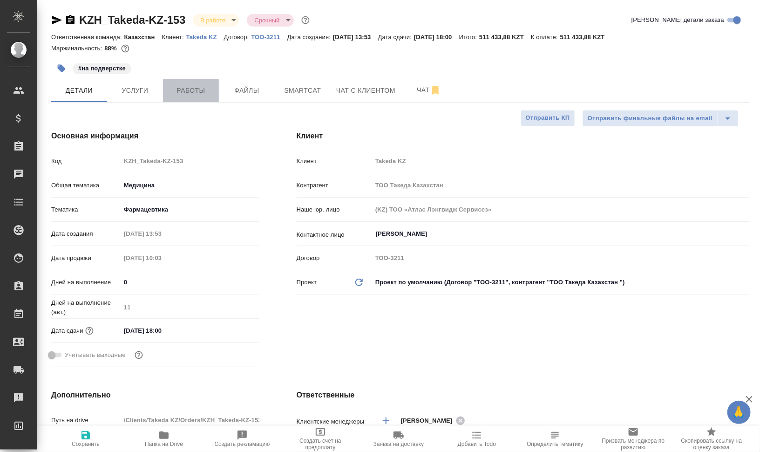
click at [187, 91] on span "Работы" at bounding box center [191, 91] width 45 height 12
type textarea "x"
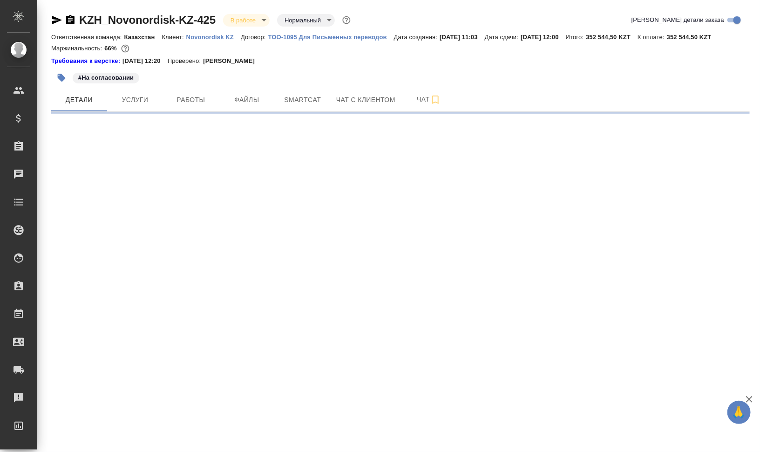
select select "RU"
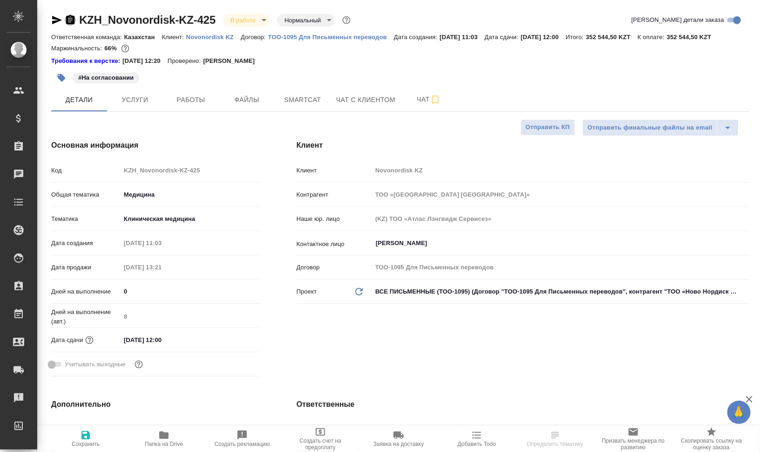
click at [73, 20] on icon "button" at bounding box center [70, 19] width 8 height 9
type textarea "x"
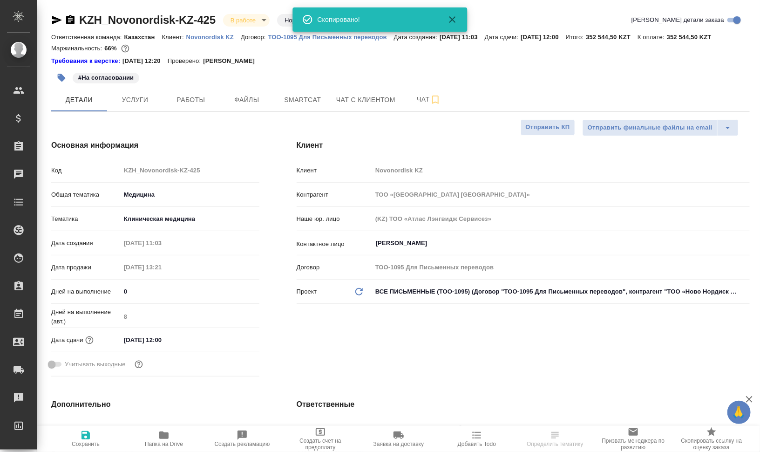
type textarea "x"
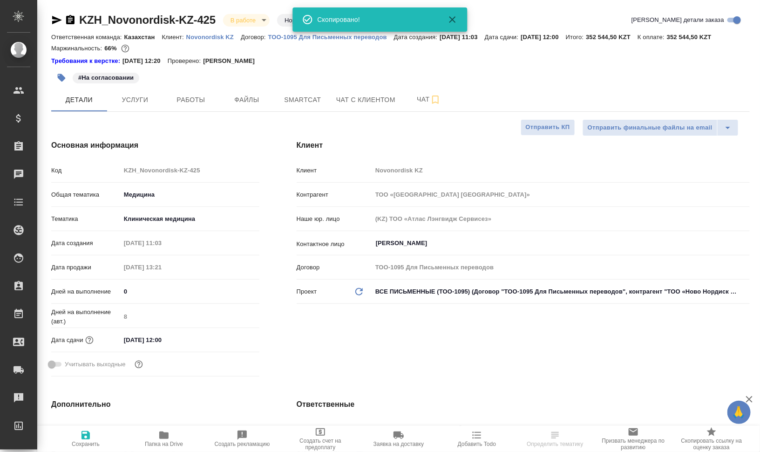
type textarea "x"
click at [573, 82] on div "#На согласовании" at bounding box center [400, 78] width 699 height 20
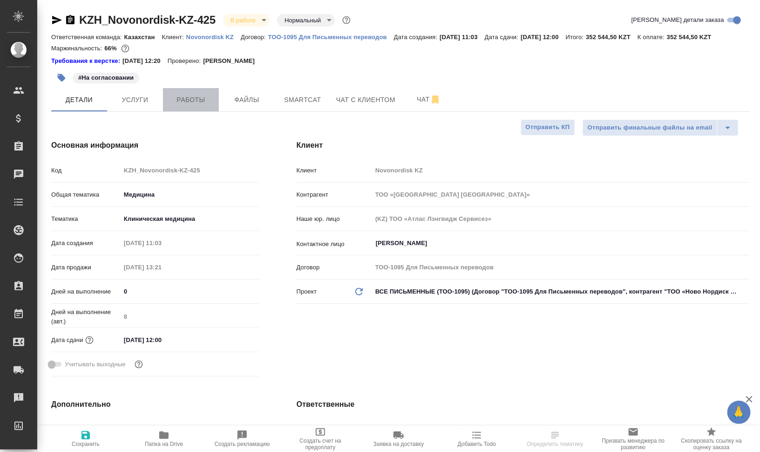
click at [178, 103] on span "Работы" at bounding box center [191, 100] width 45 height 12
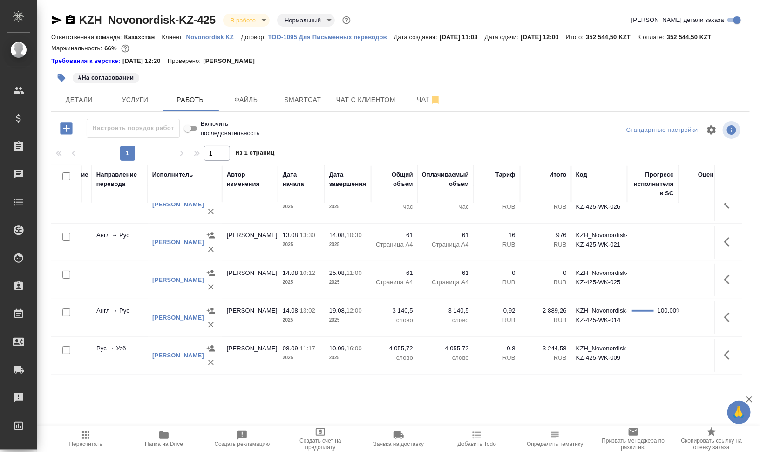
scroll to position [25, 0]
